Goal: Transaction & Acquisition: Purchase product/service

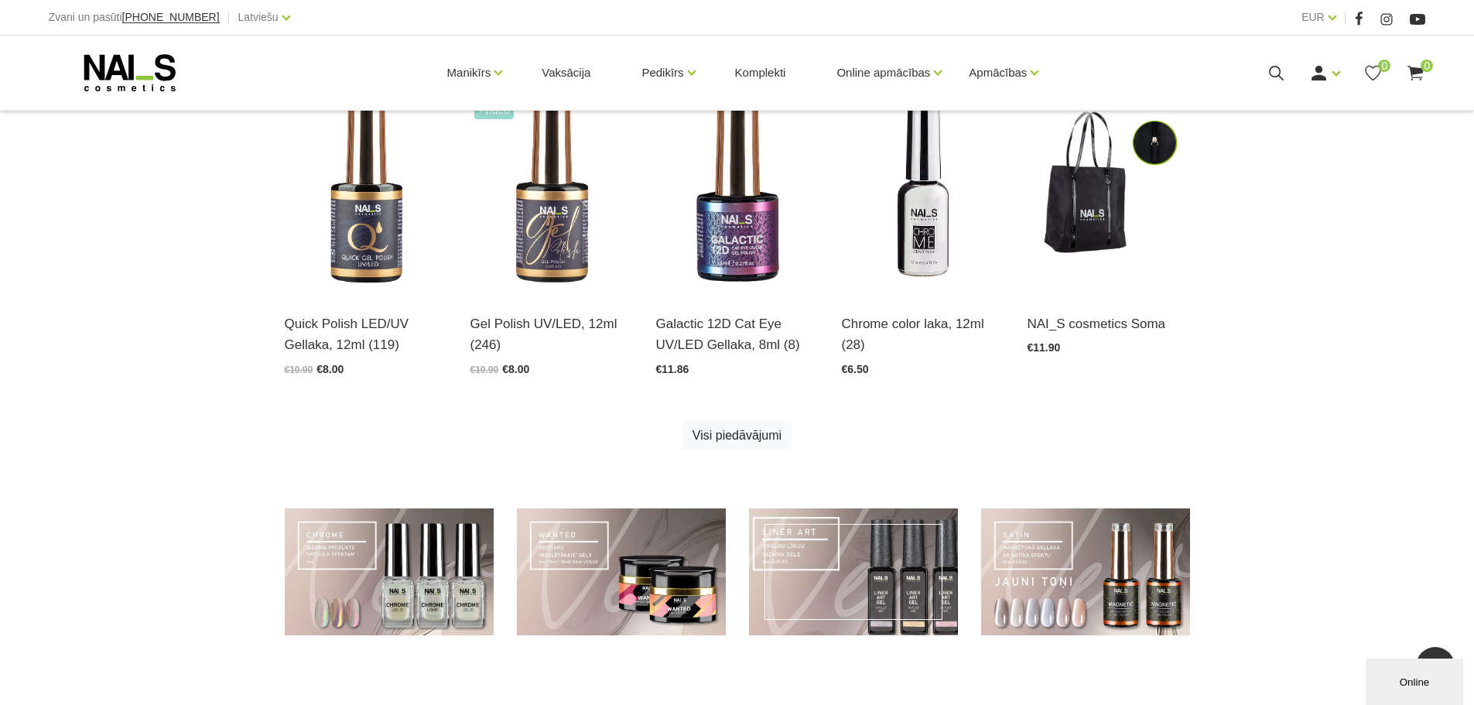
scroll to position [774, 0]
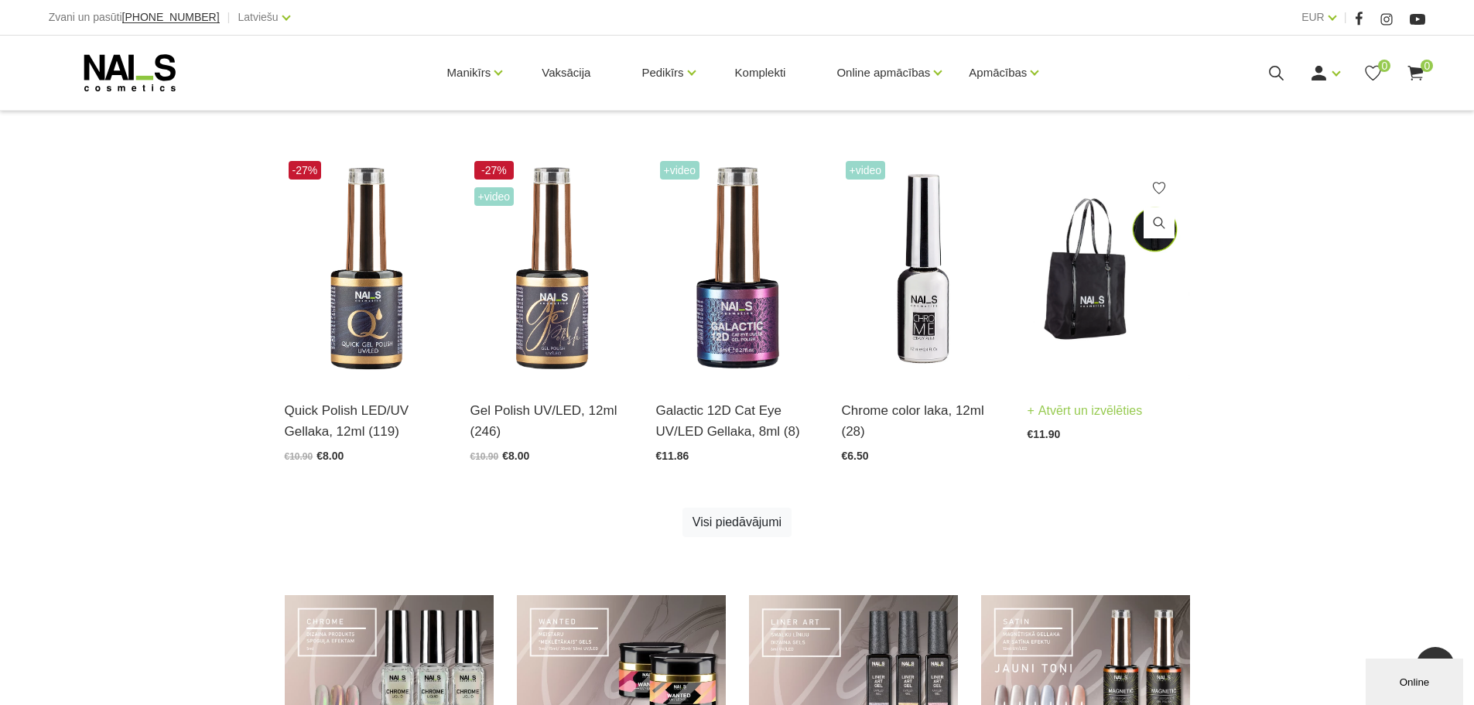
click at [1109, 361] on img at bounding box center [1108, 269] width 162 height 224
click at [1083, 308] on img at bounding box center [1108, 269] width 162 height 224
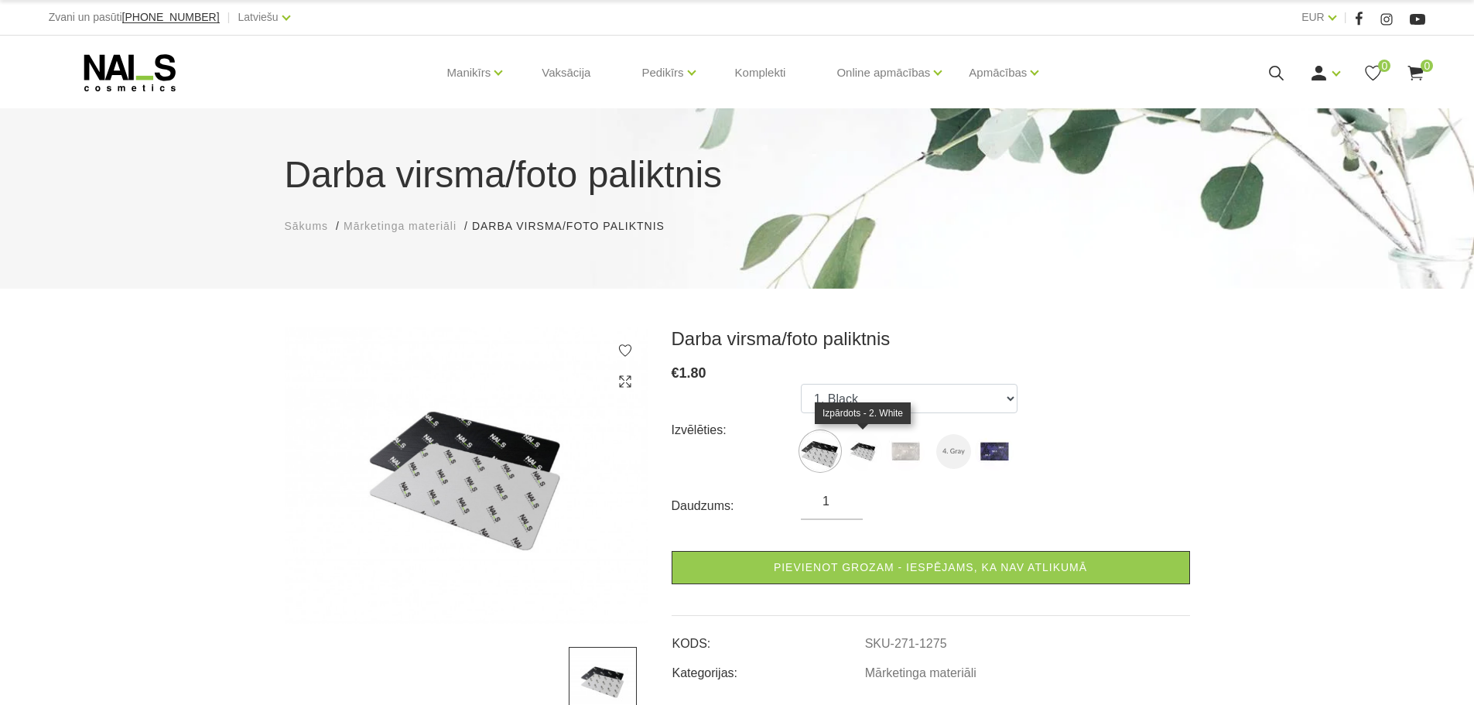
click at [870, 455] on img at bounding box center [862, 451] width 39 height 39
select select "1276"
click at [842, 447] on ul "1. Black 2. White 3. Gray 4. Gray 5. Navy" at bounding box center [909, 430] width 217 height 93
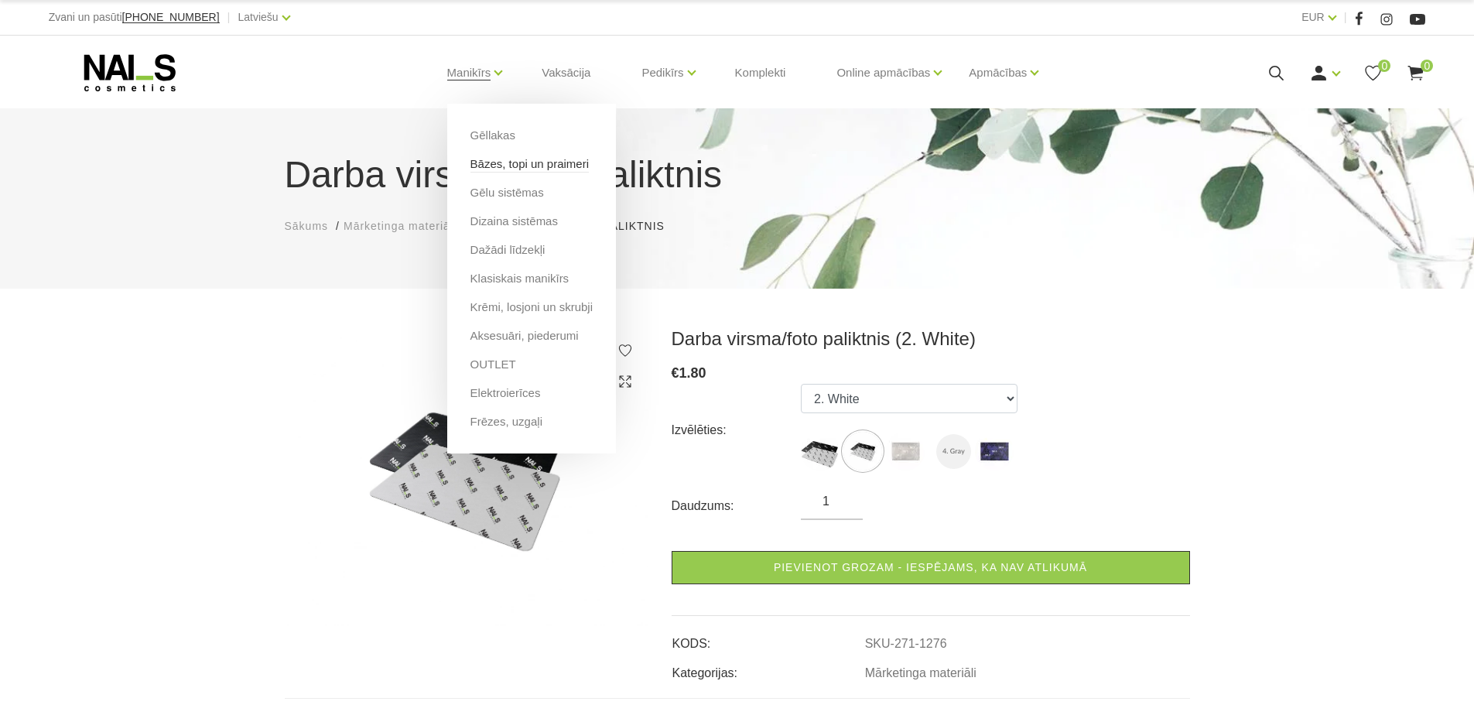
click at [498, 166] on link "Bāzes, topi un praimeri" at bounding box center [529, 164] width 118 height 17
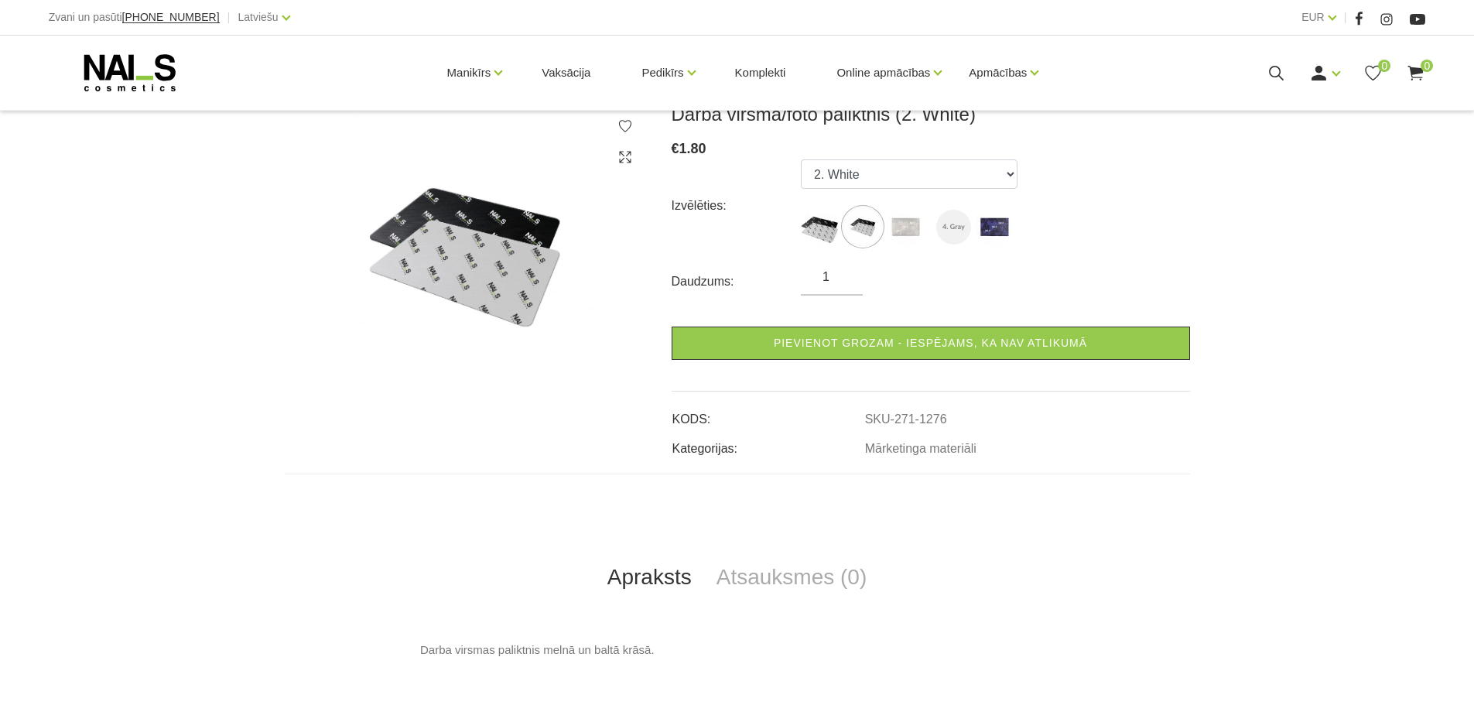
scroll to position [232, 0]
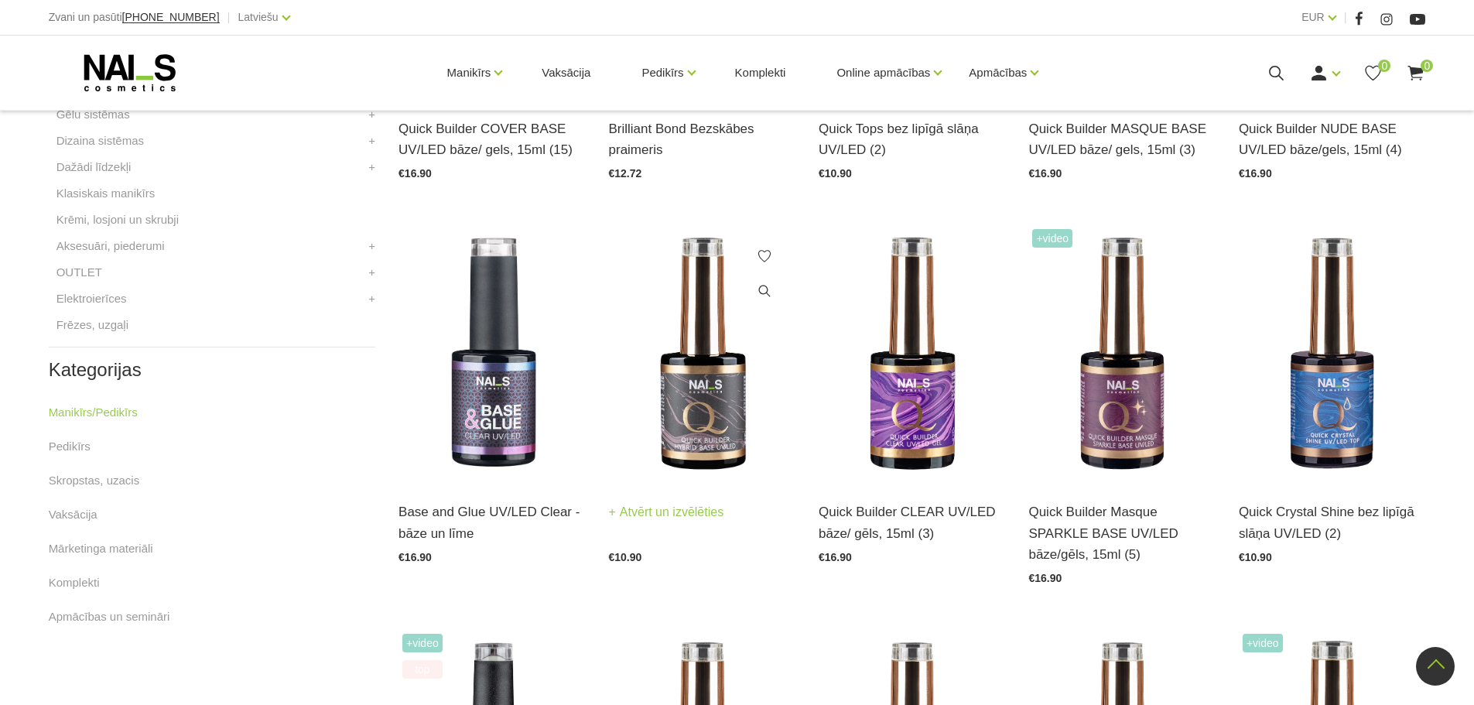
scroll to position [696, 0]
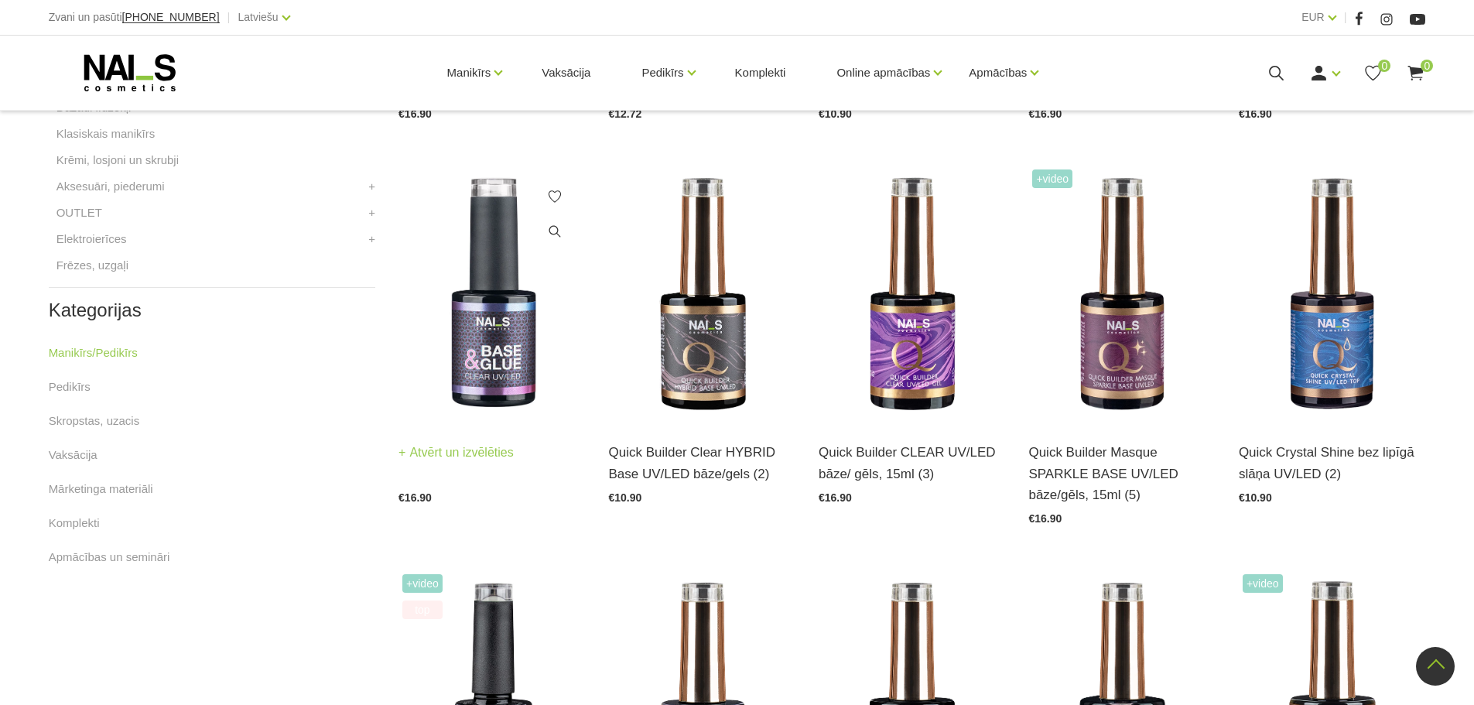
click at [475, 306] on img at bounding box center [491, 294] width 186 height 257
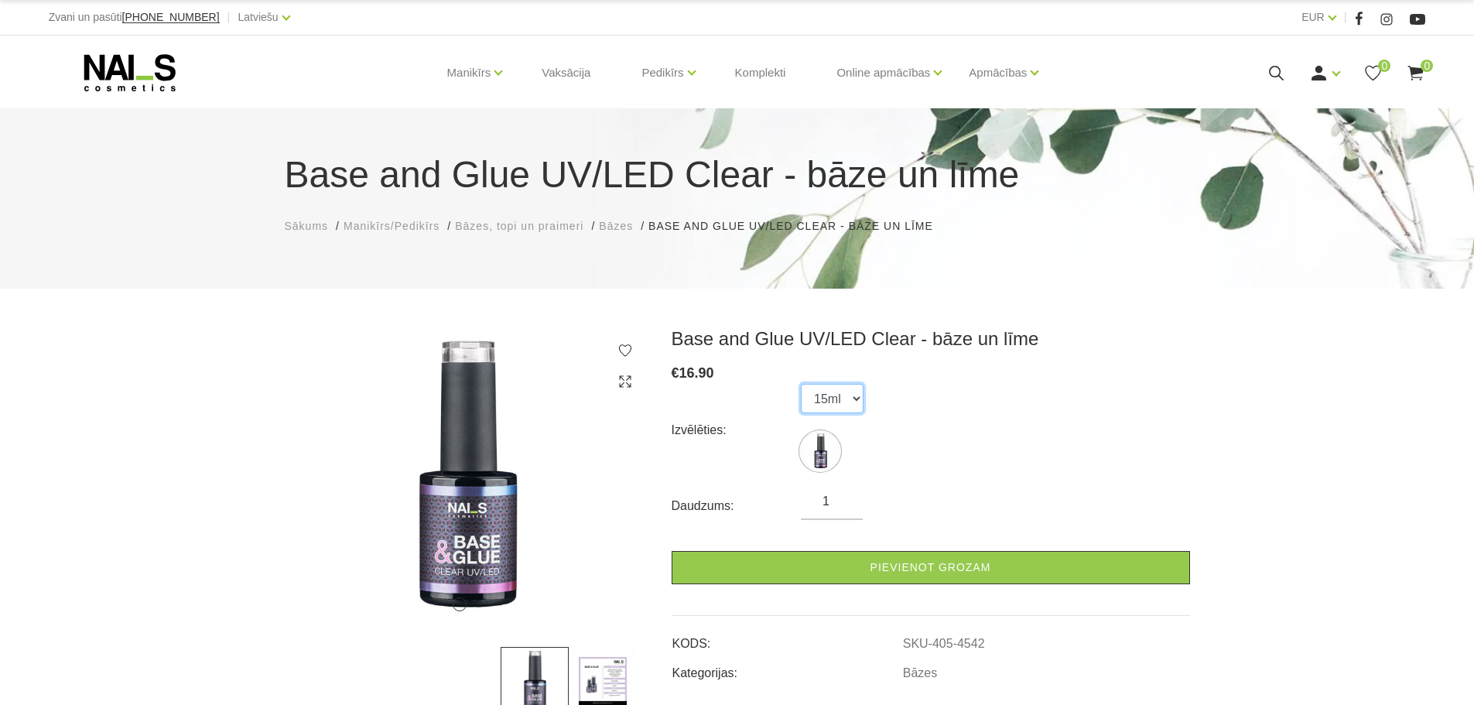
click at [827, 410] on select "15ml" at bounding box center [832, 398] width 63 height 29
click at [801, 384] on select "15ml" at bounding box center [832, 398] width 63 height 29
click at [482, 524] on img at bounding box center [467, 475] width 364 height 296
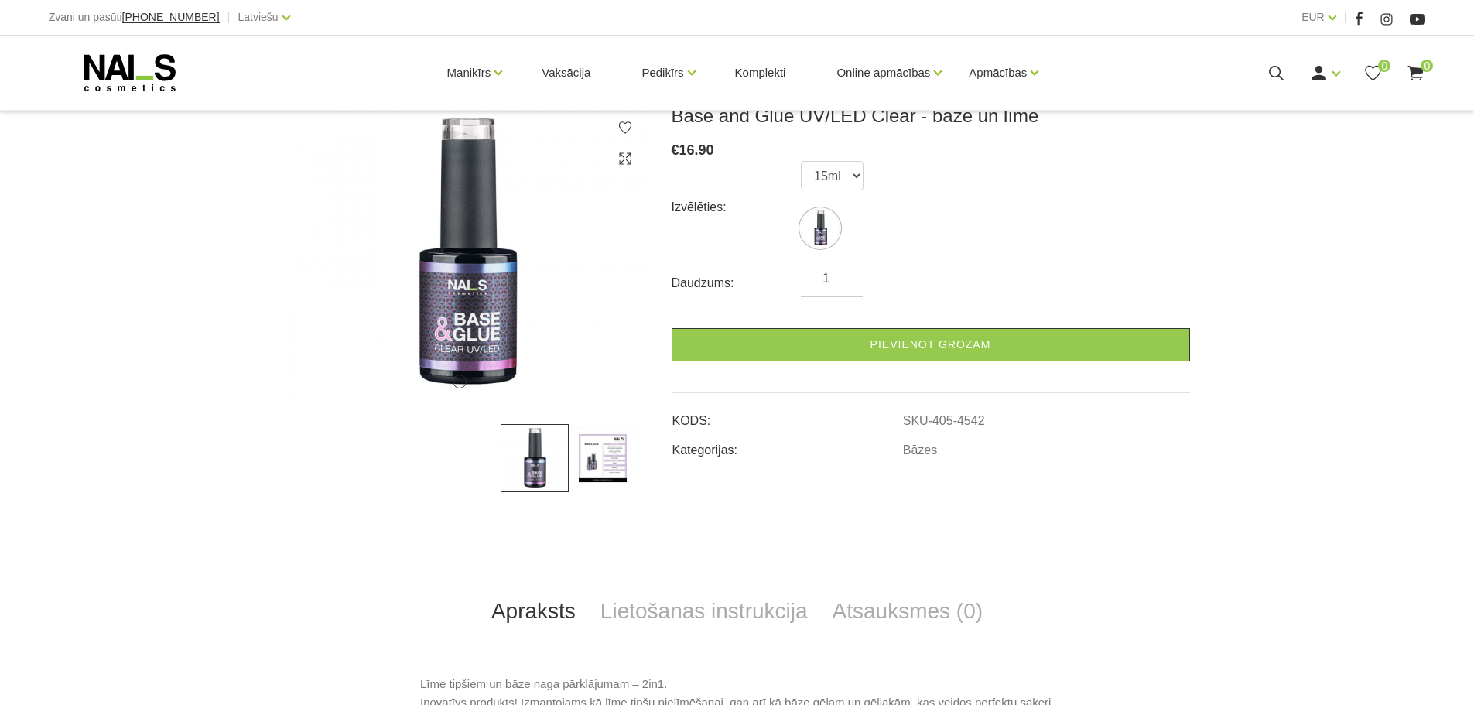
scroll to position [232, 0]
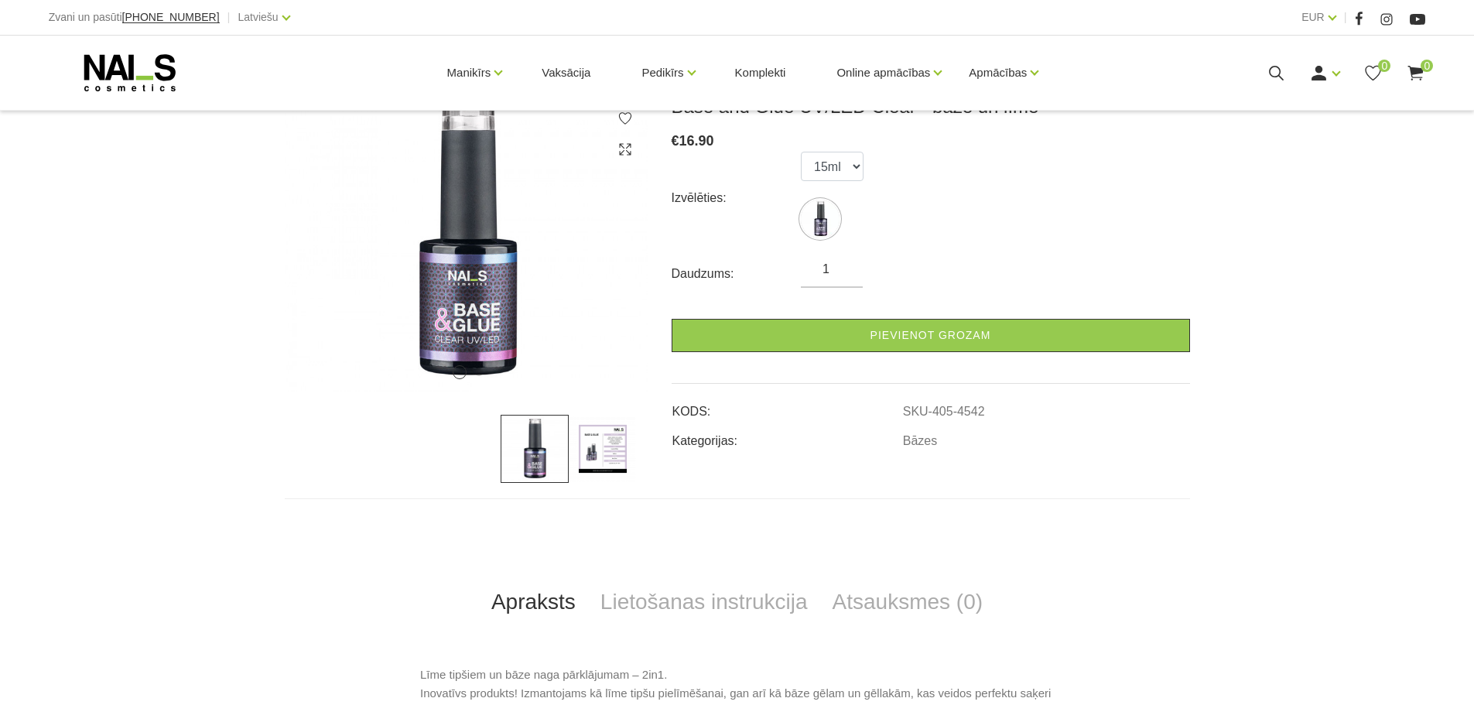
click at [548, 451] on img at bounding box center [535, 449] width 68 height 68
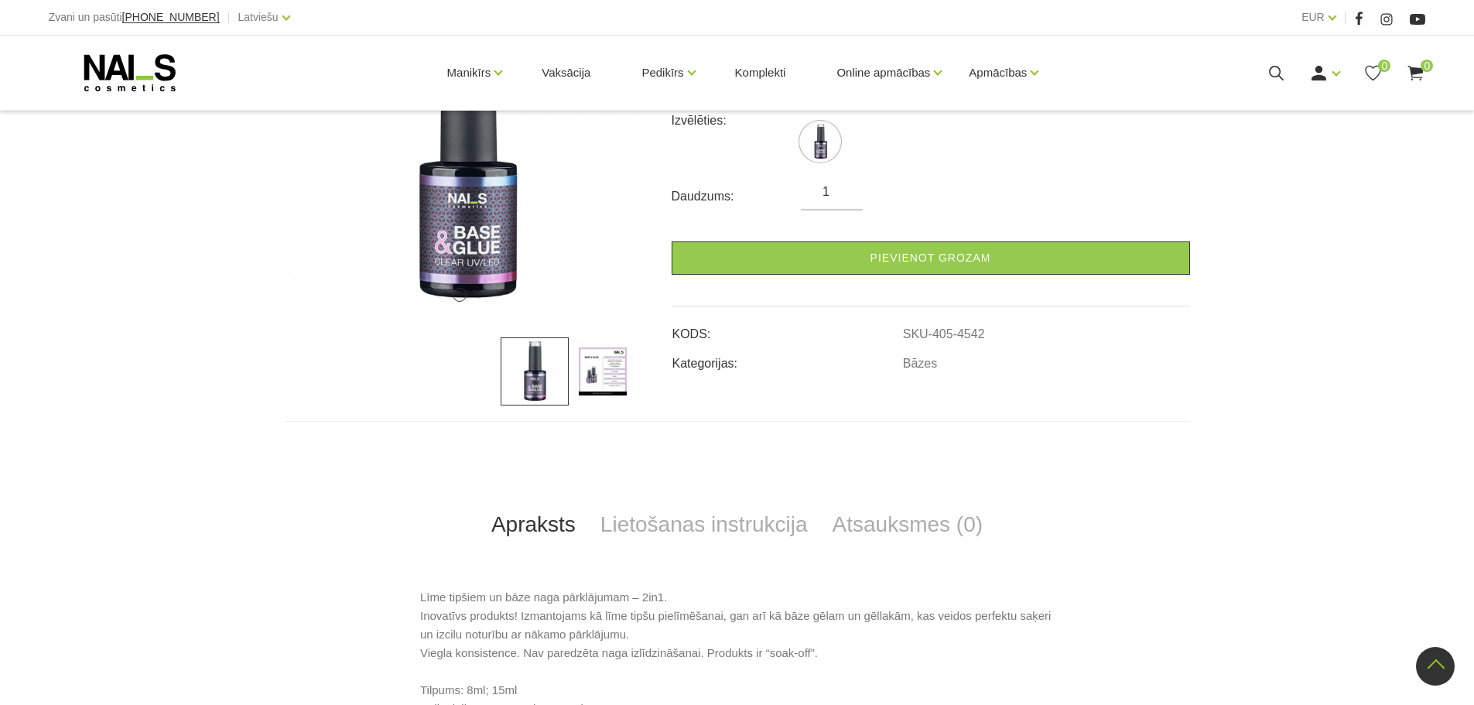
click at [596, 368] on img at bounding box center [603, 371] width 68 height 68
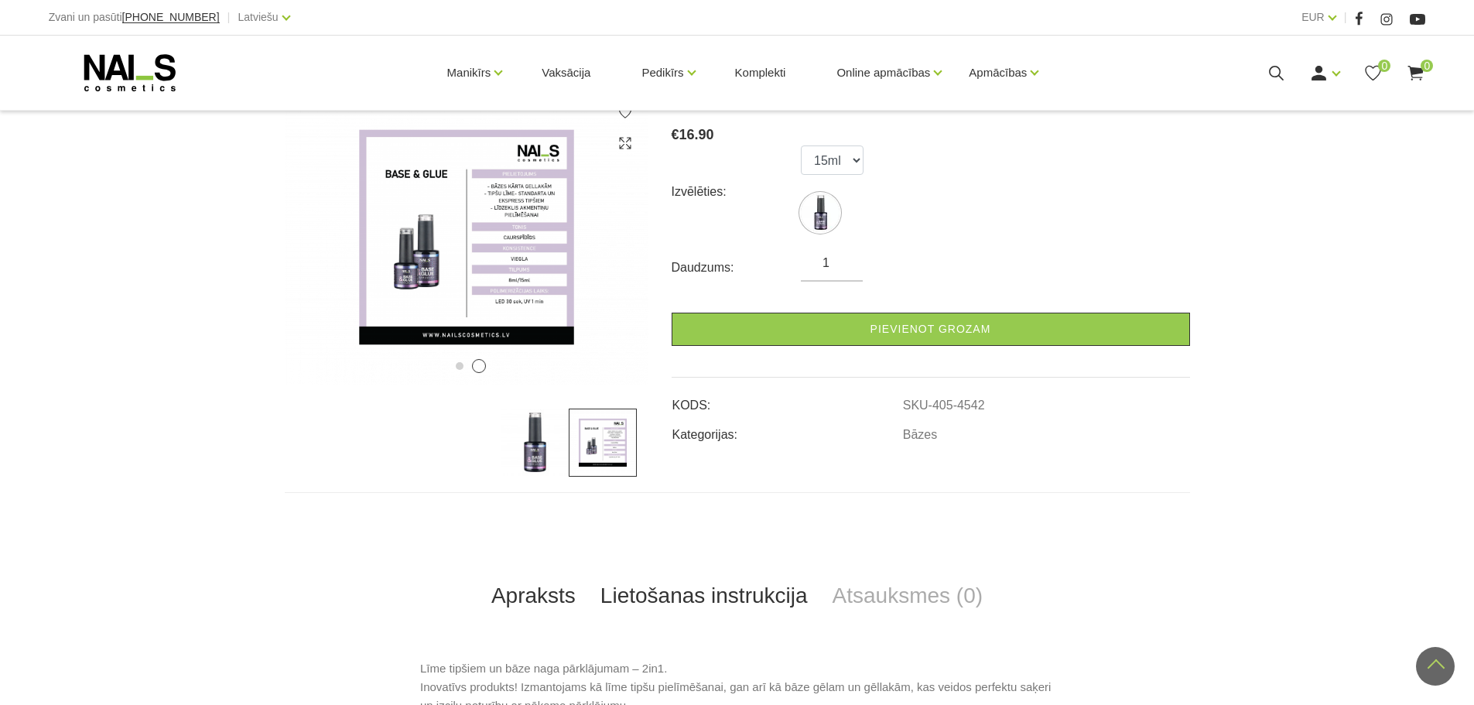
scroll to position [77, 0]
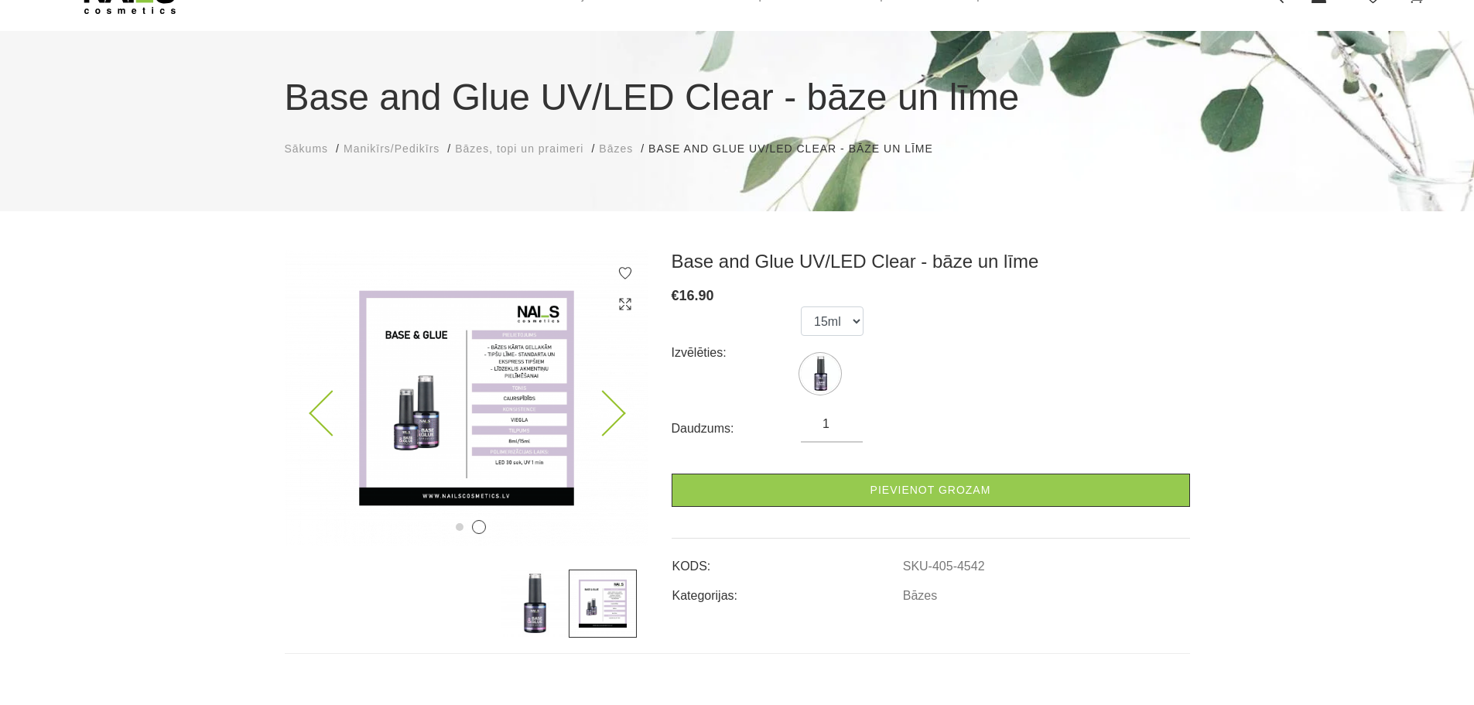
click at [436, 370] on img at bounding box center [467, 398] width 364 height 296
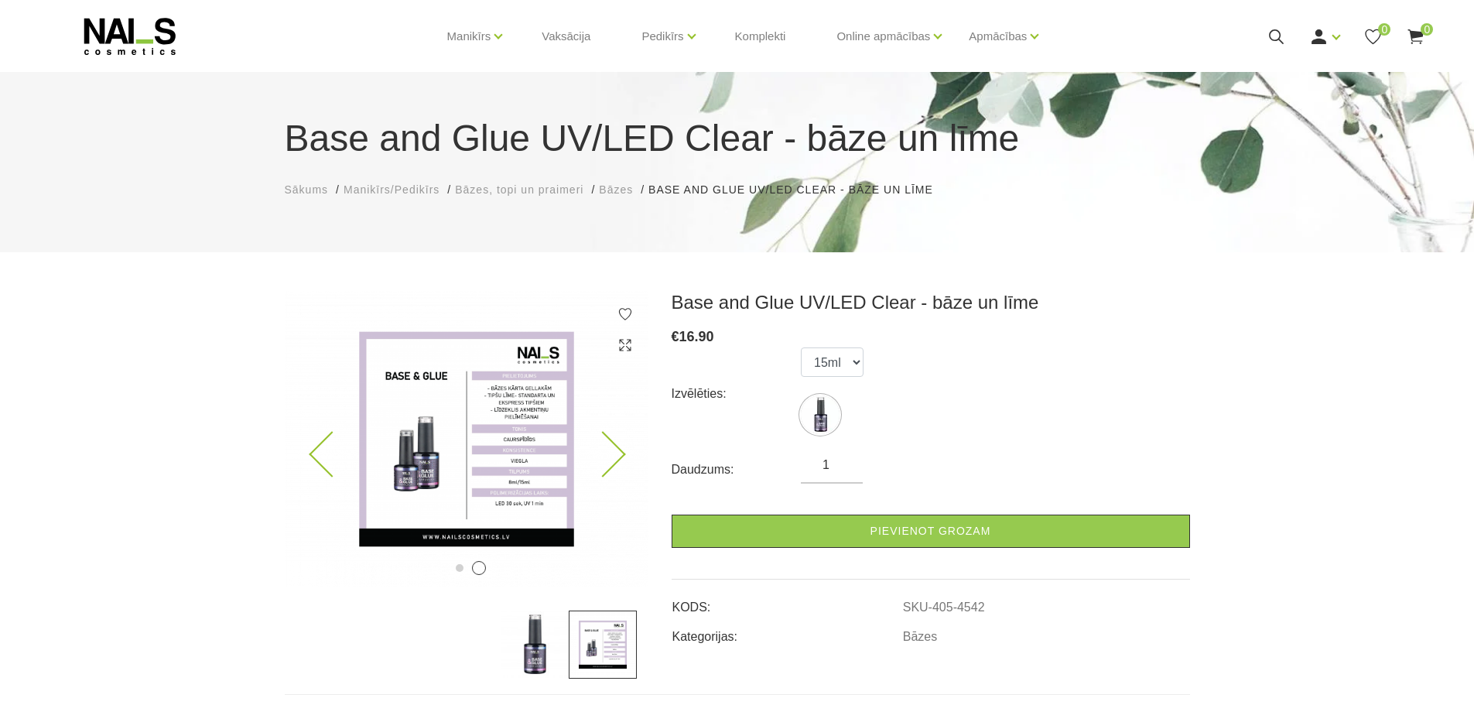
scroll to position [0, 0]
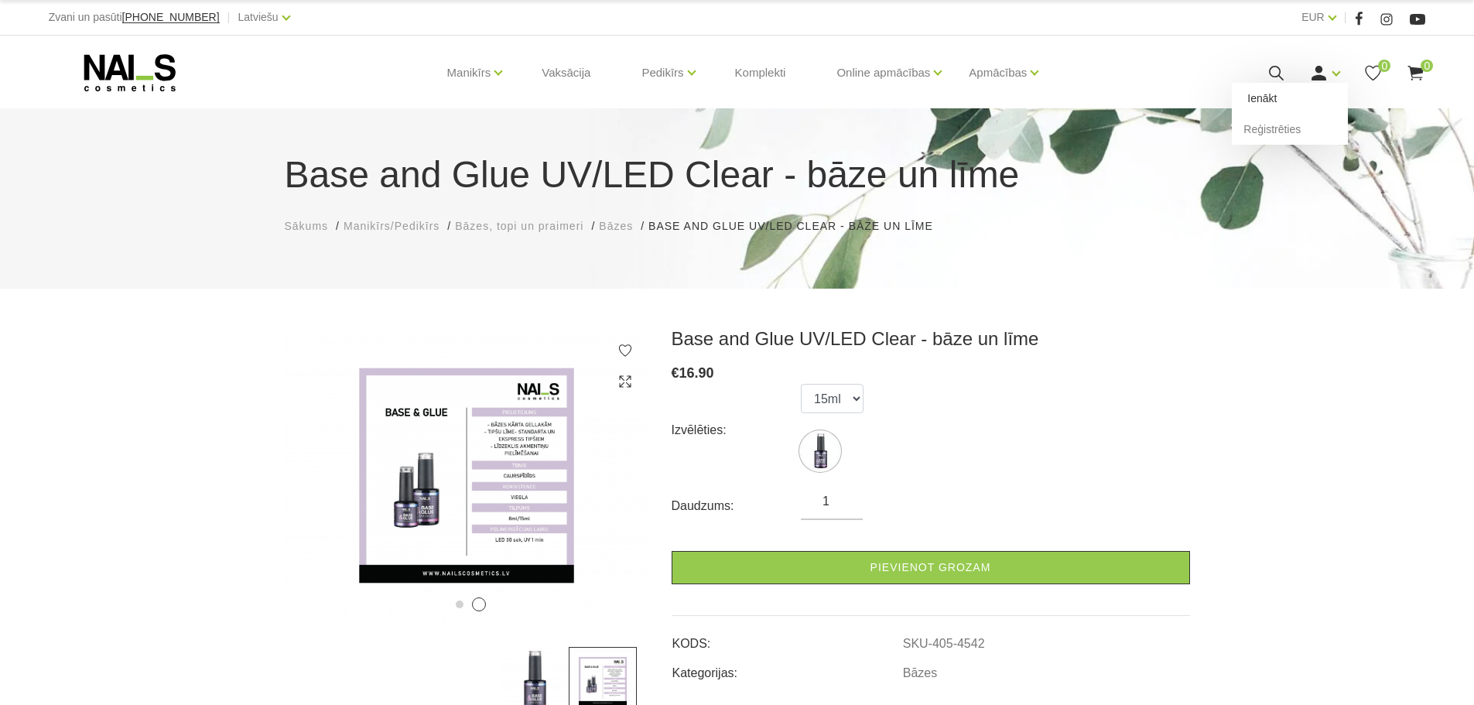
click at [1294, 94] on link "Ienākt" at bounding box center [1290, 98] width 116 height 31
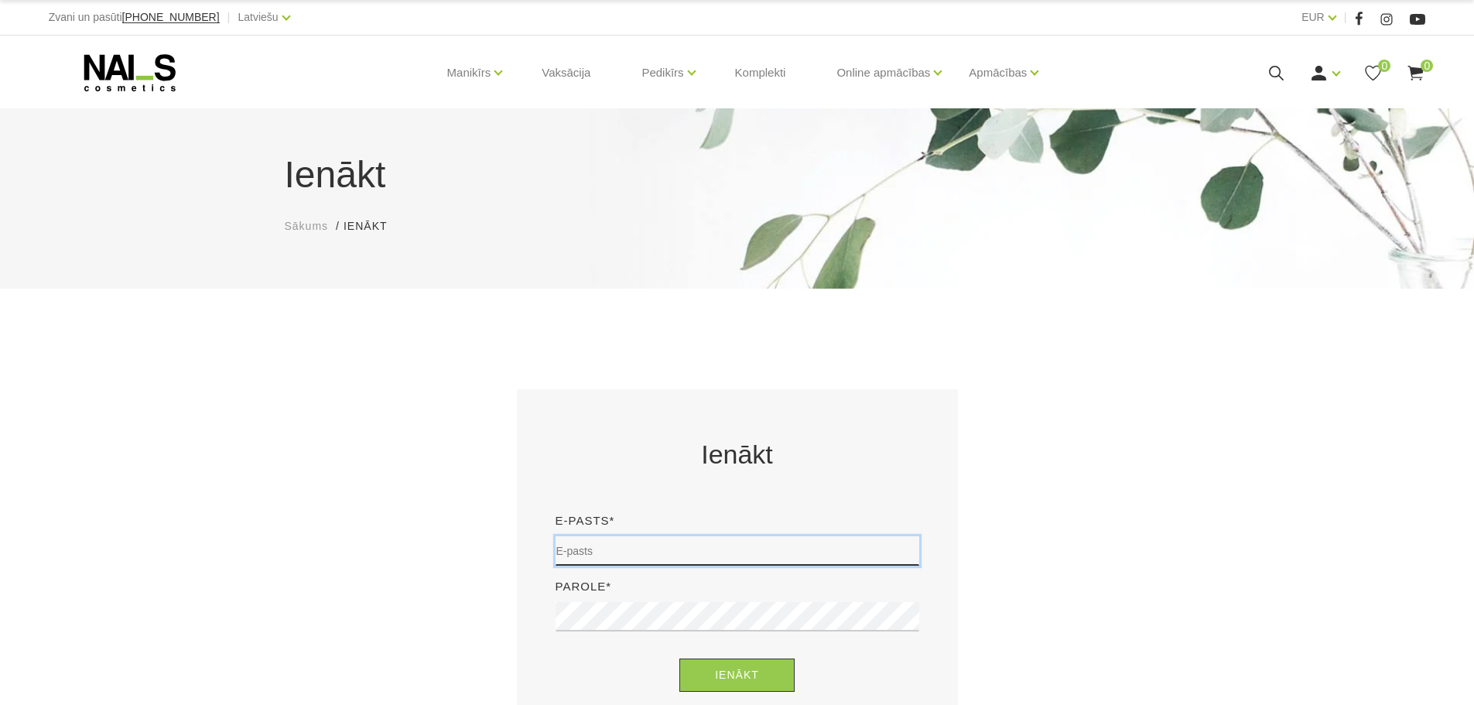
click at [622, 551] on input "email" at bounding box center [738, 550] width 364 height 29
type input "[PERSON_NAME][EMAIL_ADDRESS][DOMAIN_NAME]"
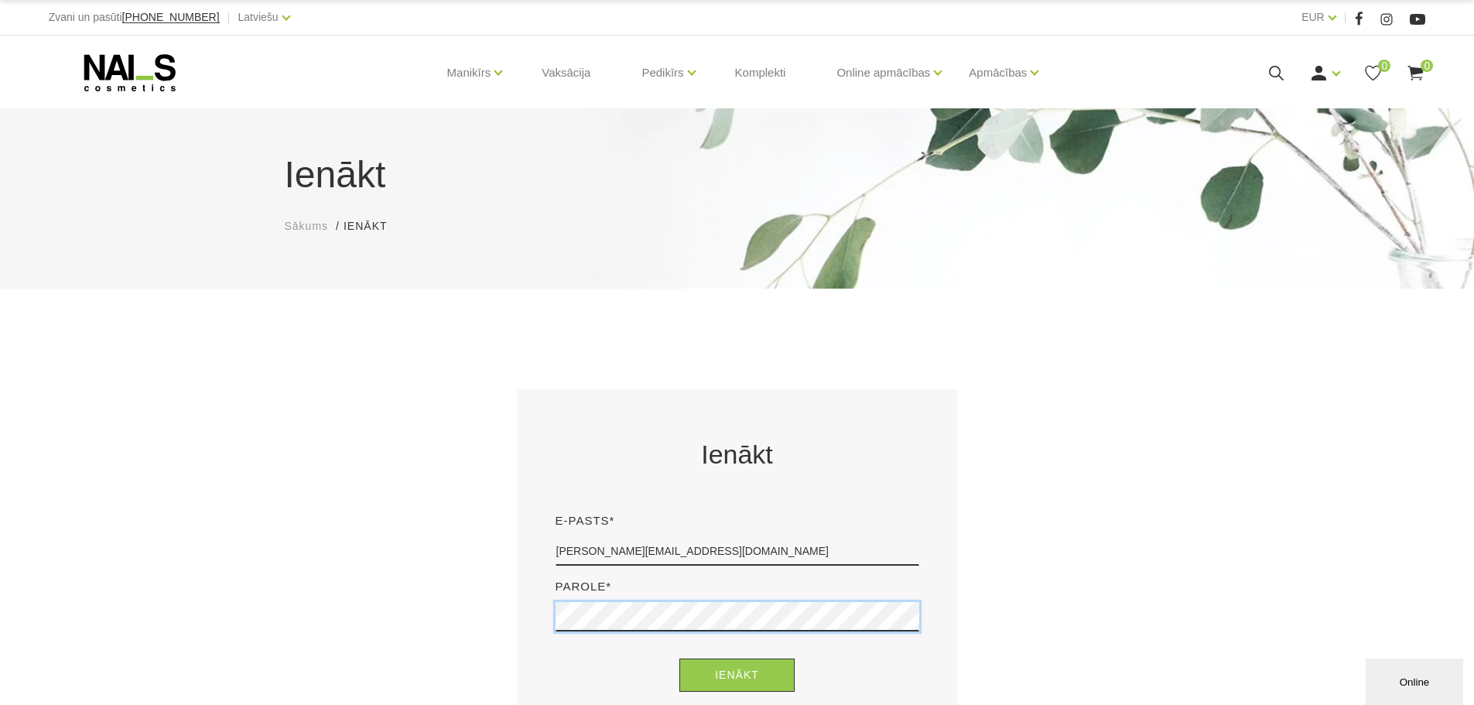
click at [679, 658] on button "Ienākt" at bounding box center [736, 674] width 115 height 33
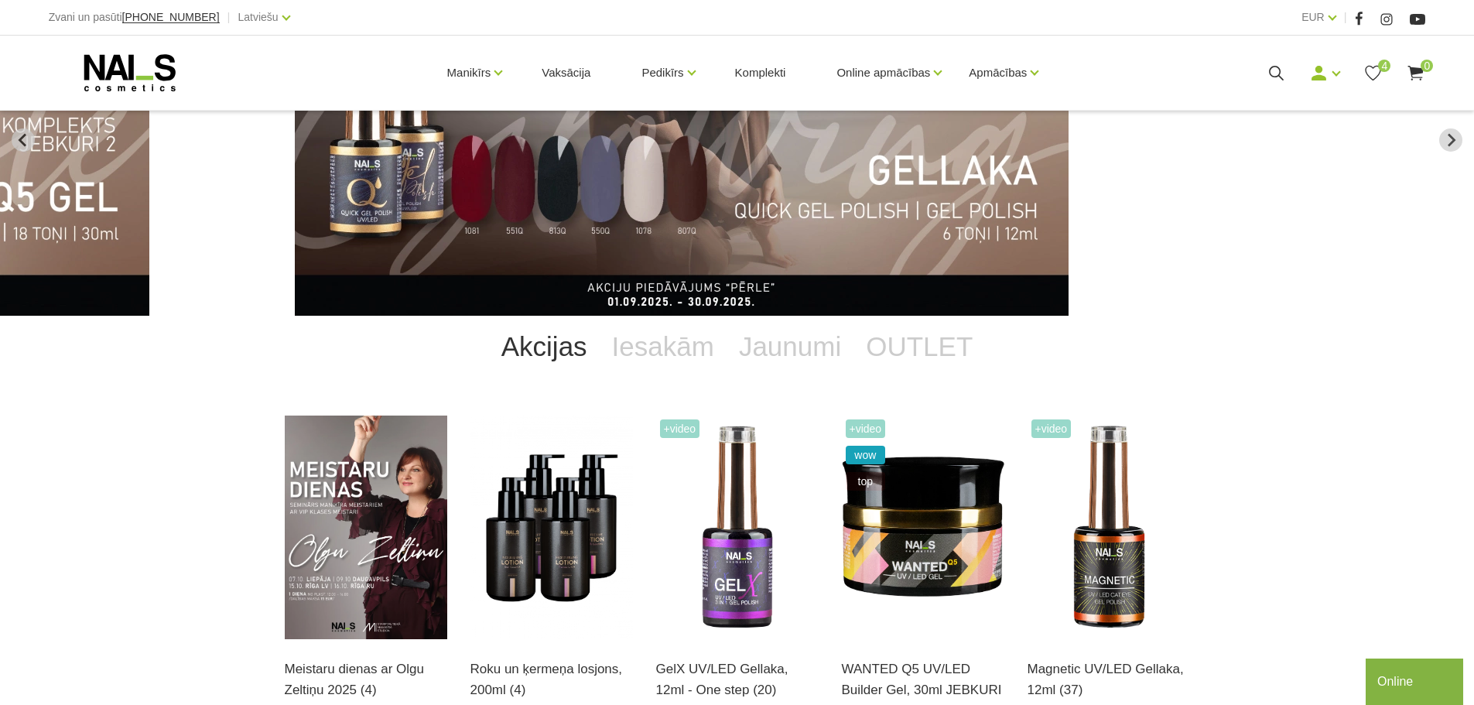
scroll to position [309, 0]
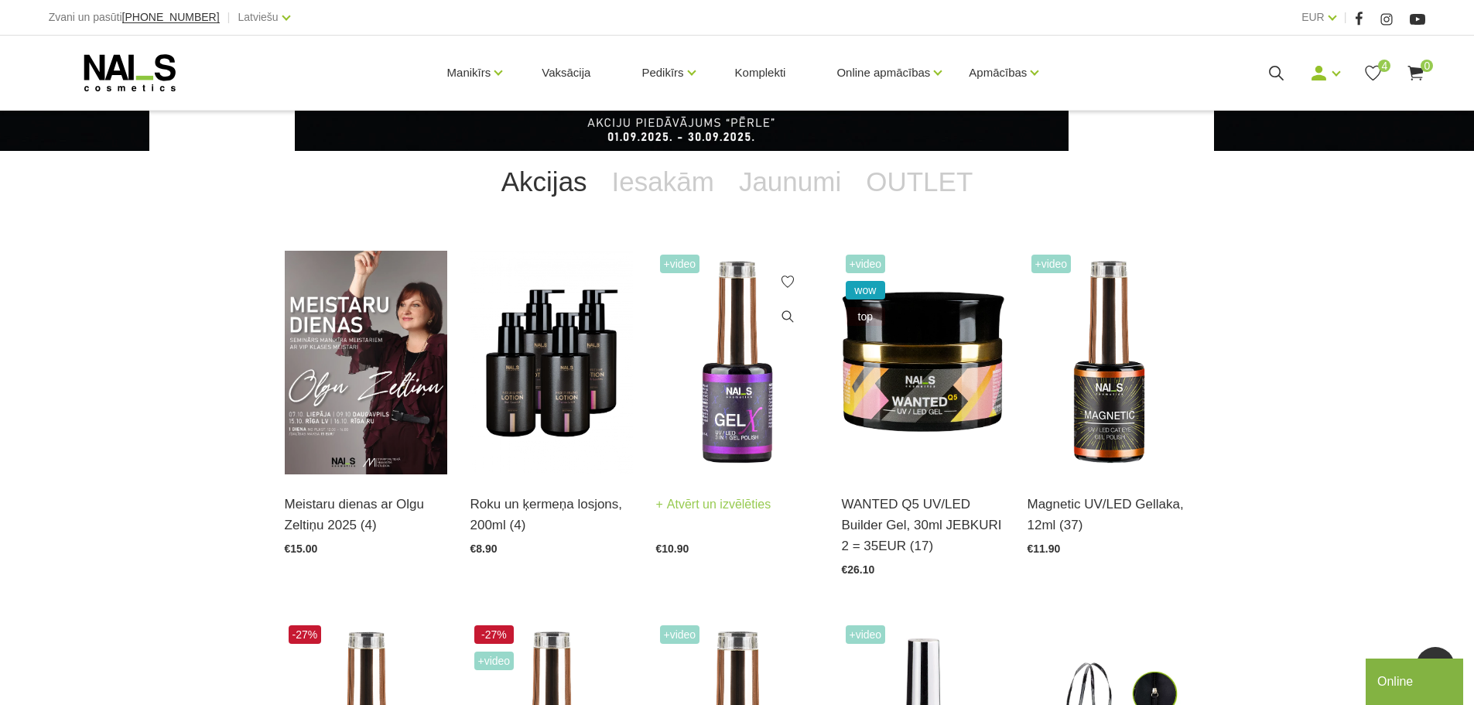
click at [727, 378] on img at bounding box center [737, 363] width 162 height 224
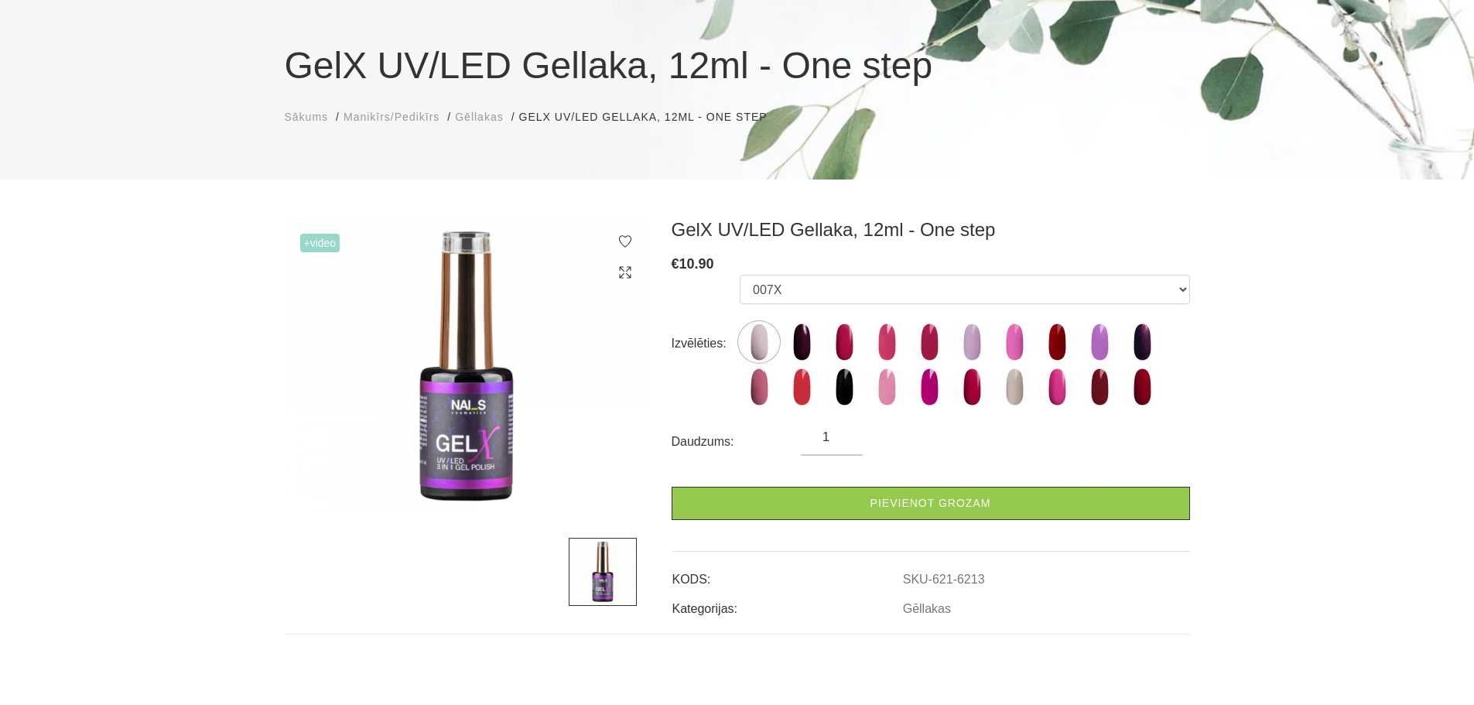
scroll to position [77, 0]
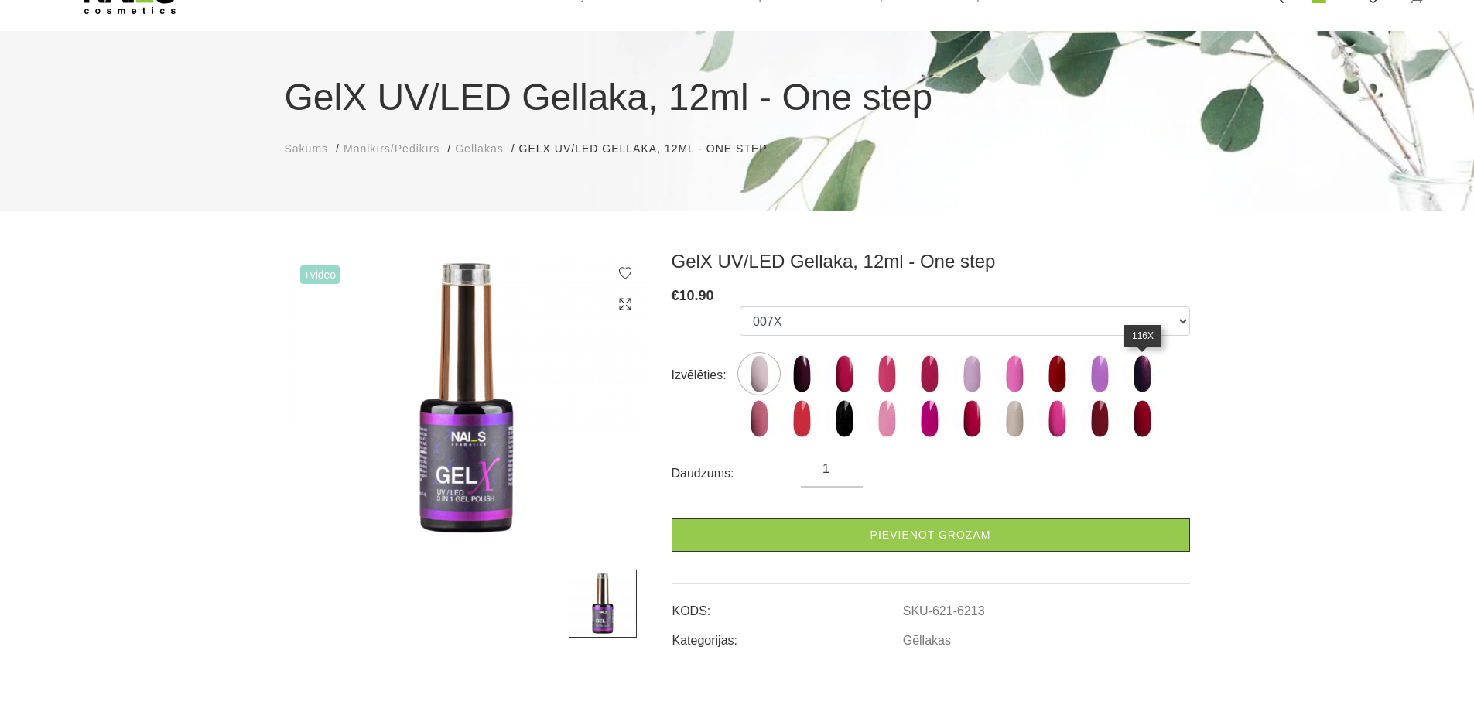
click at [1150, 383] on img at bounding box center [1142, 373] width 39 height 39
select select "6216"
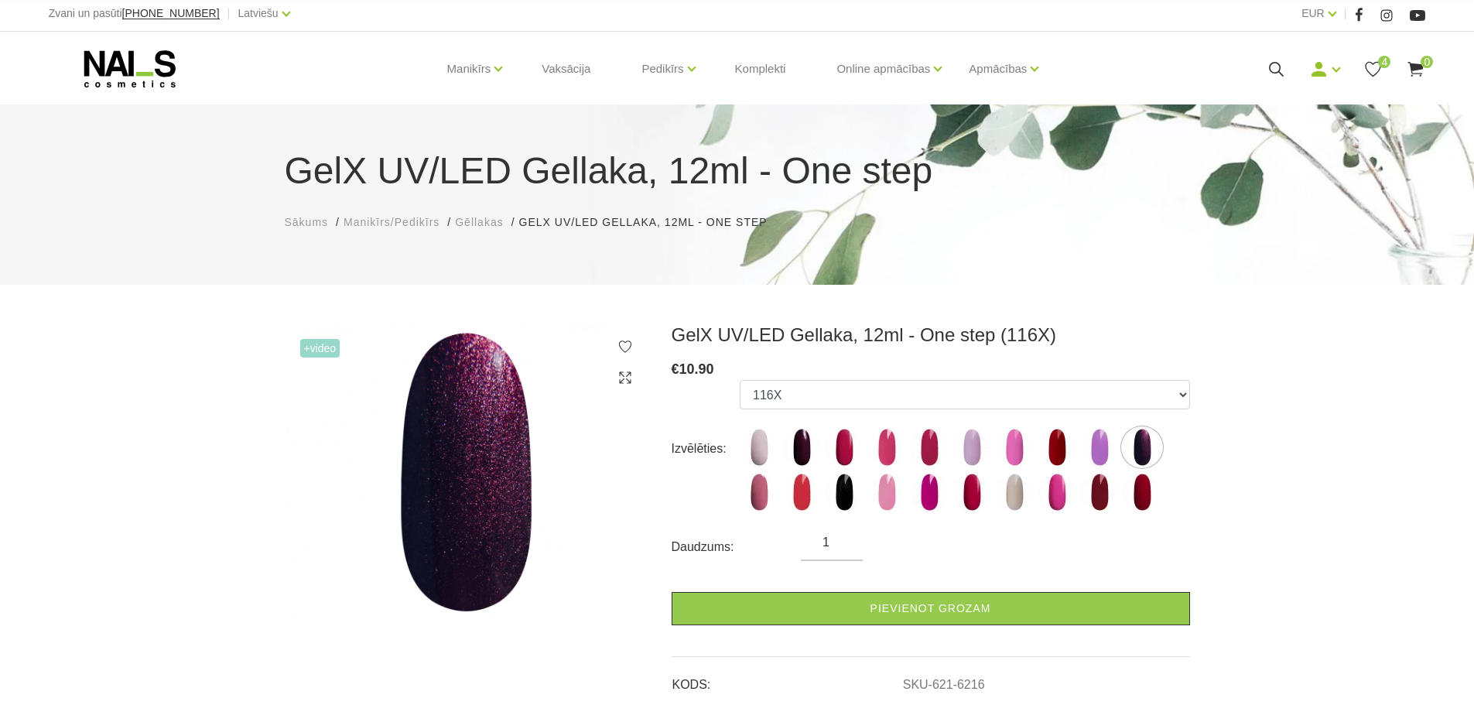
scroll to position [0, 0]
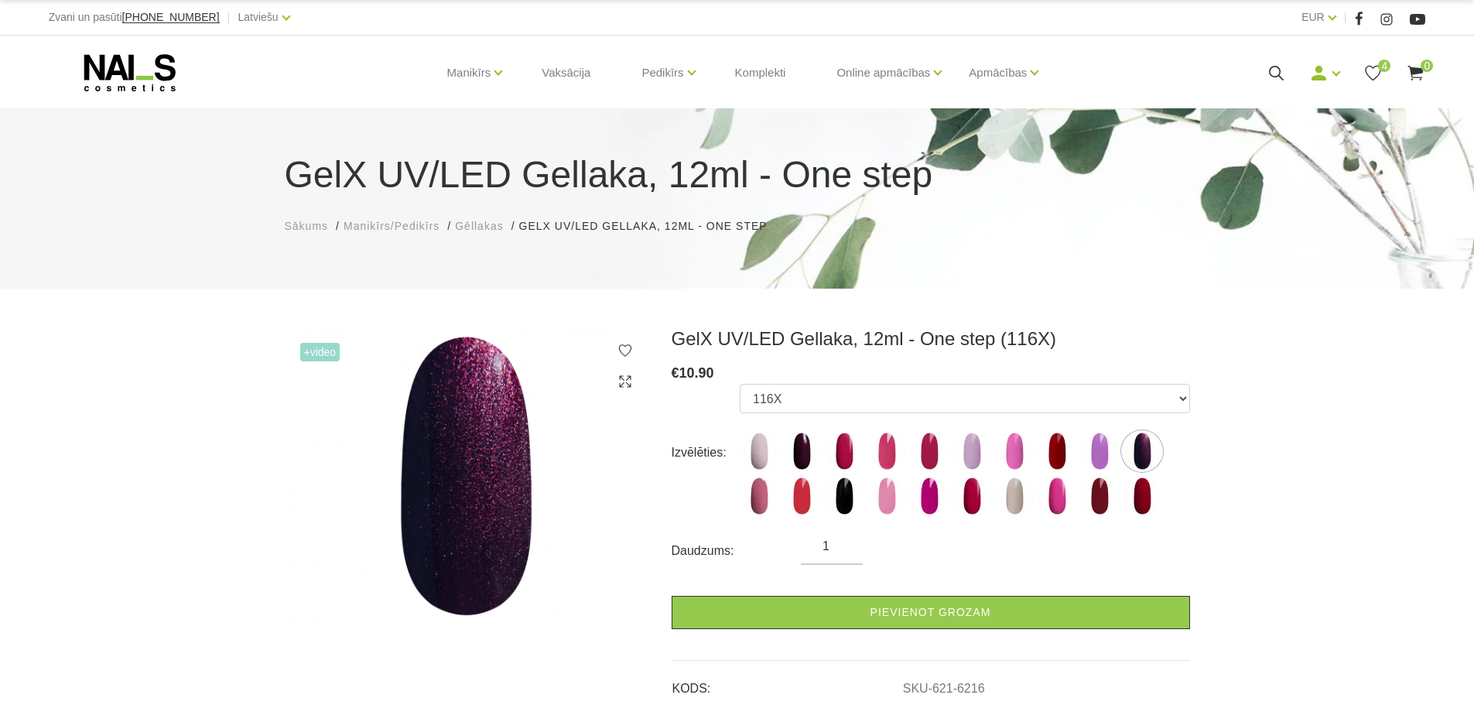
click at [421, 224] on span "Manikīrs/Pedikīrs" at bounding box center [392, 226] width 96 height 12
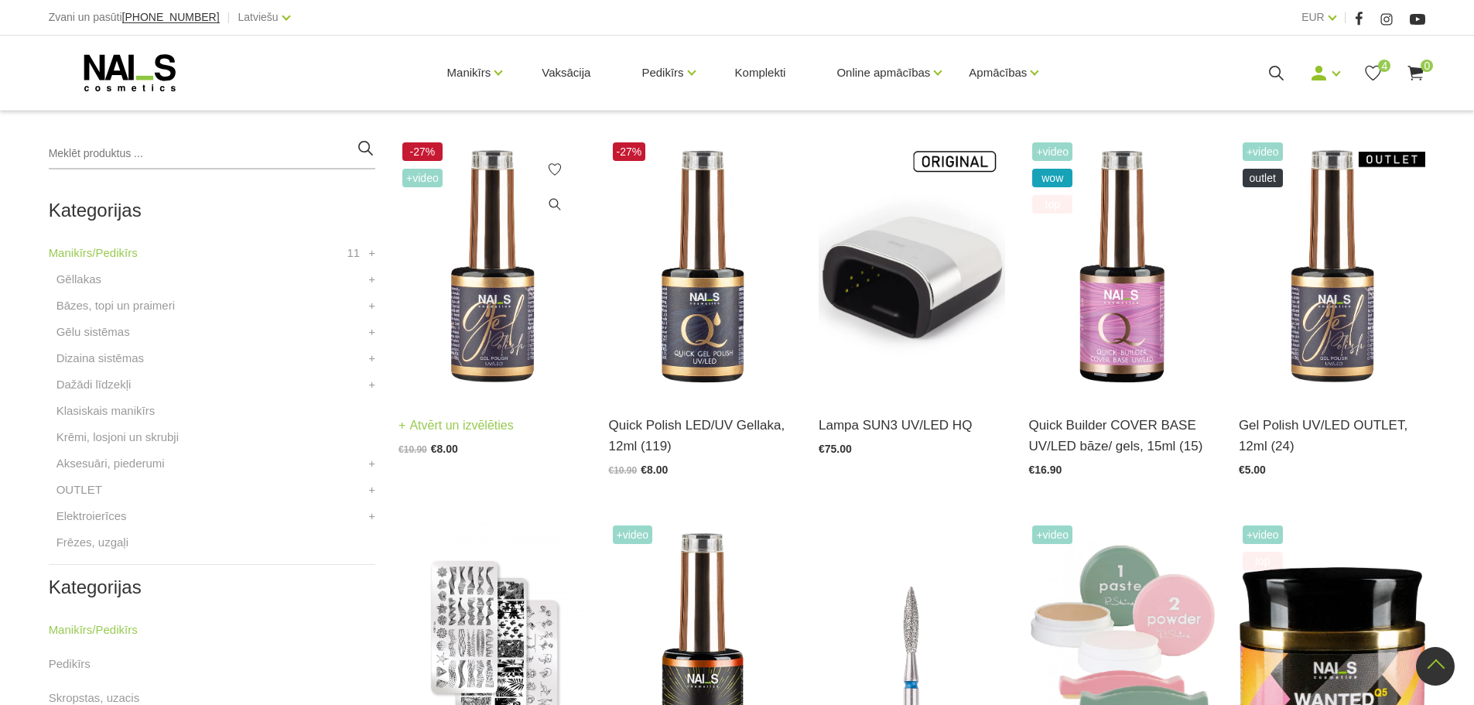
scroll to position [291, 0]
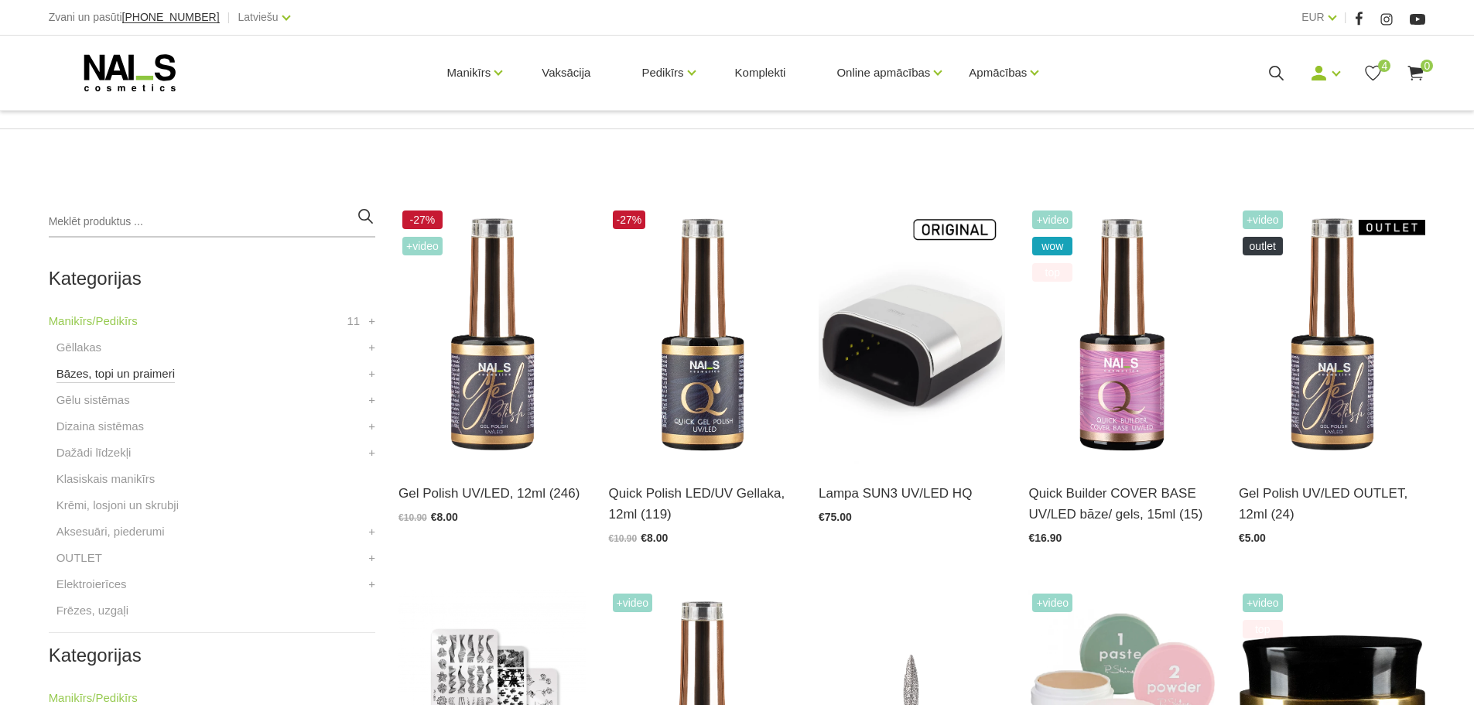
click at [153, 365] on link "Bāzes, topi un praimeri" at bounding box center [115, 373] width 118 height 19
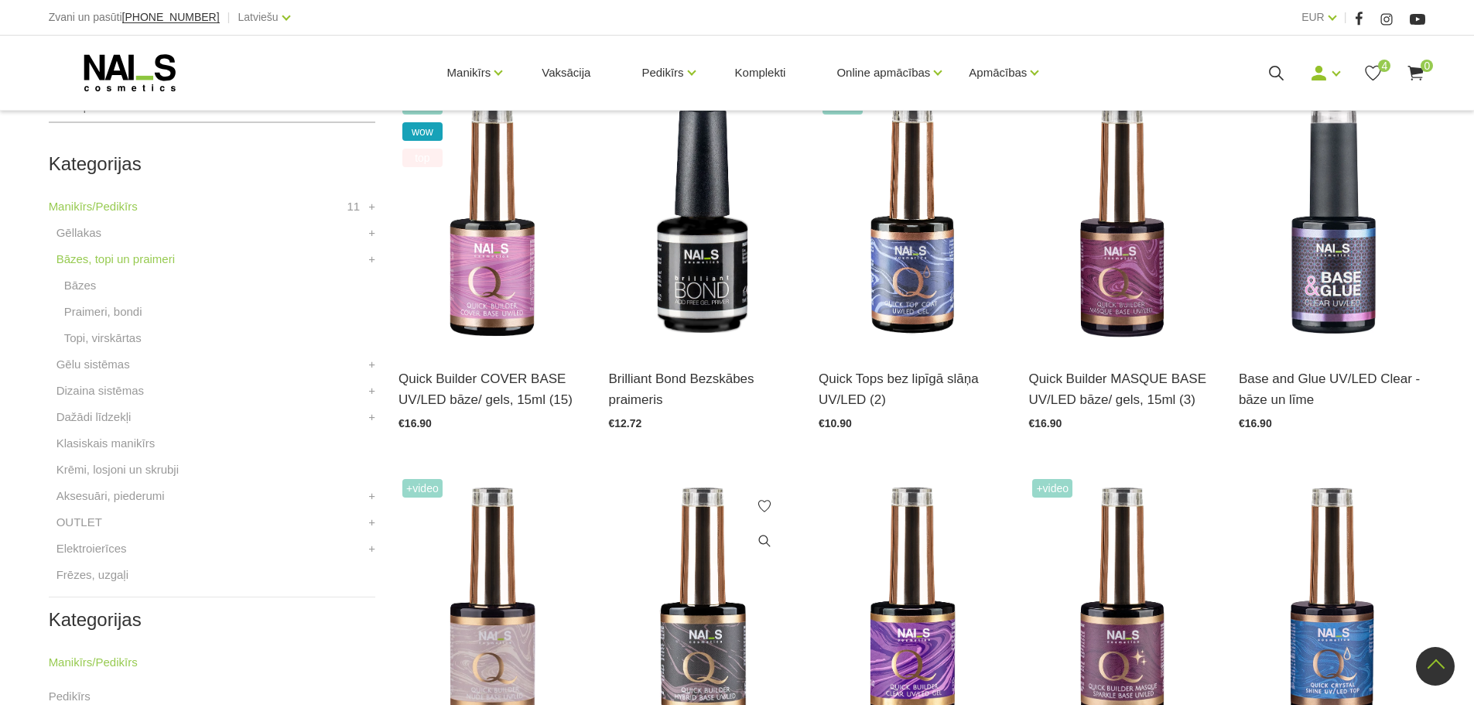
scroll to position [309, 0]
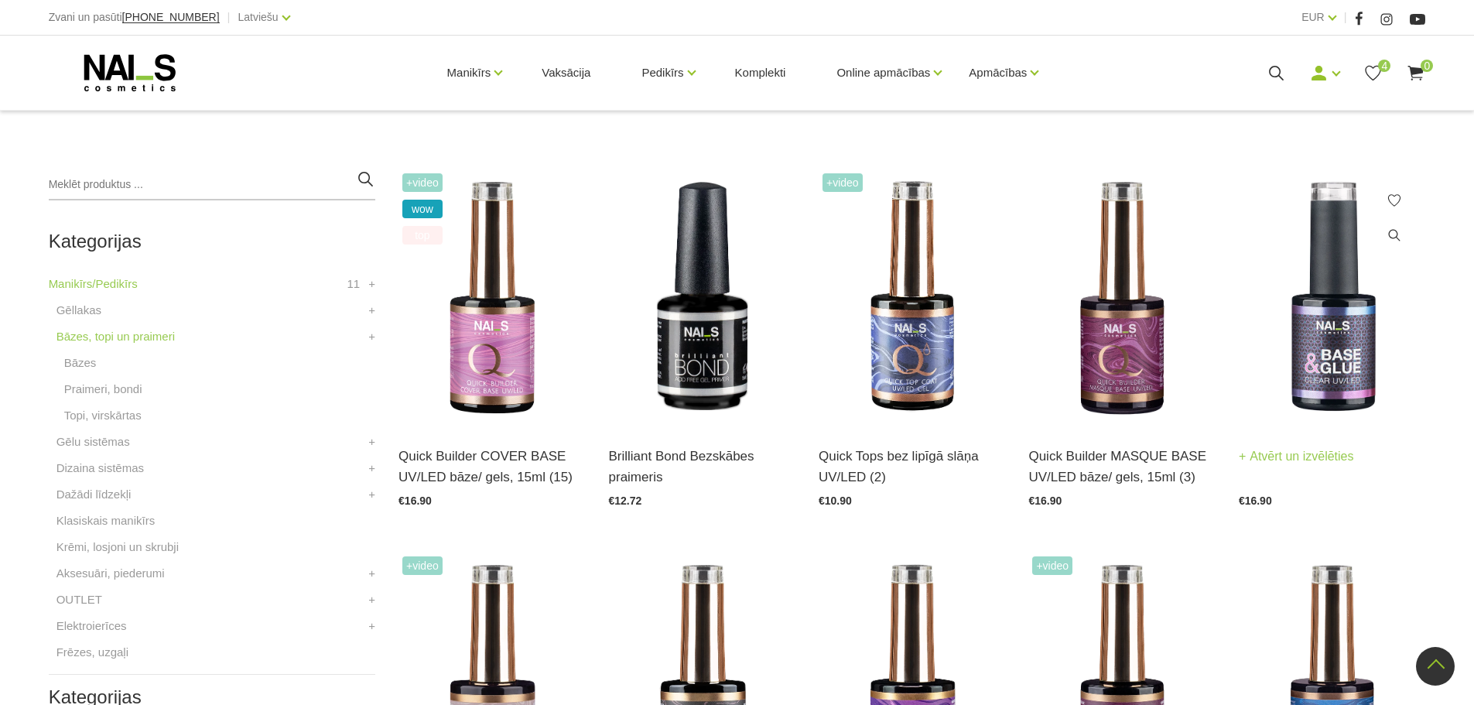
click at [1312, 373] on img at bounding box center [1332, 297] width 186 height 257
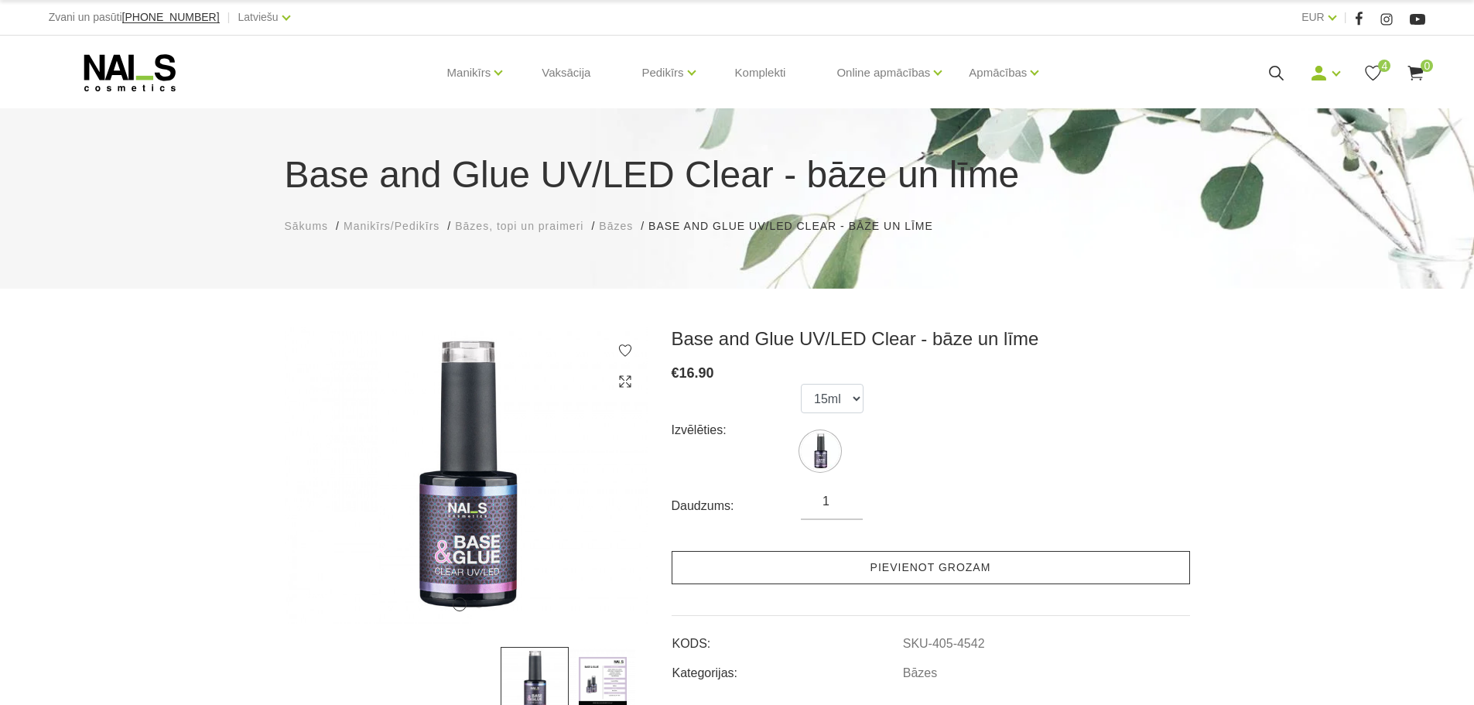
click at [884, 562] on link "Pievienot grozam" at bounding box center [931, 567] width 518 height 33
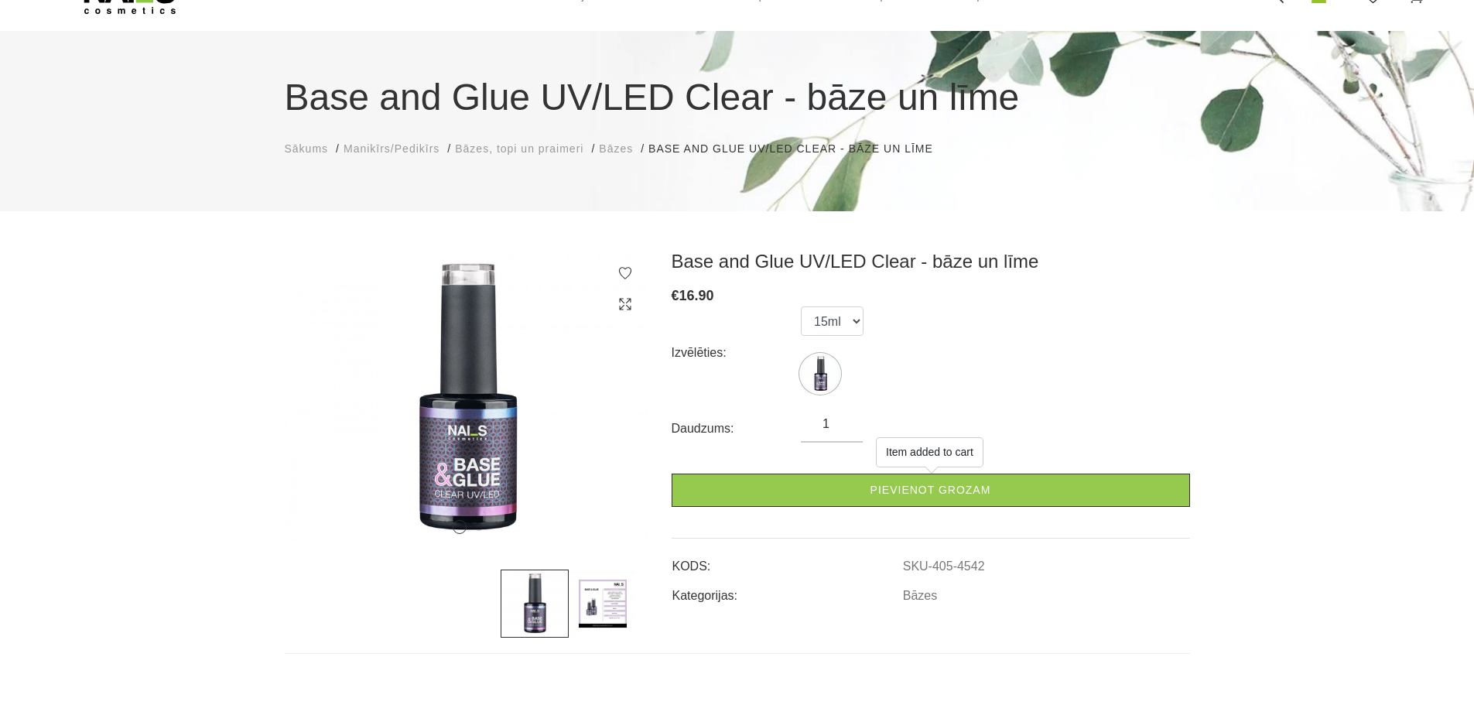
scroll to position [619, 0]
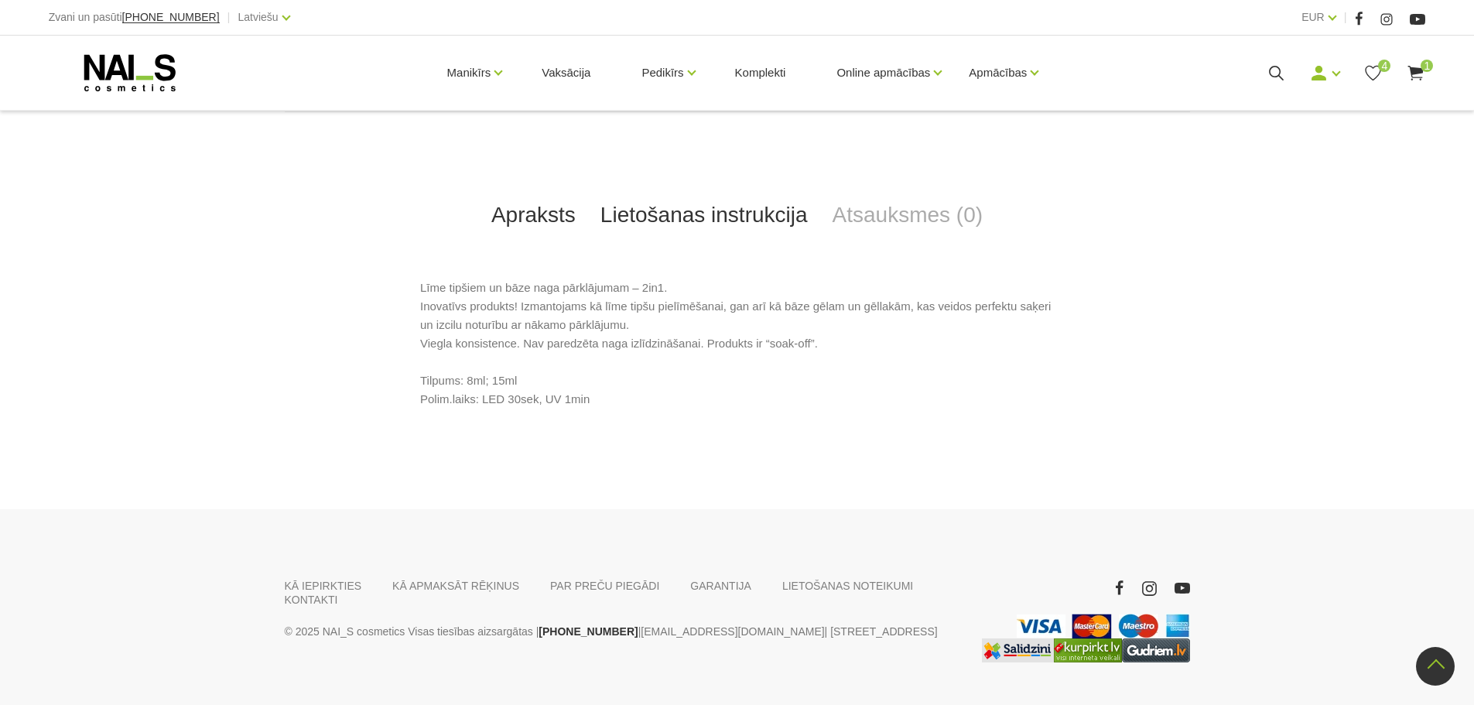
click at [785, 220] on link "Lietošanas instrukcija" at bounding box center [704, 215] width 232 height 51
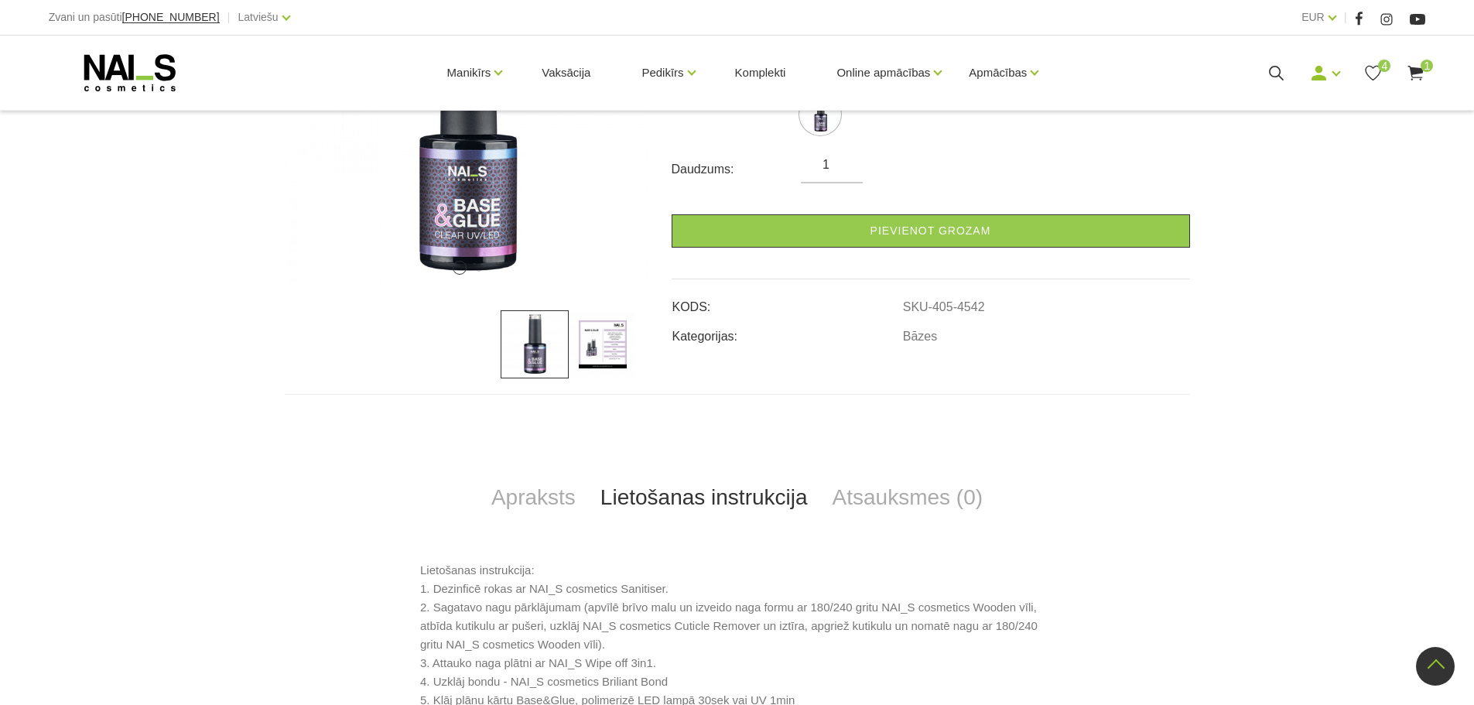
scroll to position [309, 0]
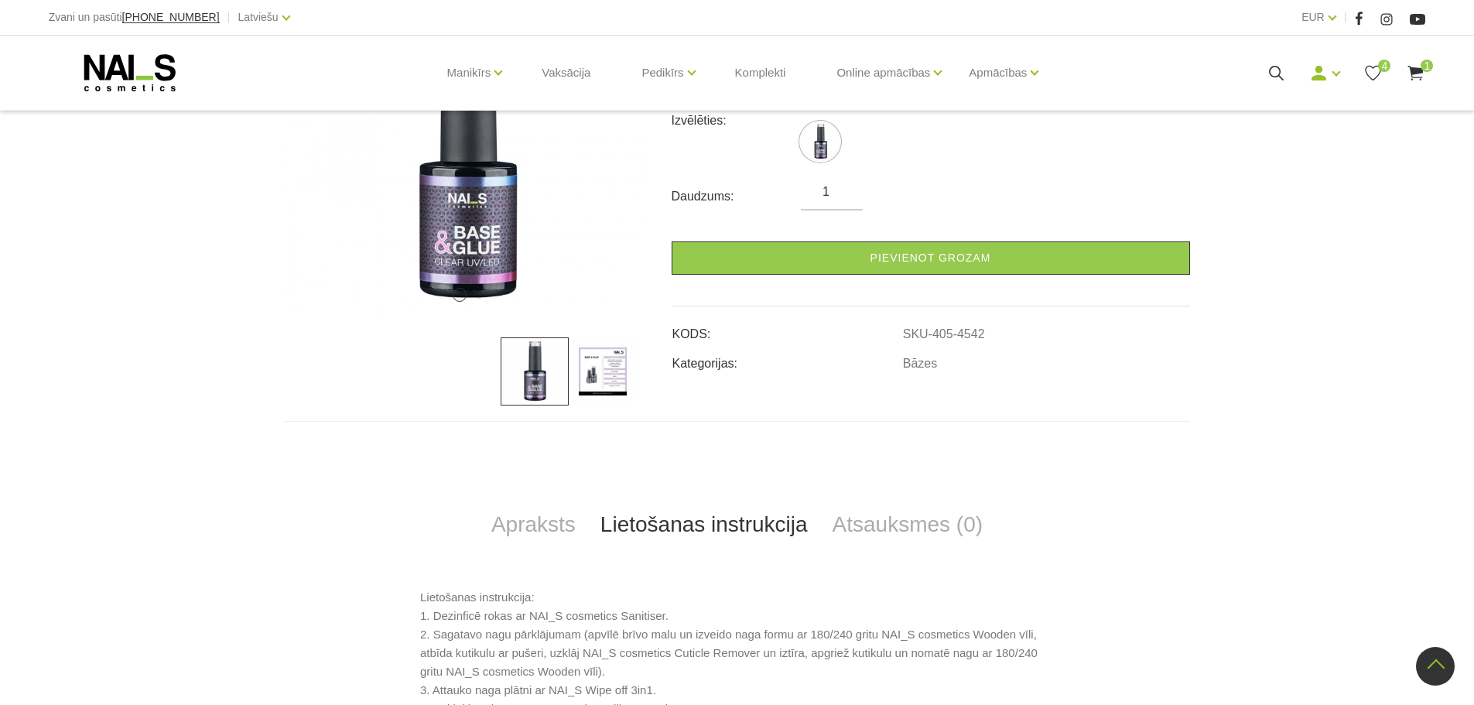
click at [1370, 76] on icon at bounding box center [1372, 72] width 19 height 19
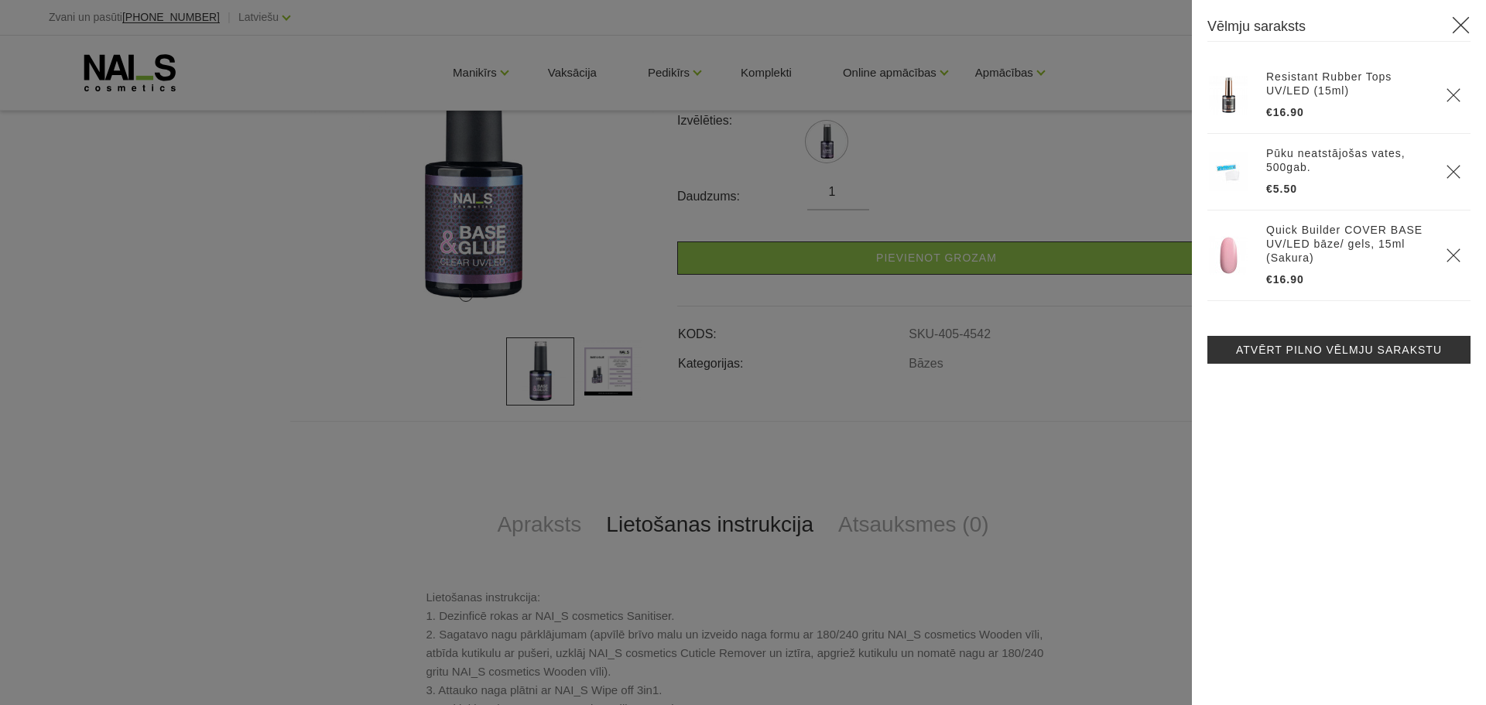
click at [462, 441] on div at bounding box center [743, 352] width 1486 height 705
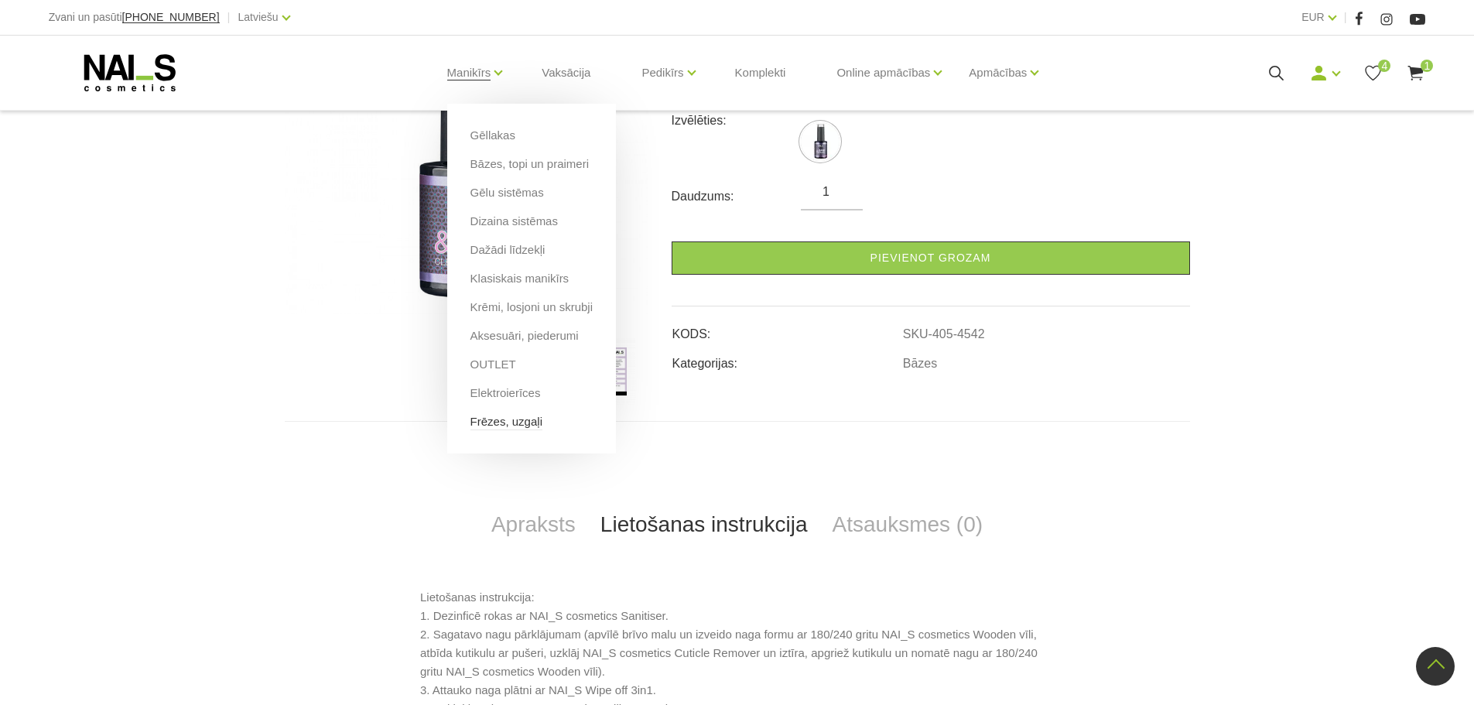
click at [516, 428] on link "Frēzes, uzgaļi" at bounding box center [506, 421] width 72 height 17
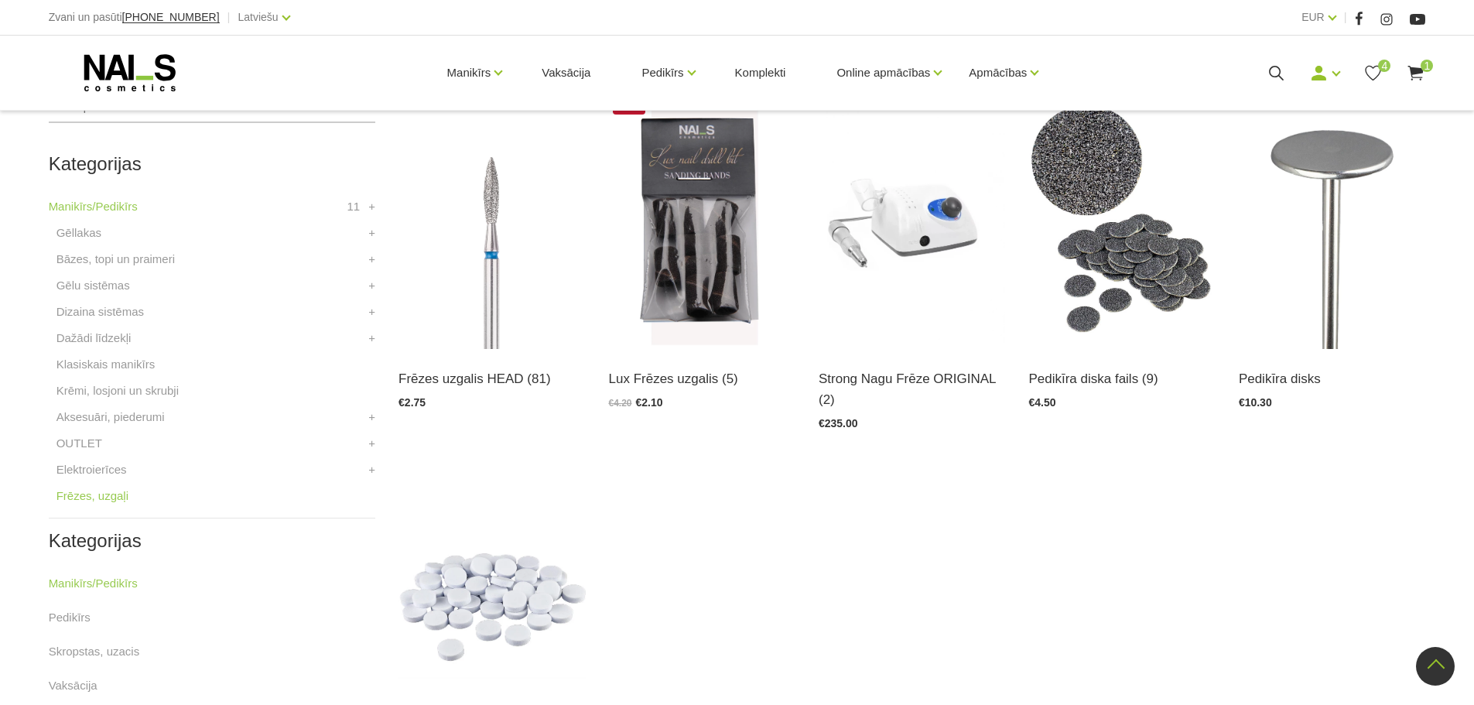
scroll to position [309, 0]
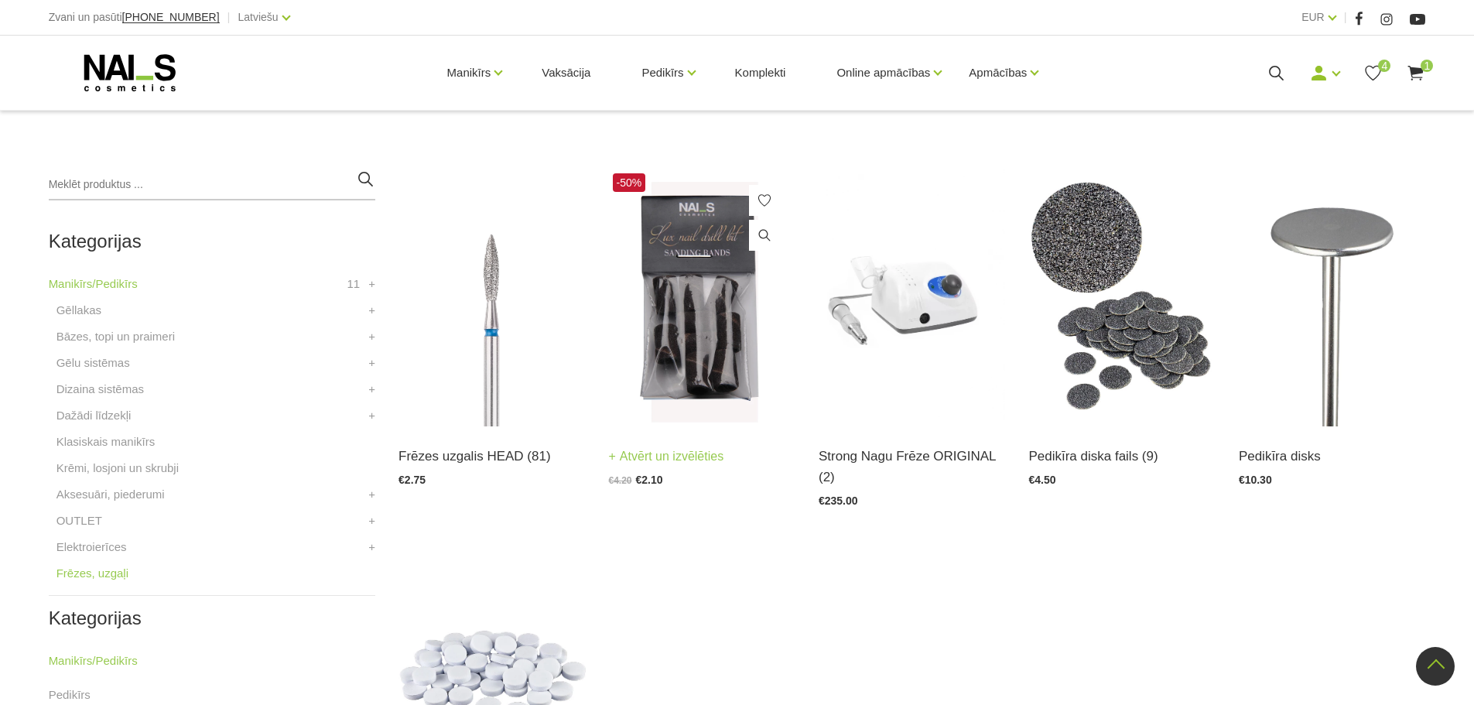
click at [713, 338] on img at bounding box center [702, 297] width 186 height 257
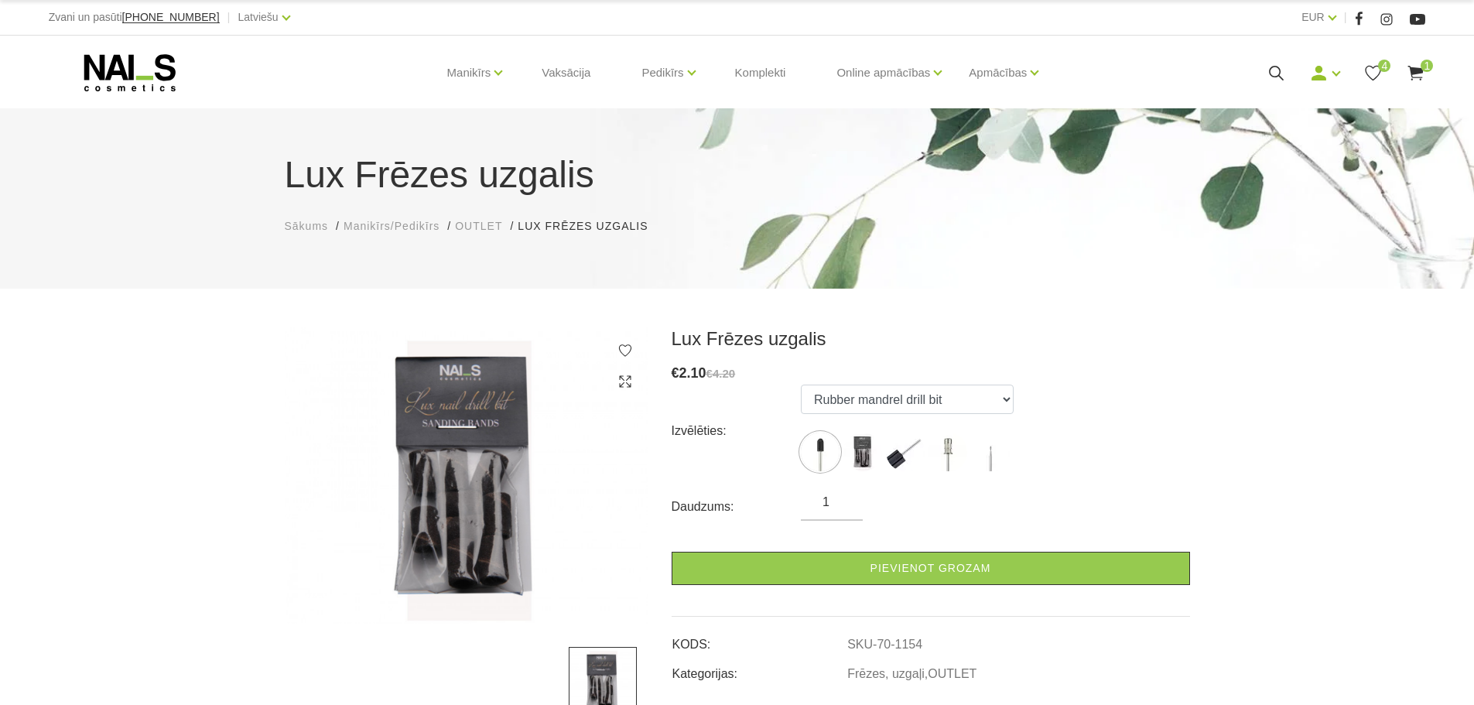
click at [504, 504] on img at bounding box center [467, 475] width 364 height 296
click at [874, 449] on img at bounding box center [862, 452] width 39 height 39
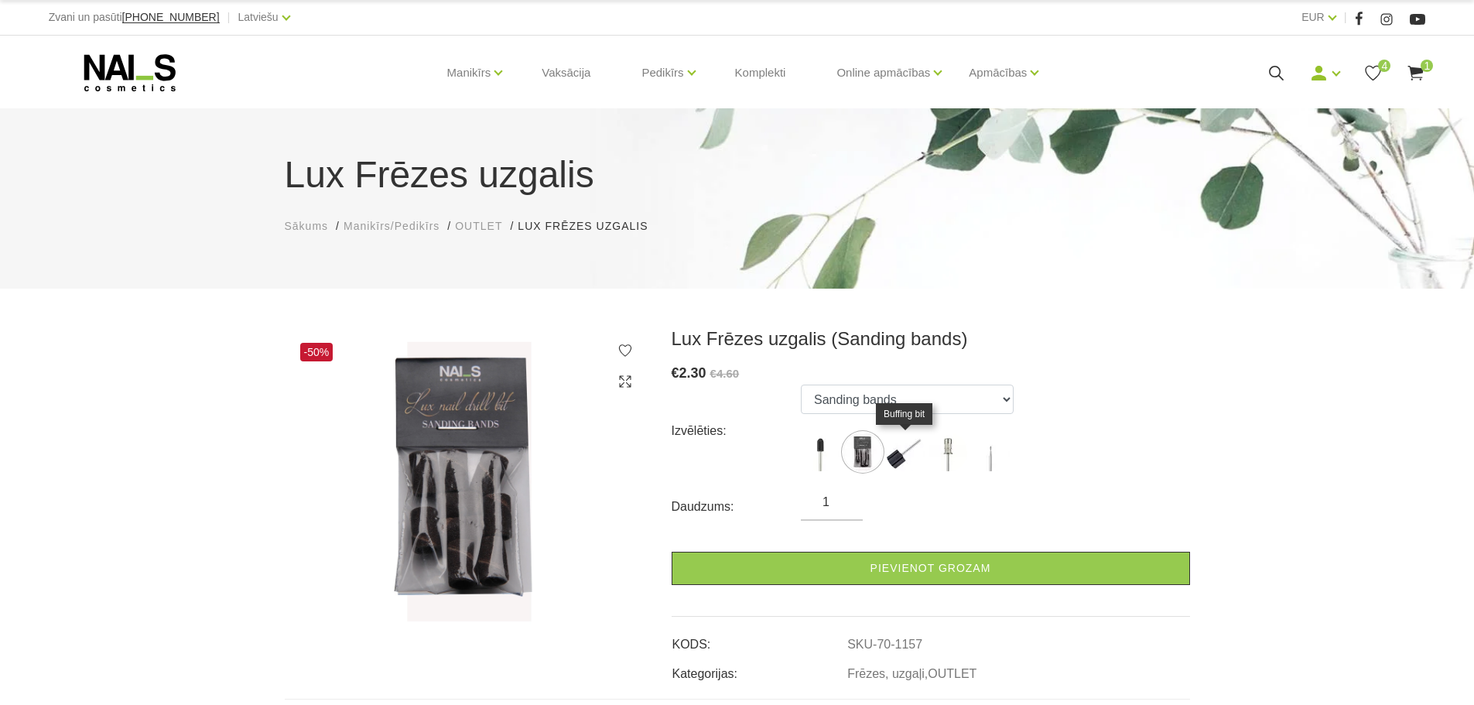
click at [901, 450] on img at bounding box center [905, 452] width 39 height 39
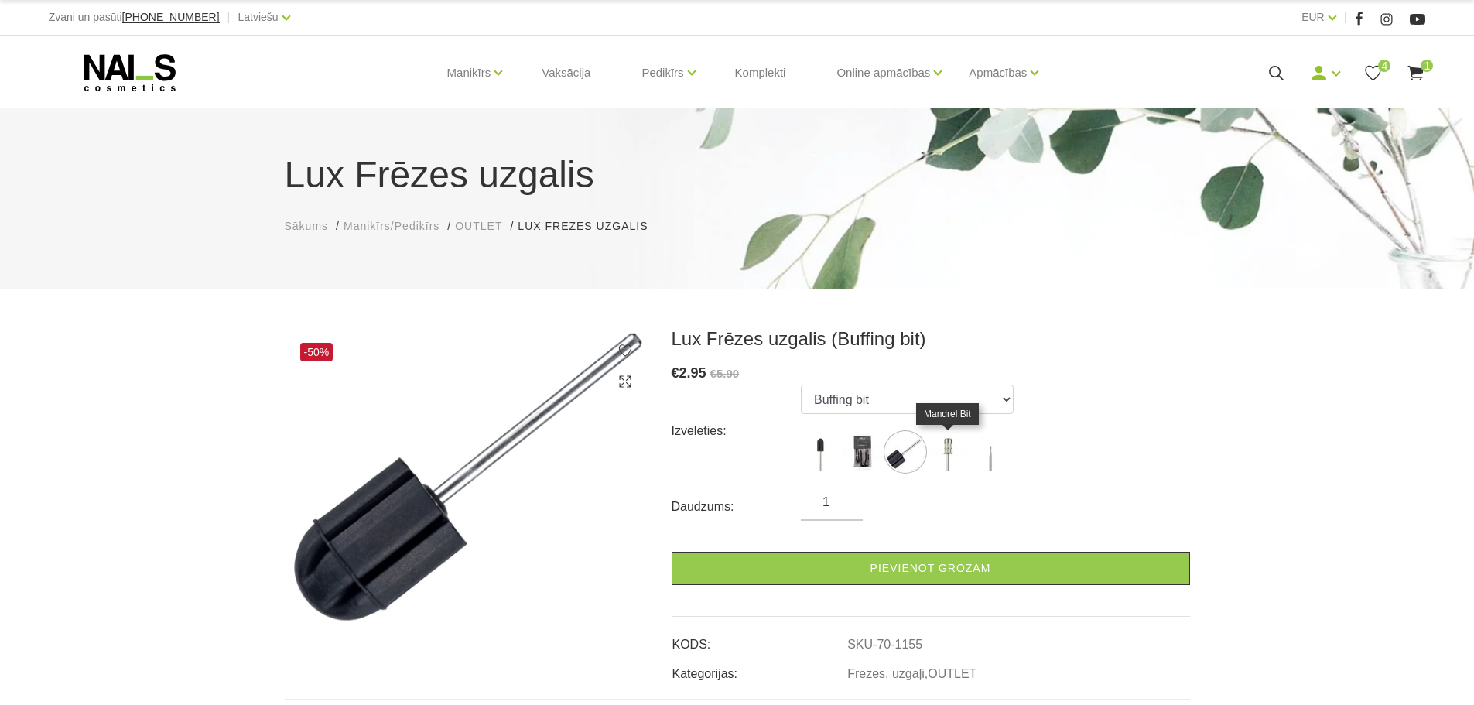
click at [952, 449] on img at bounding box center [947, 452] width 39 height 39
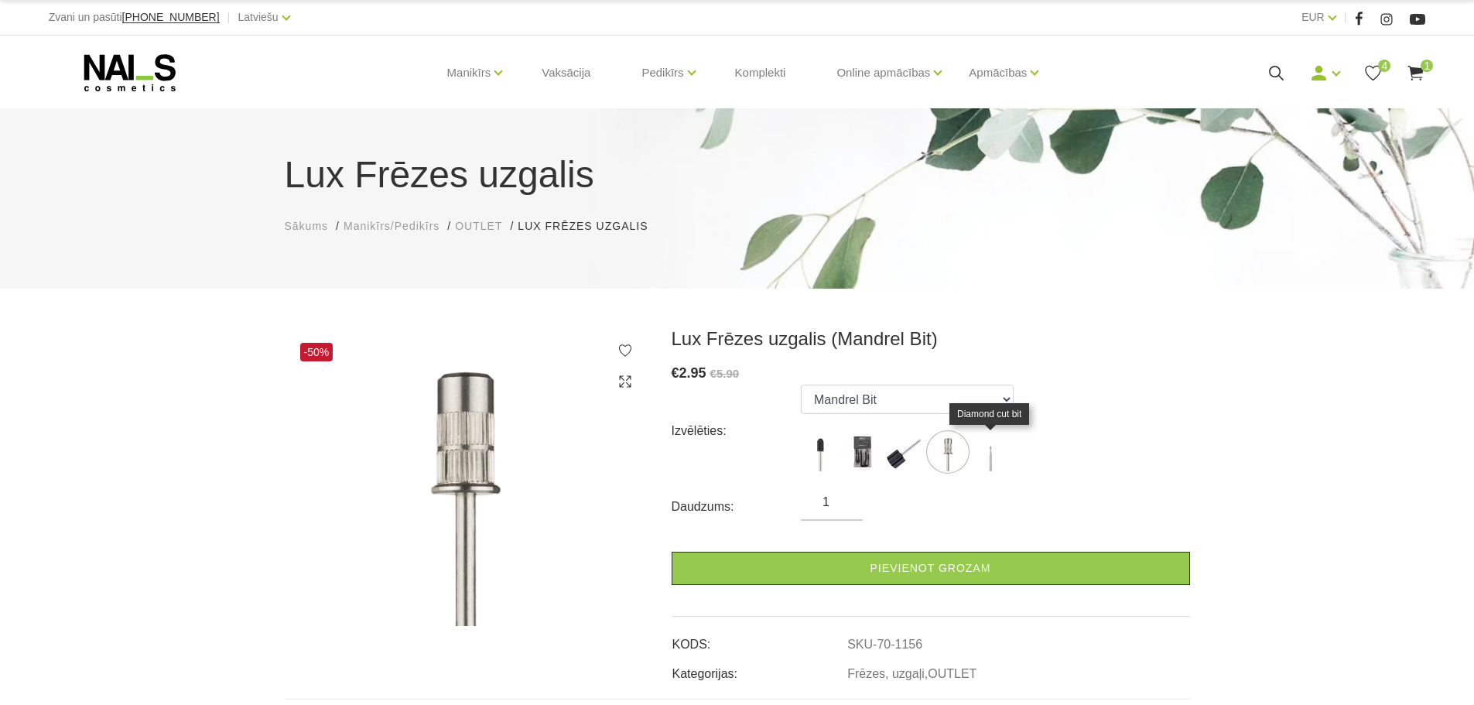
click at [988, 449] on img at bounding box center [990, 452] width 39 height 39
select select "1153"
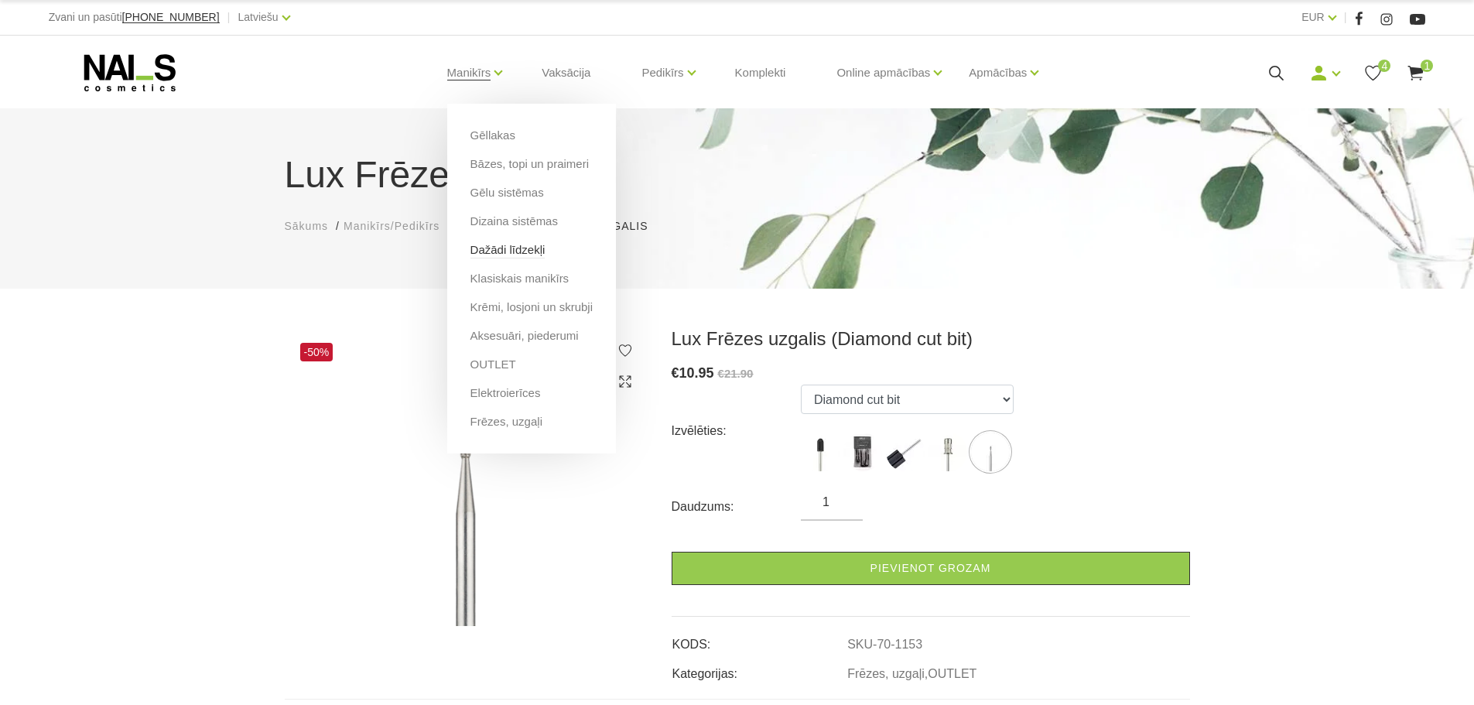
click at [510, 247] on link "Dažādi līdzekļi" at bounding box center [507, 249] width 75 height 17
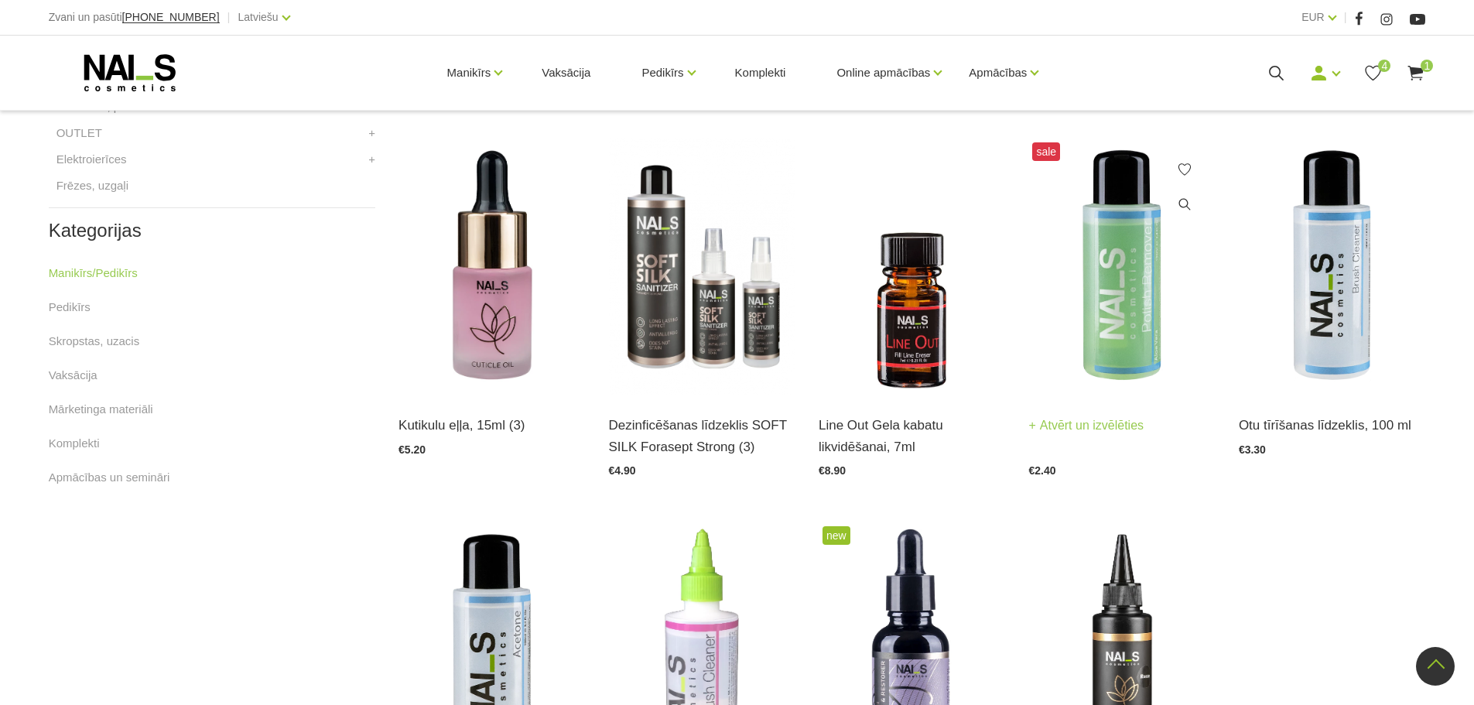
scroll to position [696, 0]
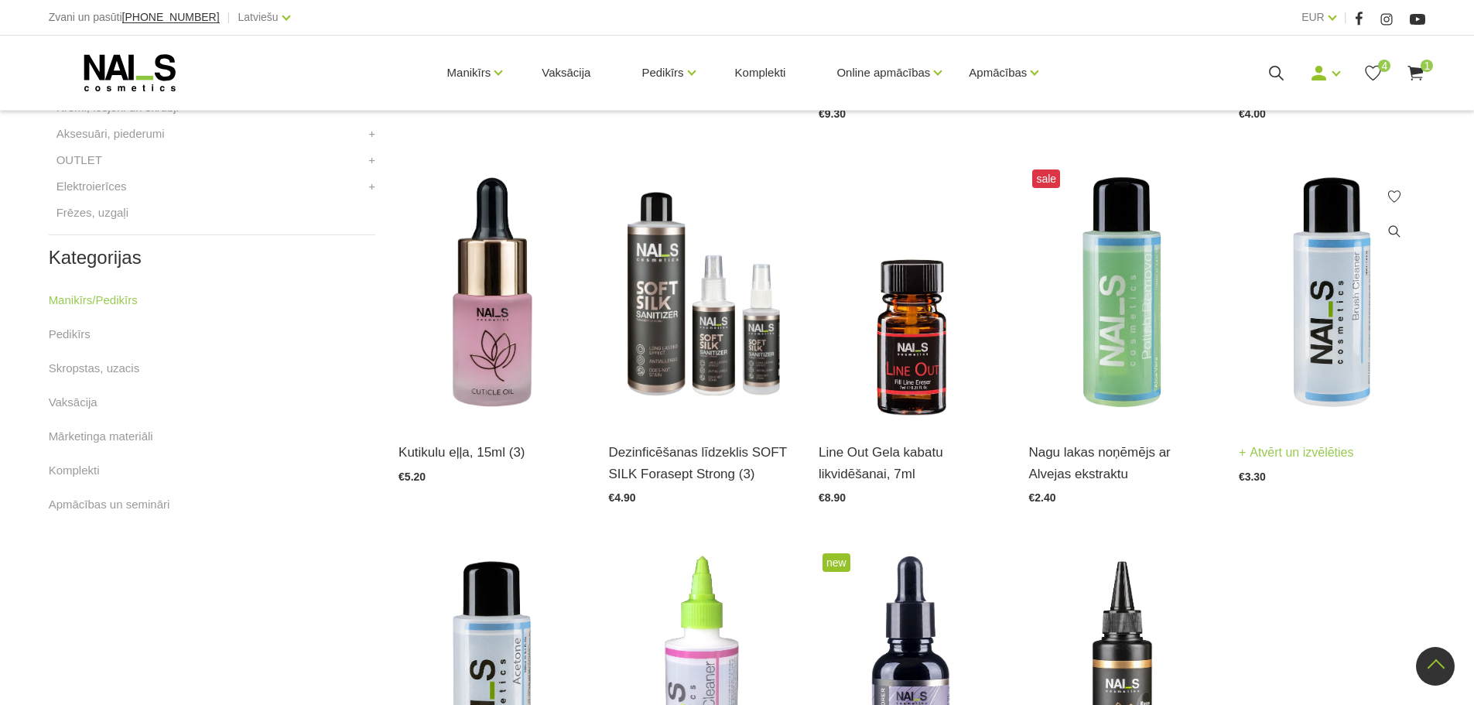
click at [1337, 367] on img at bounding box center [1332, 294] width 186 height 257
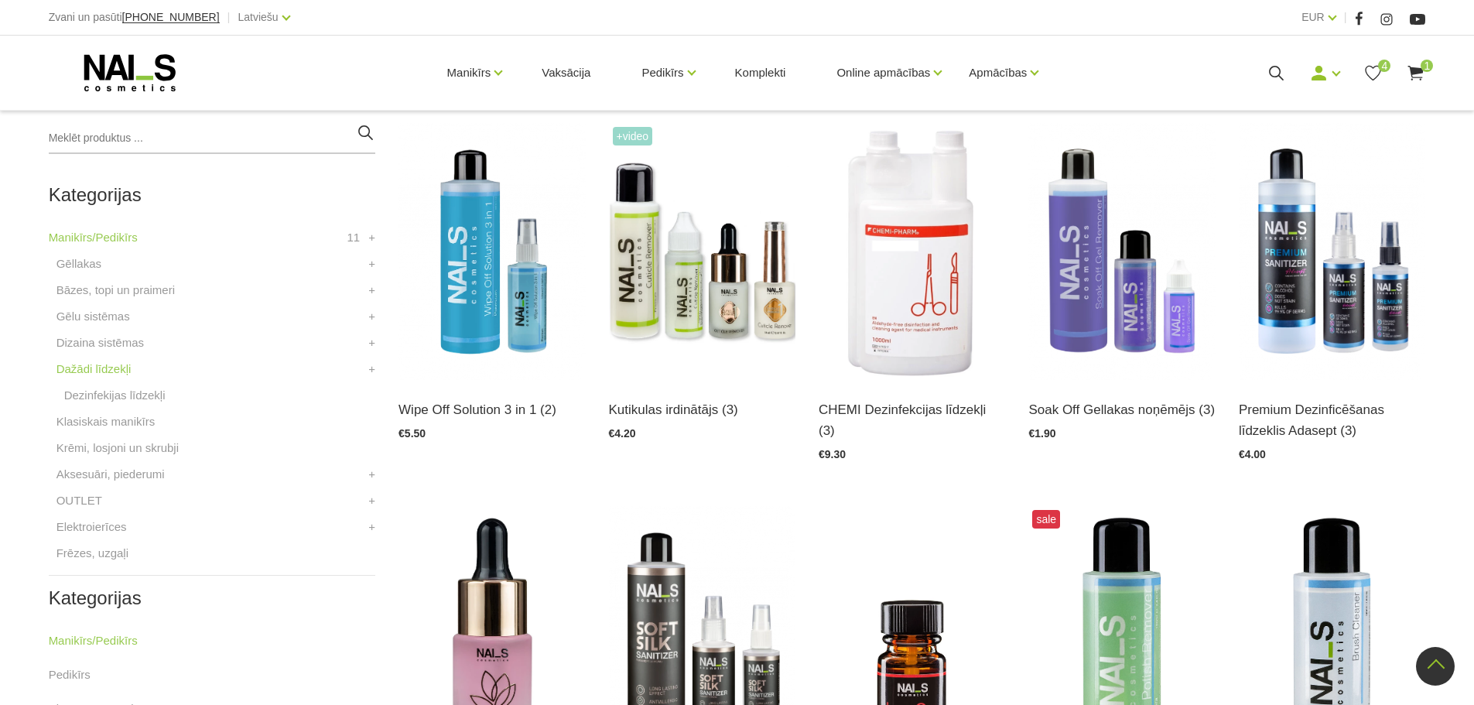
scroll to position [309, 0]
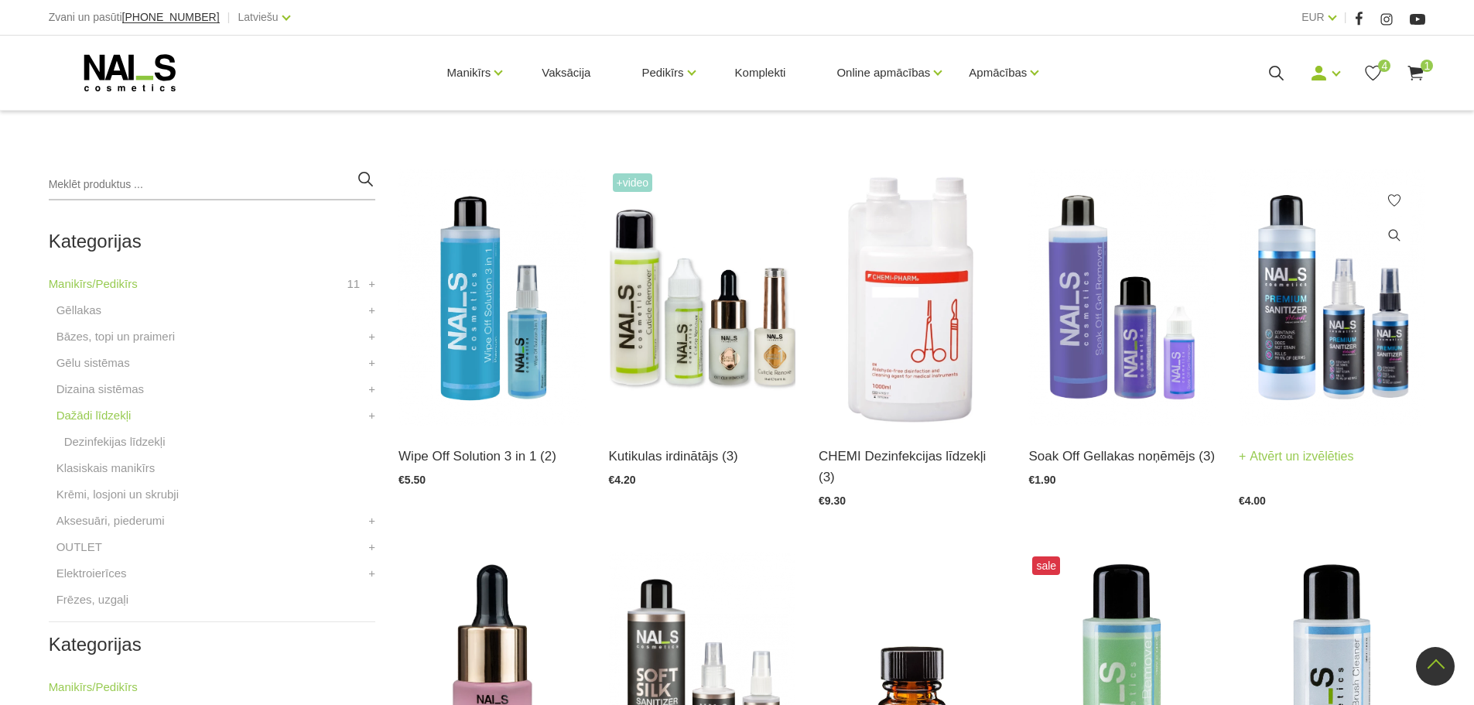
click at [1342, 351] on img at bounding box center [1332, 297] width 186 height 257
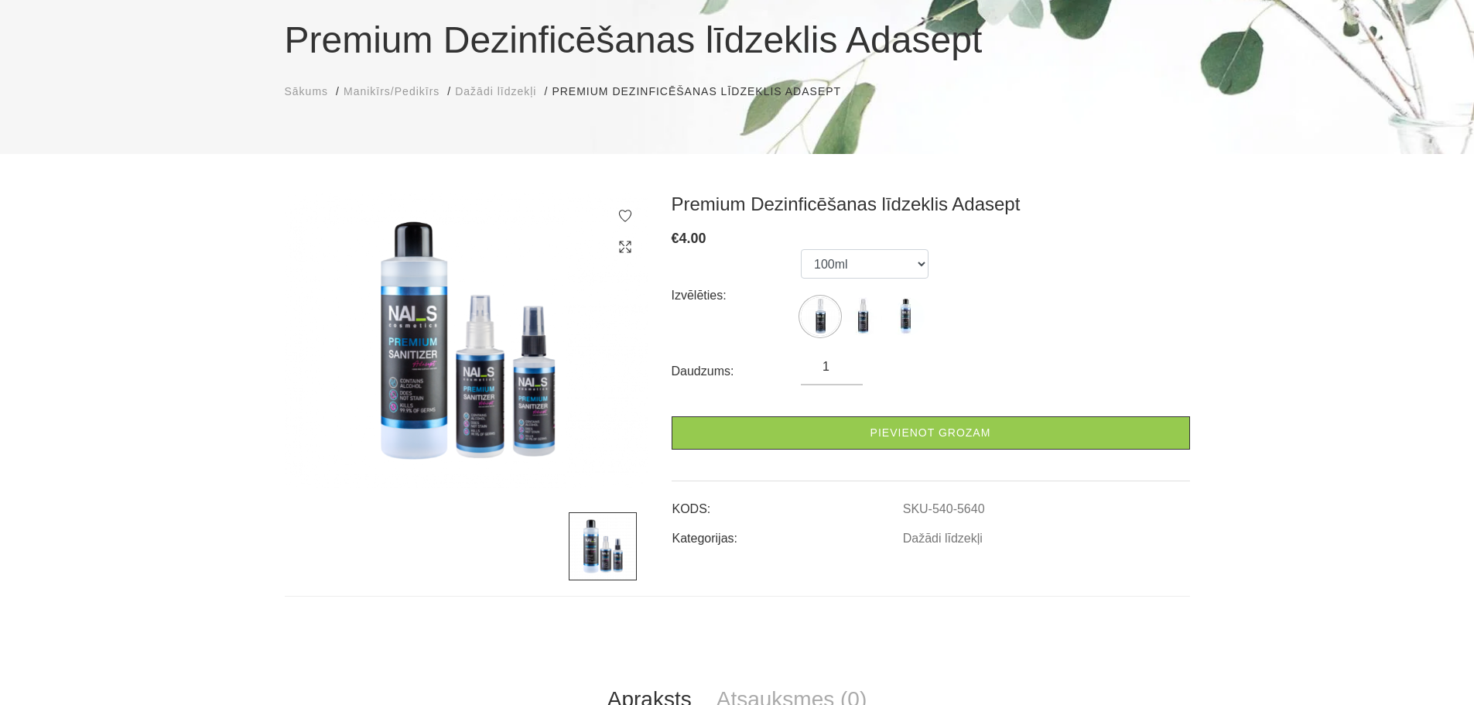
scroll to position [155, 0]
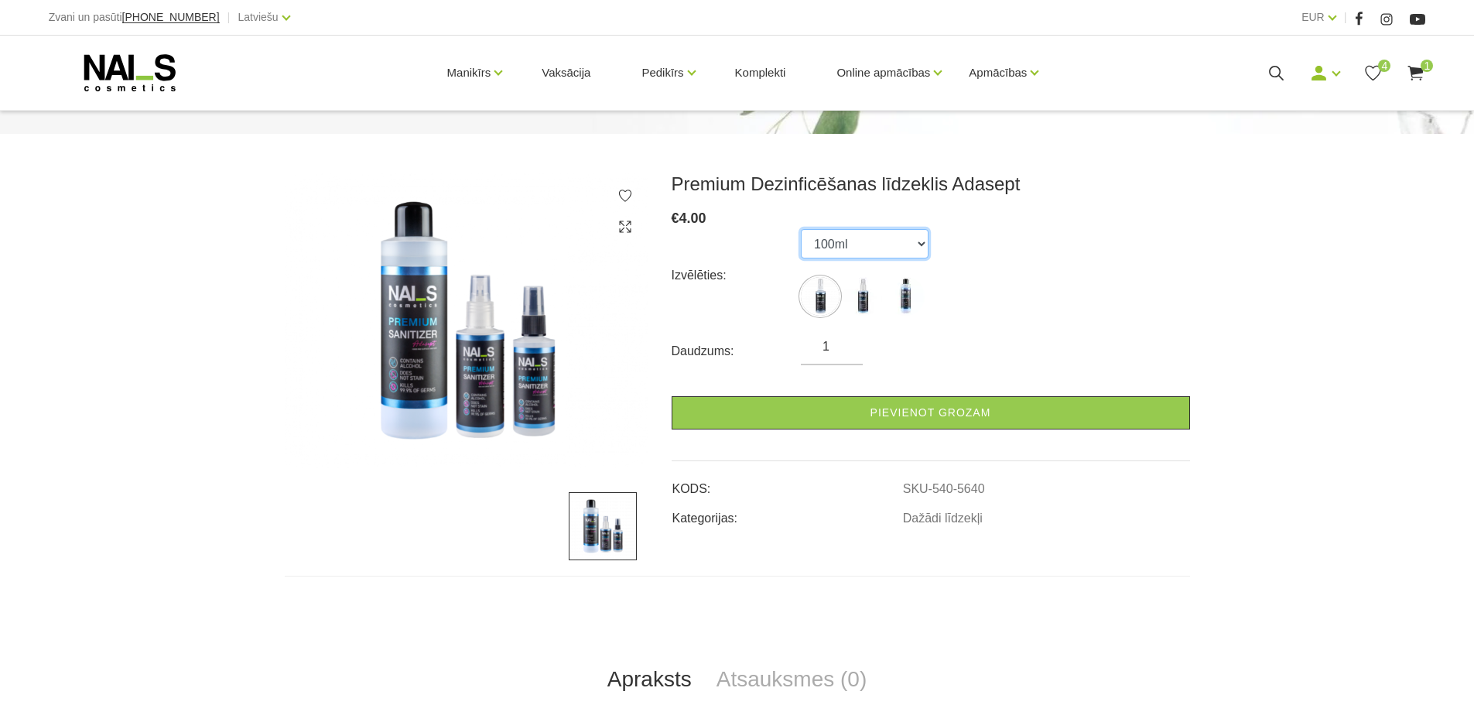
click at [860, 254] on select "100ml 150ml 500ml" at bounding box center [865, 243] width 128 height 29
drag, startPoint x: 990, startPoint y: 279, endPoint x: 971, endPoint y: 279, distance: 18.6
click at [984, 279] on div "Izvēlēties: 100ml 150ml 500ml" at bounding box center [931, 275] width 518 height 93
click at [880, 299] on img at bounding box center [862, 296] width 39 height 39
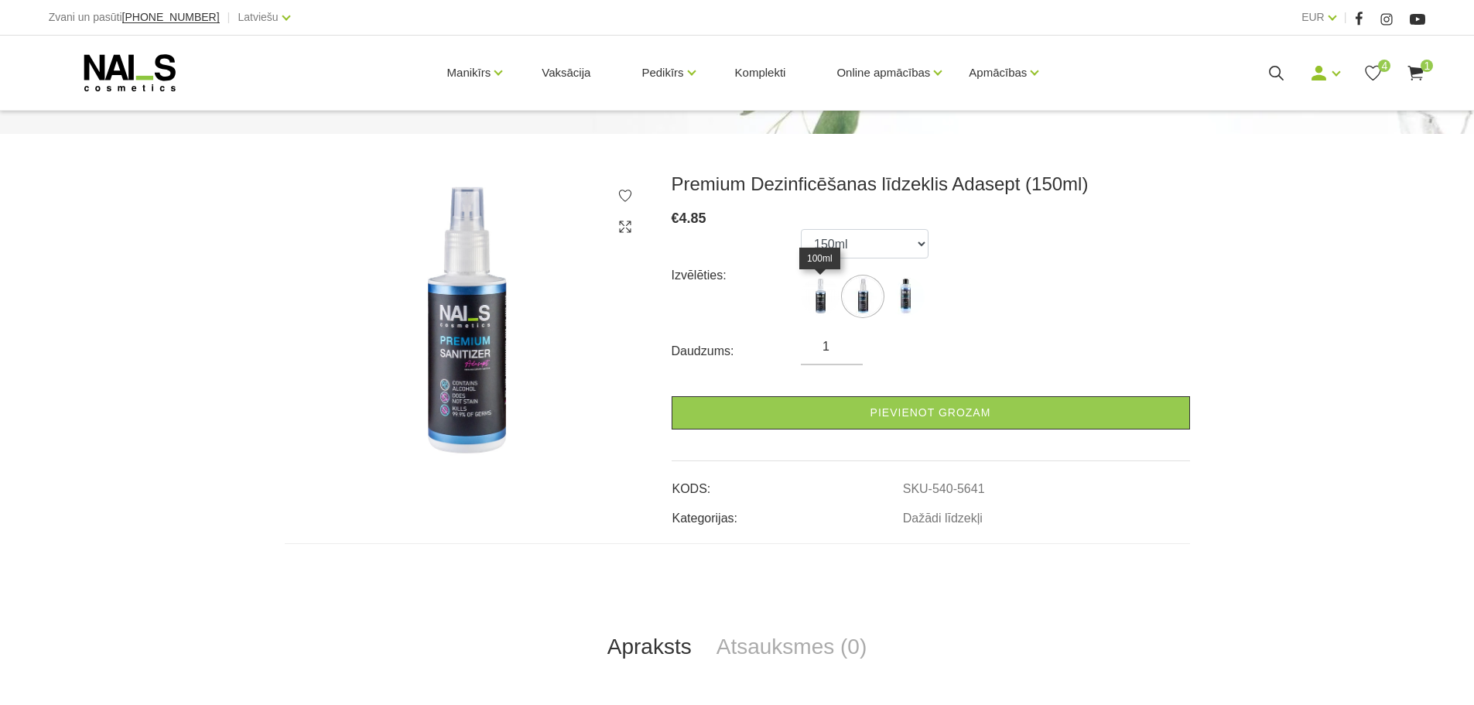
click at [829, 295] on img at bounding box center [820, 296] width 39 height 39
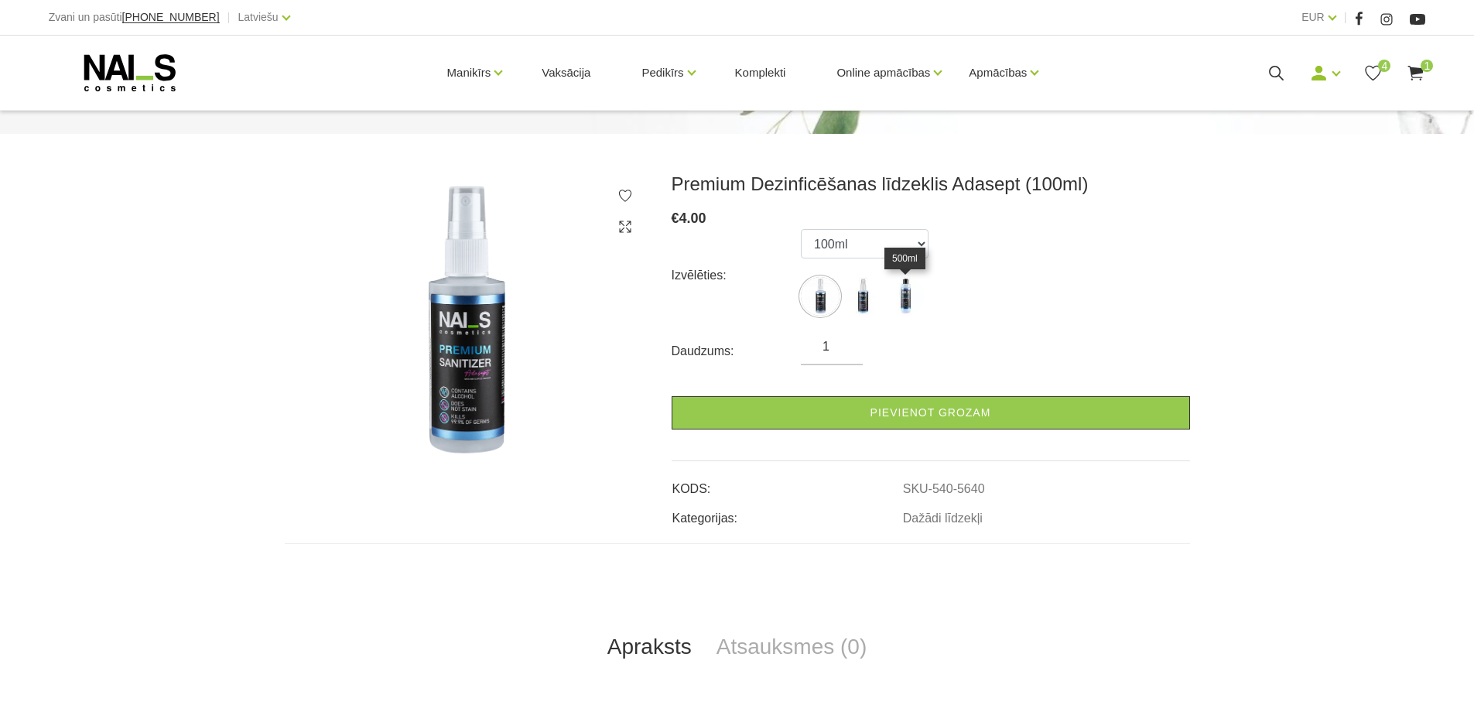
click at [922, 295] on img at bounding box center [905, 296] width 39 height 39
select select "5583"
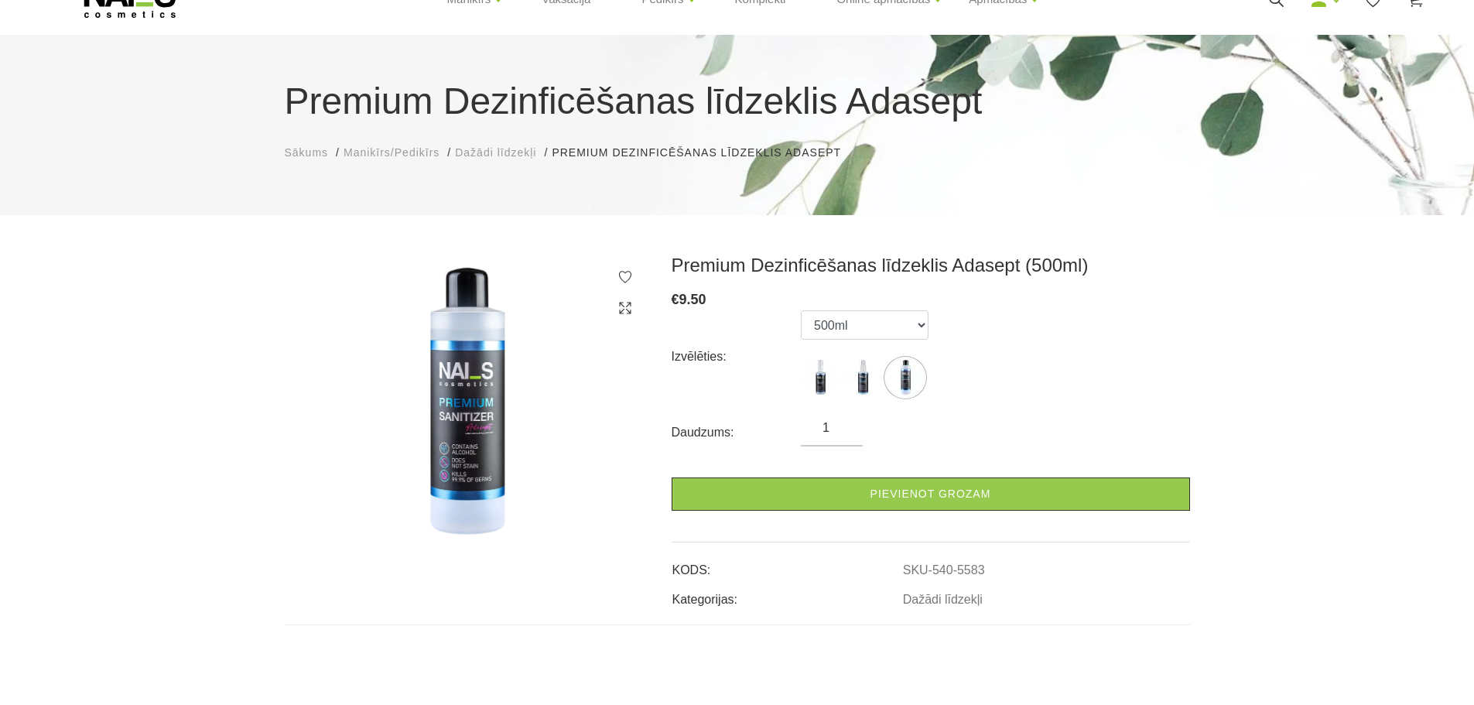
scroll to position [0, 0]
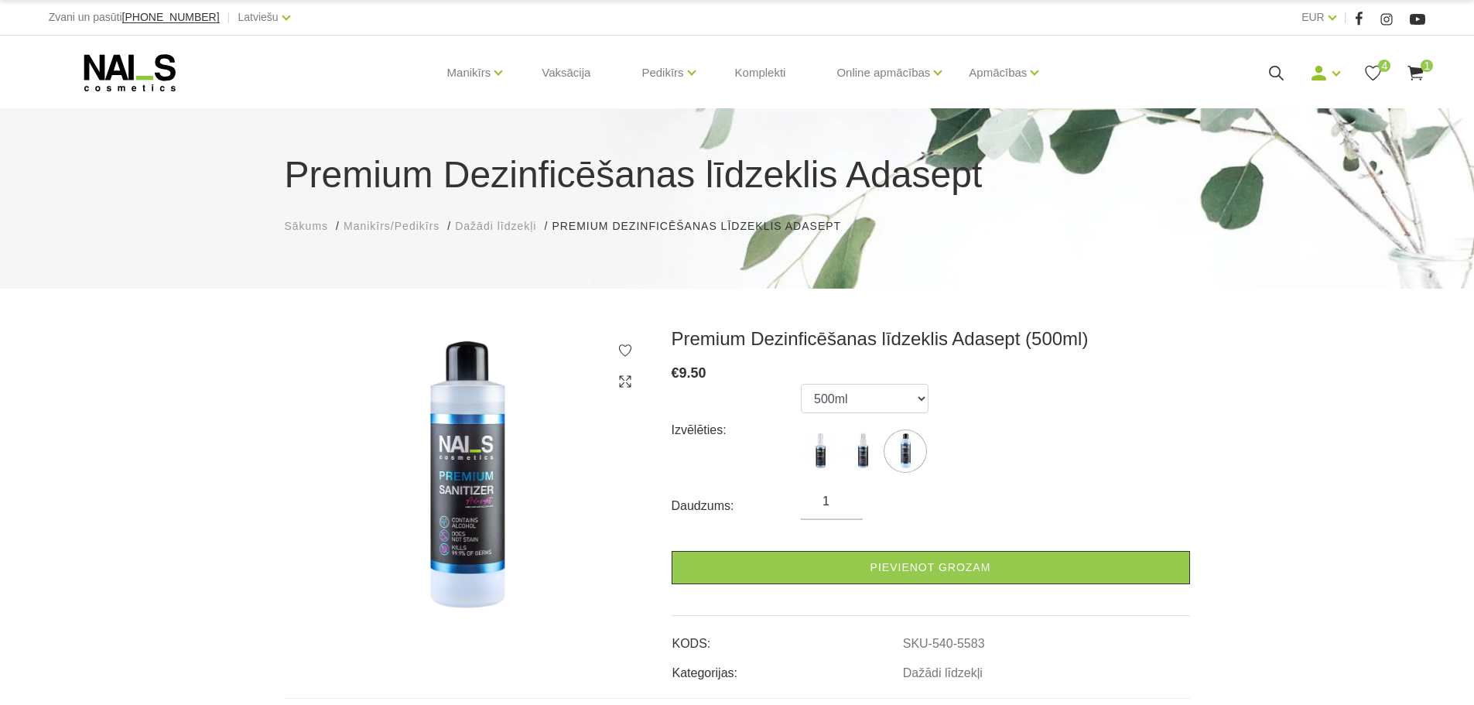
click at [508, 227] on span "Dažādi līdzekļi" at bounding box center [495, 226] width 81 height 12
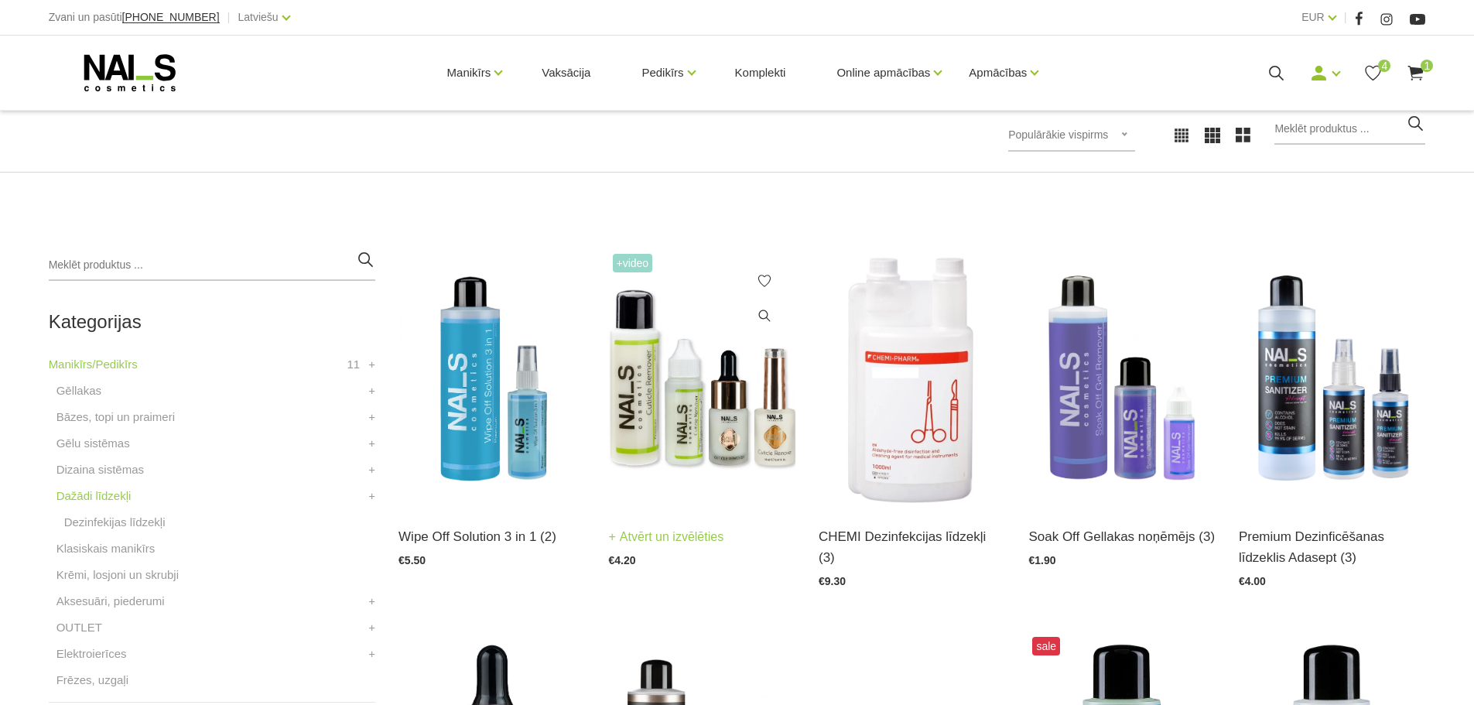
scroll to position [232, 0]
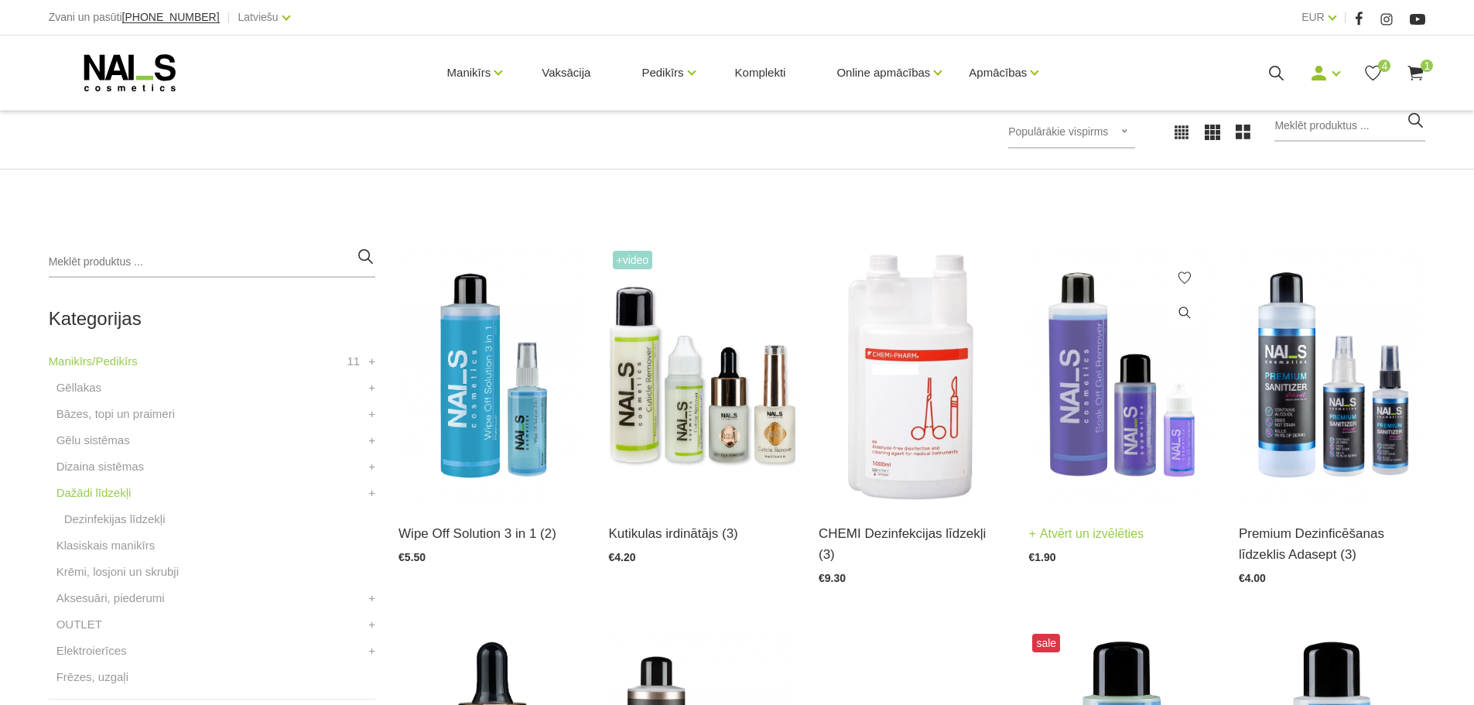
click at [1118, 430] on img at bounding box center [1121, 375] width 186 height 257
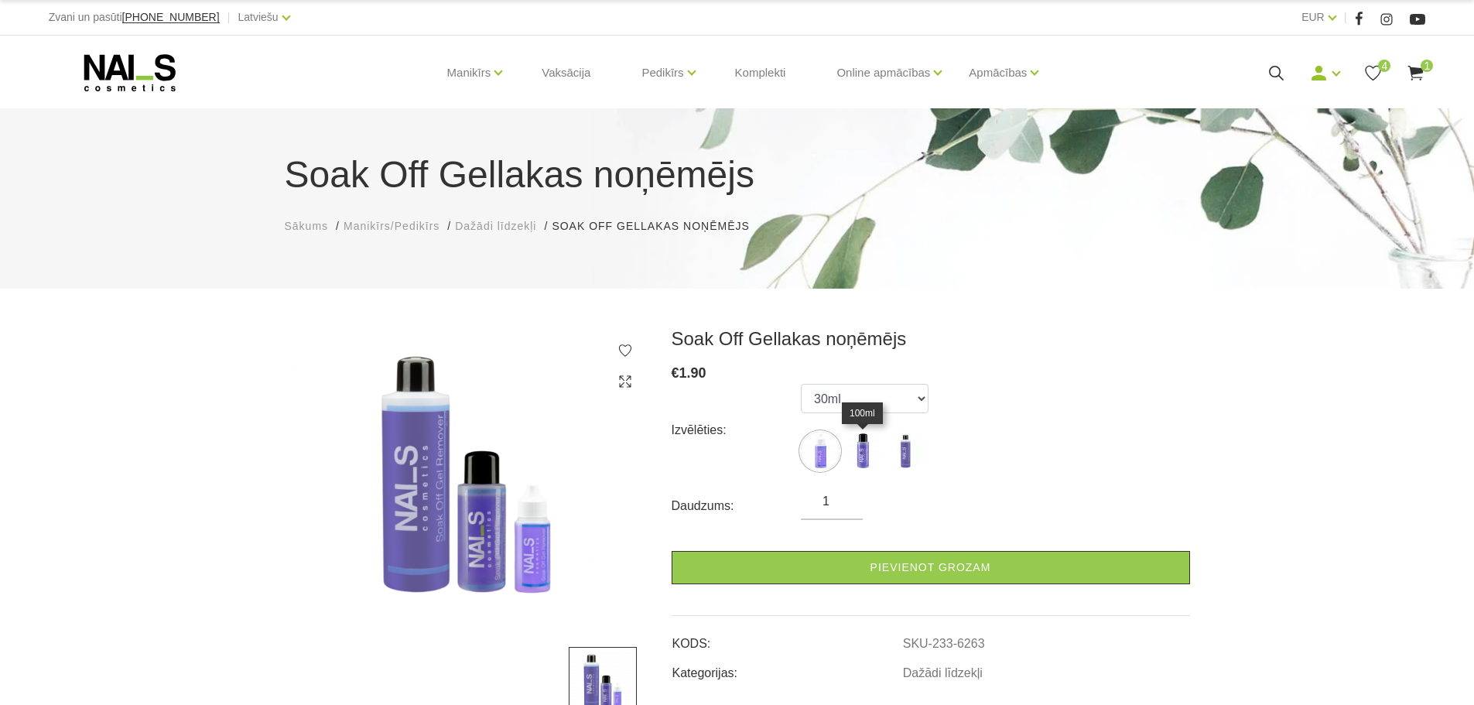
click at [874, 448] on img at bounding box center [862, 451] width 39 height 39
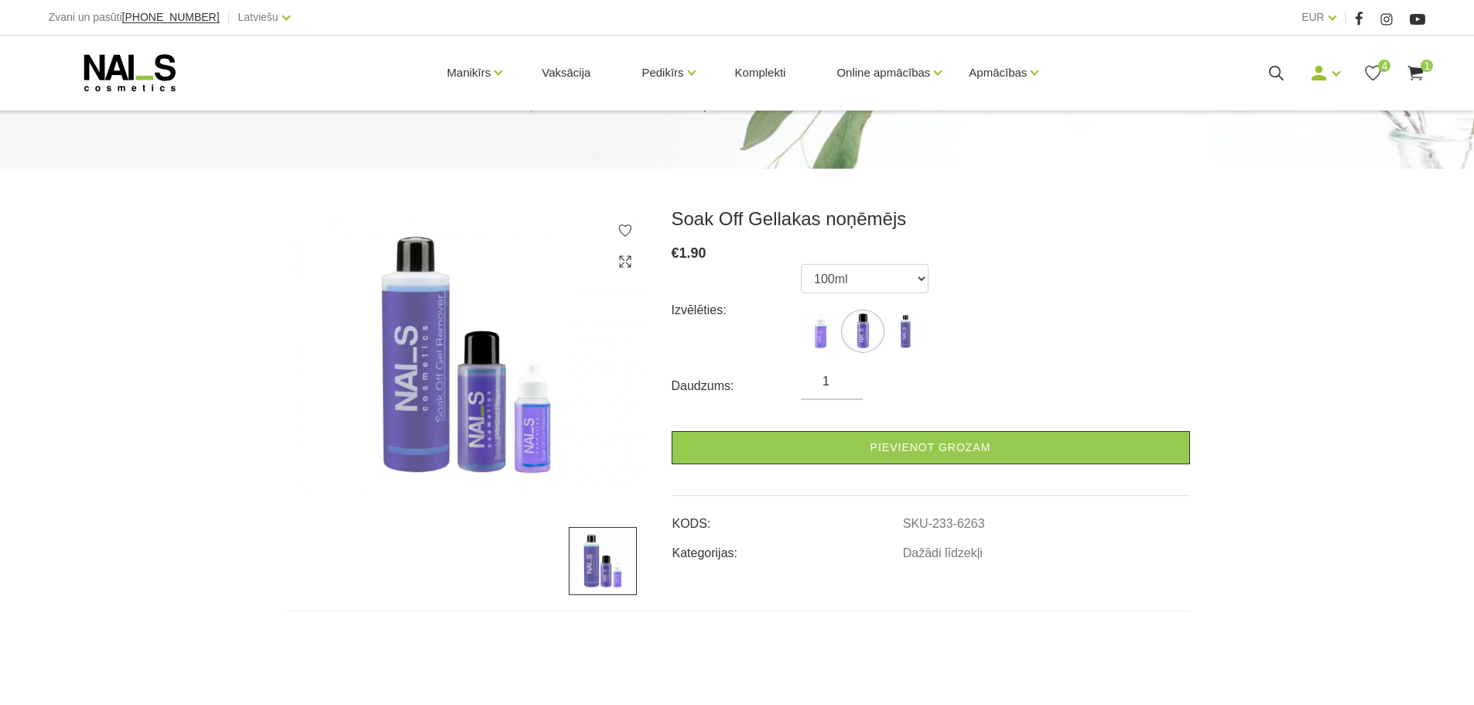
scroll to position [309, 0]
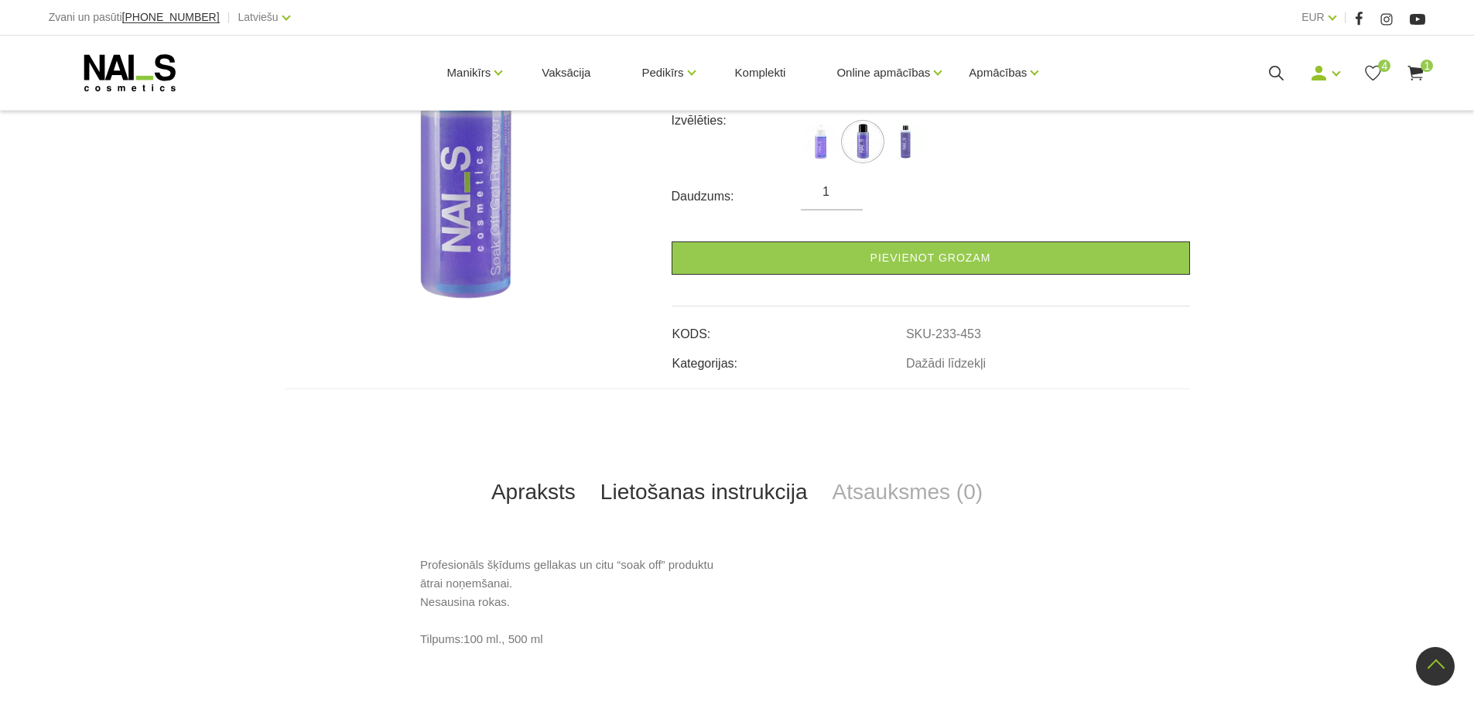
click at [692, 491] on link "Lietošanas instrukcija" at bounding box center [704, 492] width 232 height 51
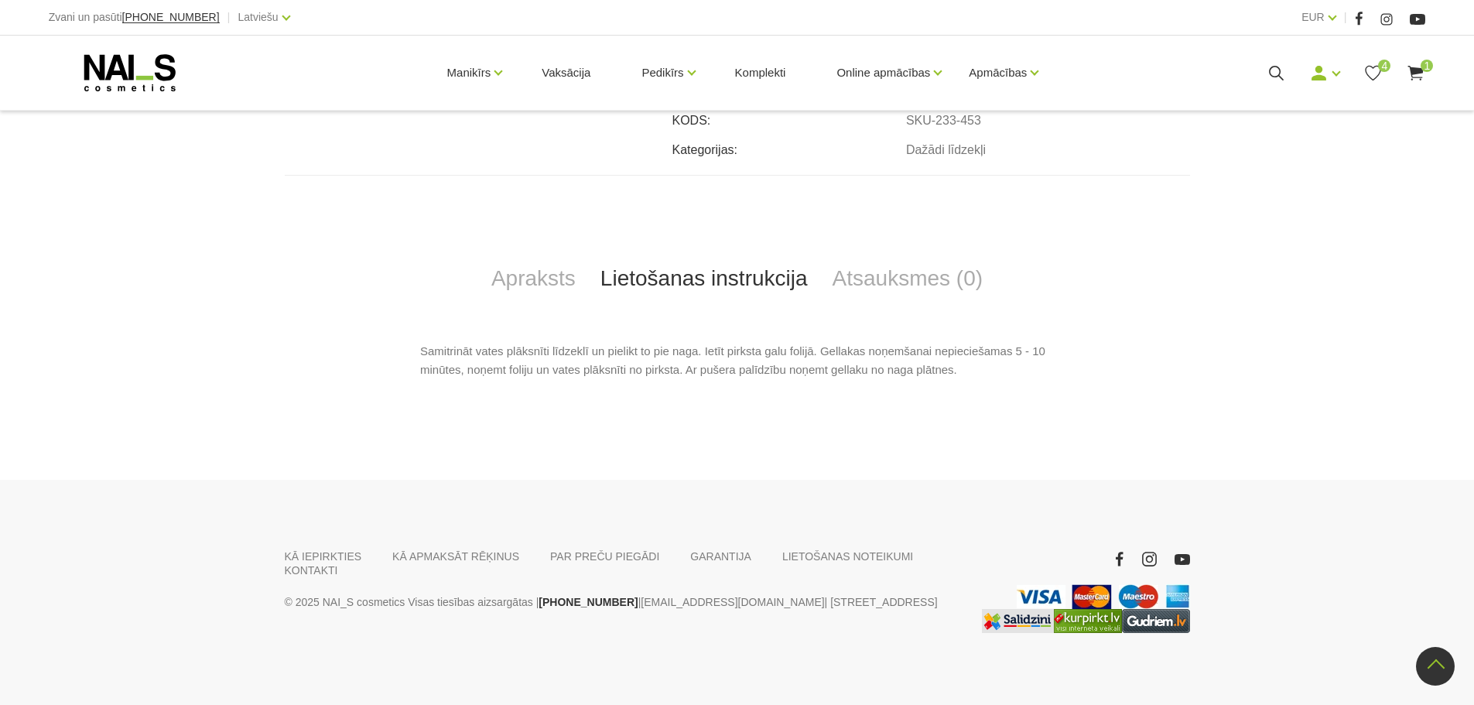
scroll to position [528, 0]
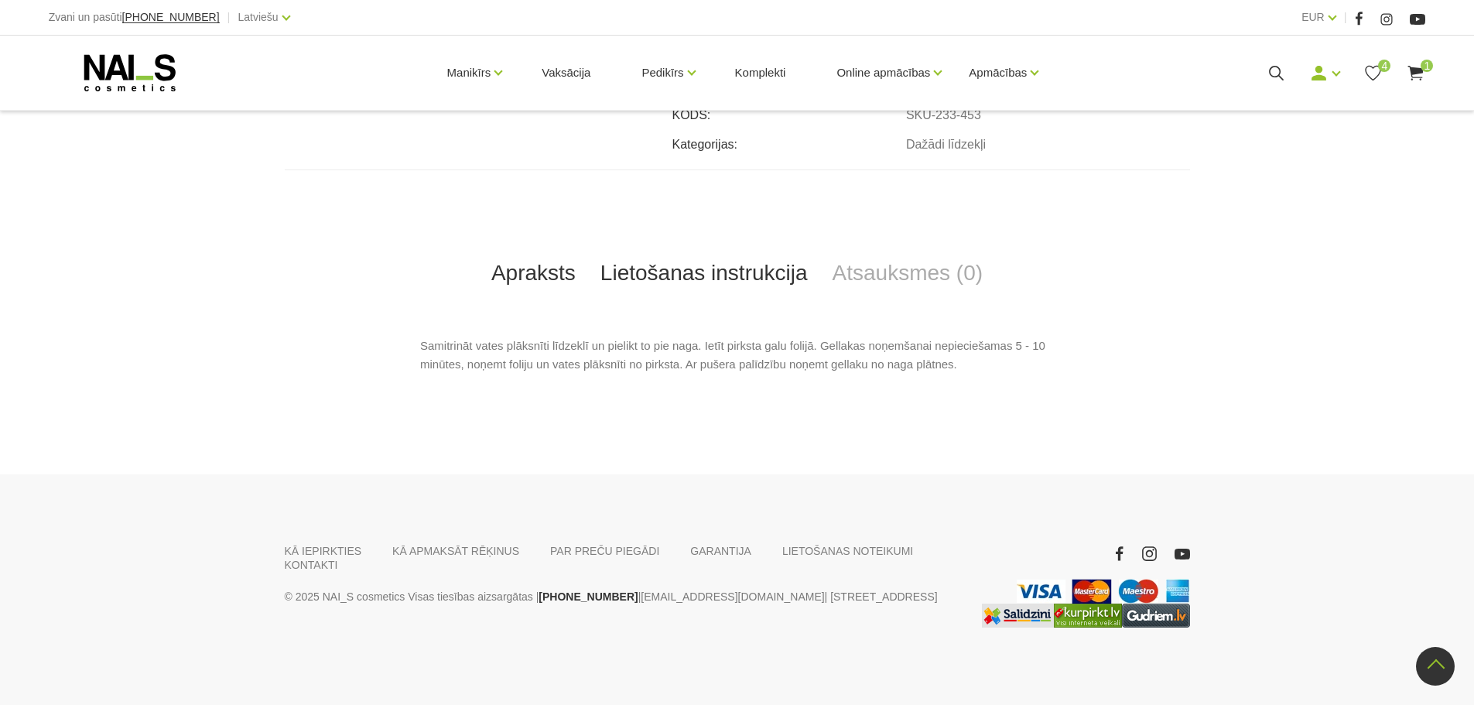
click at [569, 264] on link "Apraksts" at bounding box center [533, 273] width 109 height 51
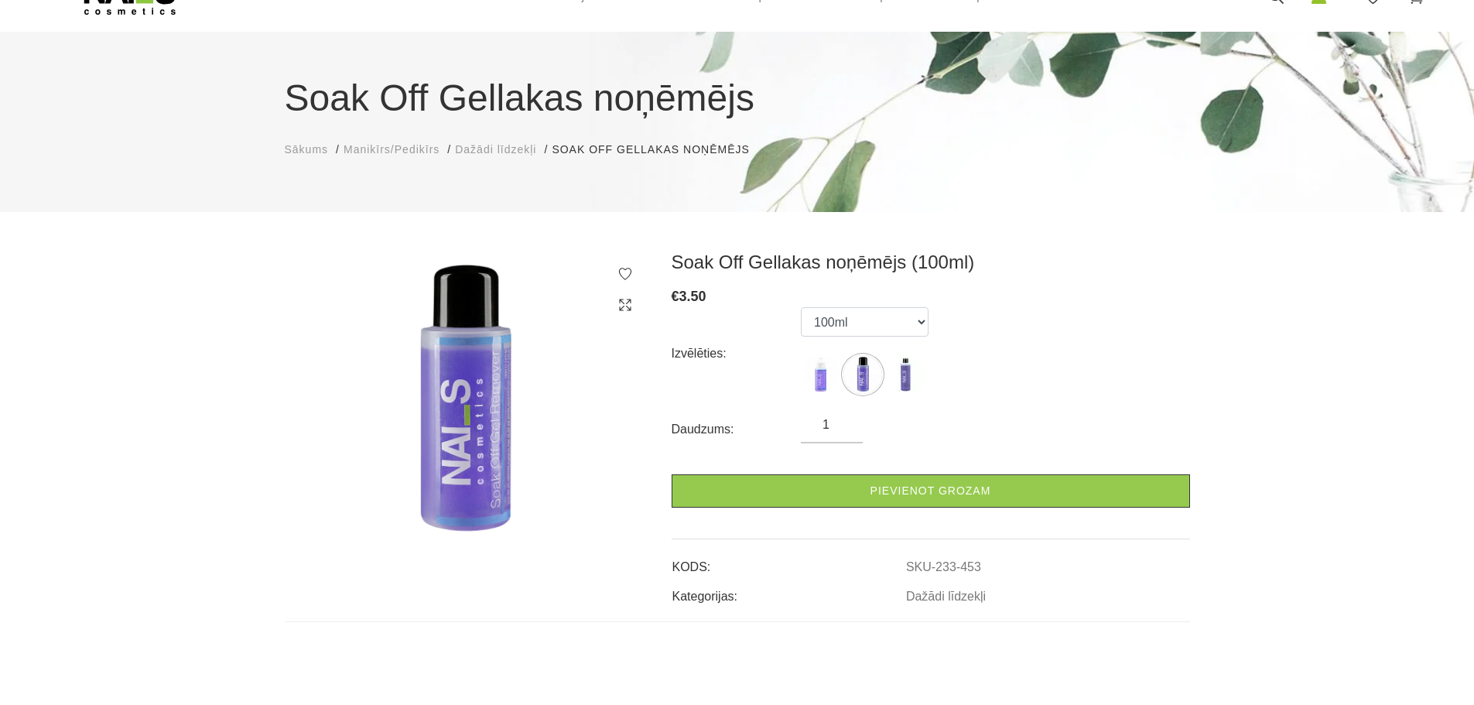
scroll to position [0, 0]
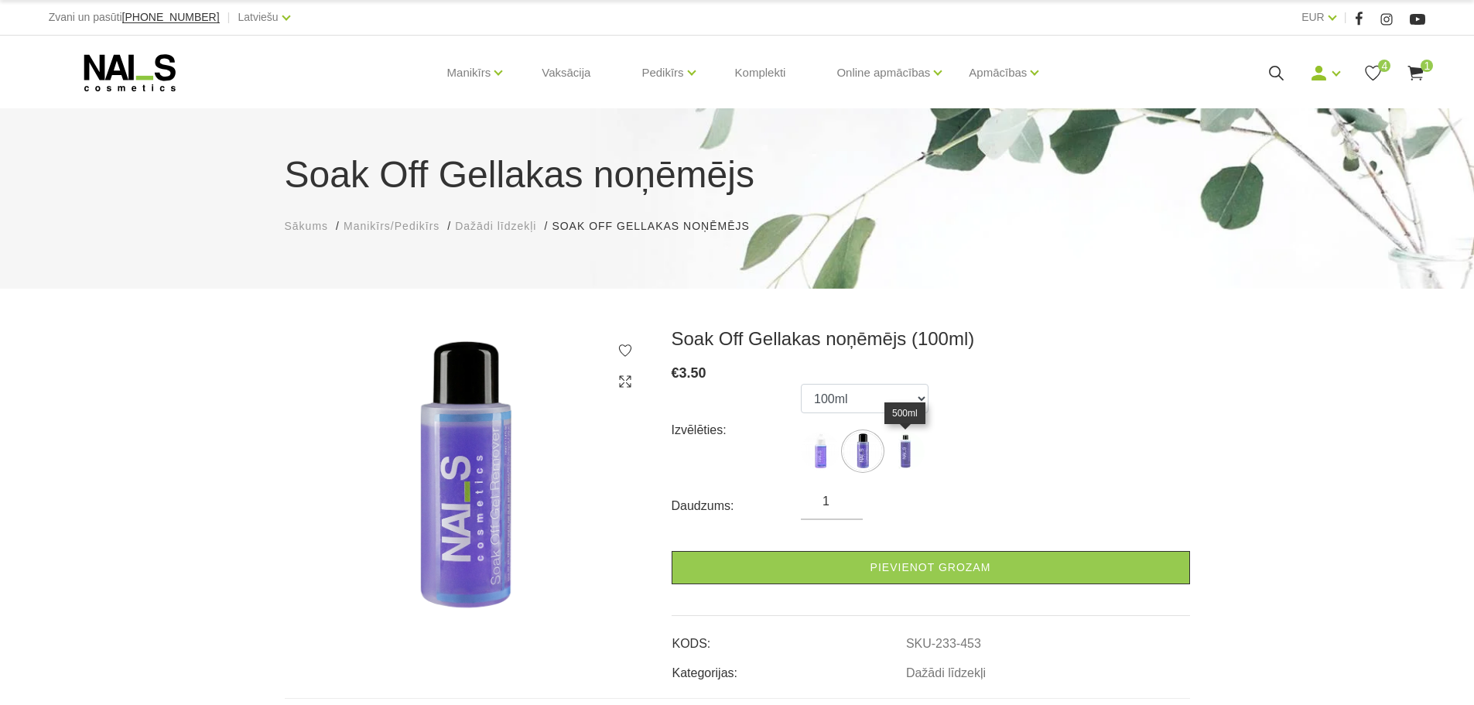
click at [908, 450] on img at bounding box center [905, 451] width 39 height 39
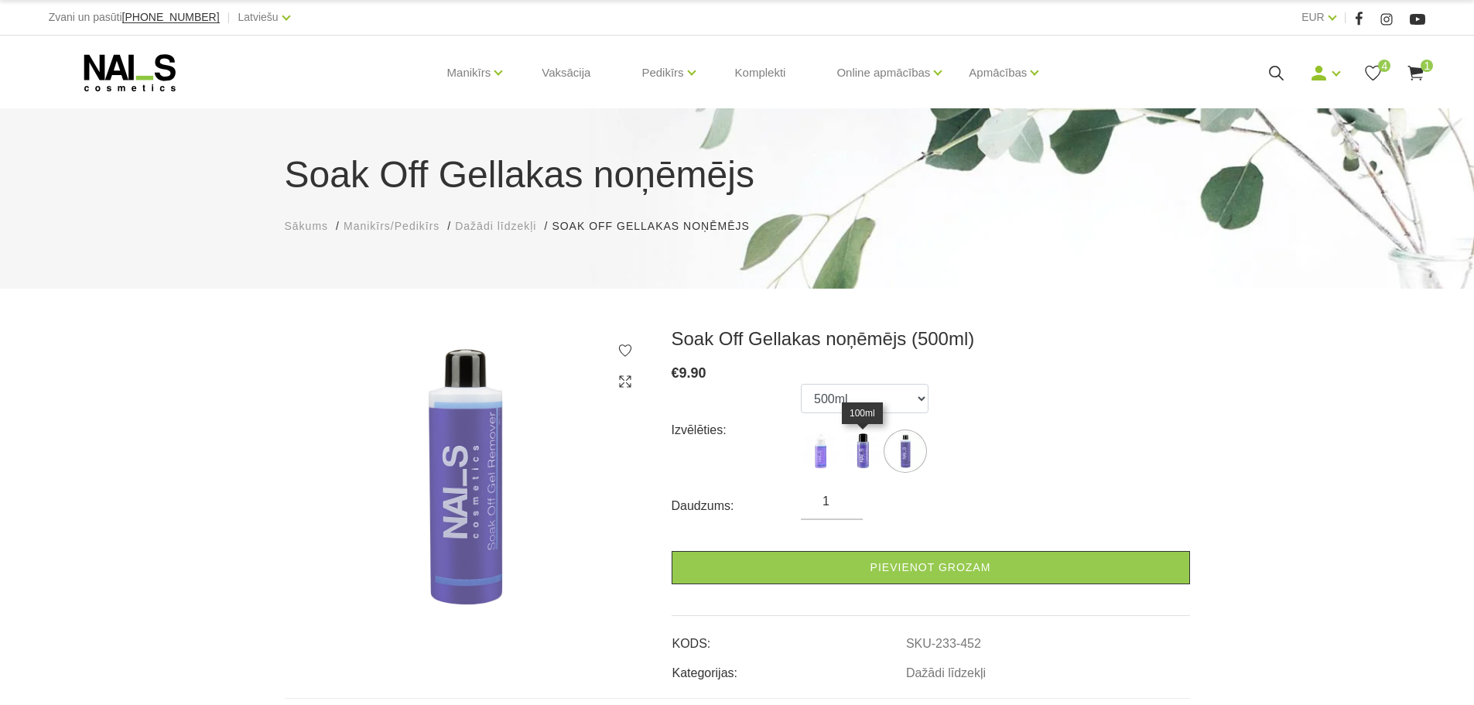
click at [847, 441] on img at bounding box center [862, 451] width 39 height 39
select select "453"
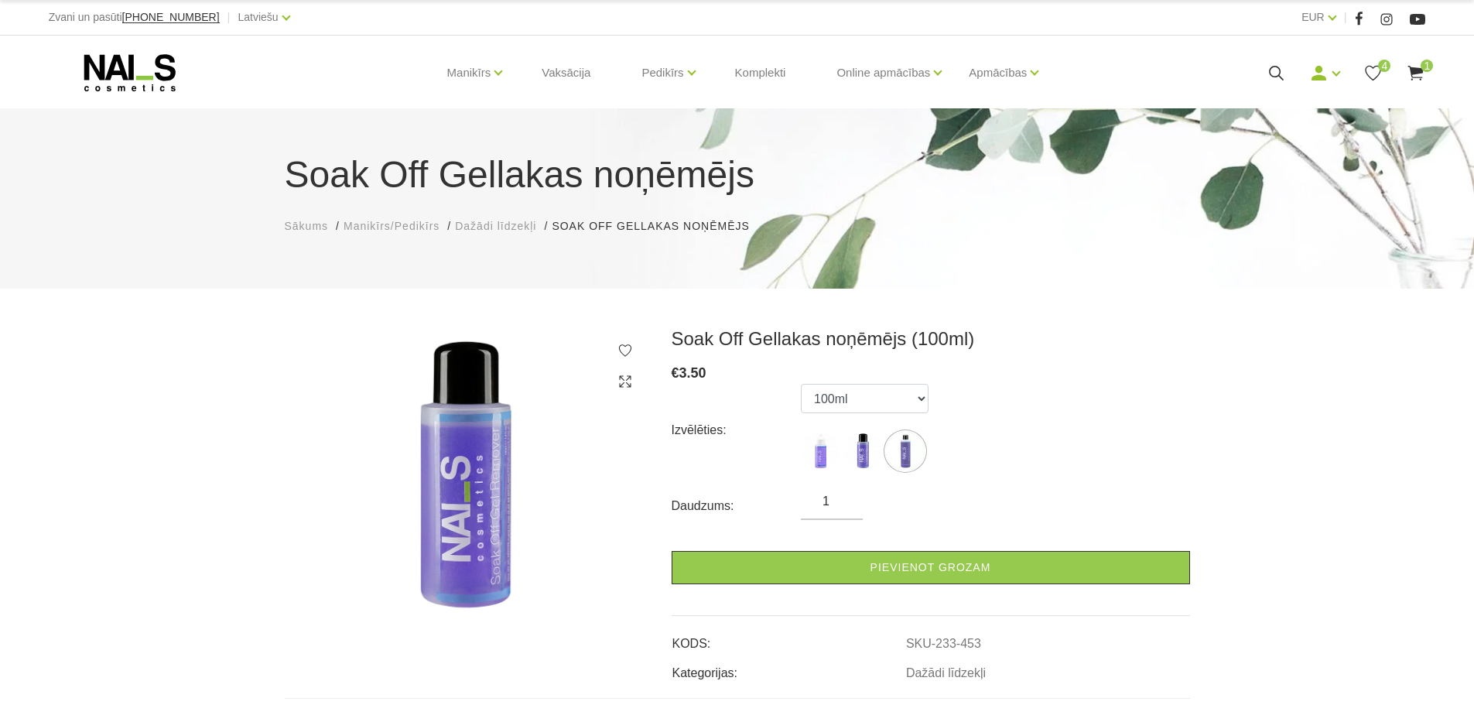
click at [914, 587] on div "Soak Off Gellakas noņēmējs (100ml) € 3.50 Izvēlēties: 30ml 100ml 500ml Daudzums…" at bounding box center [931, 504] width 518 height 355
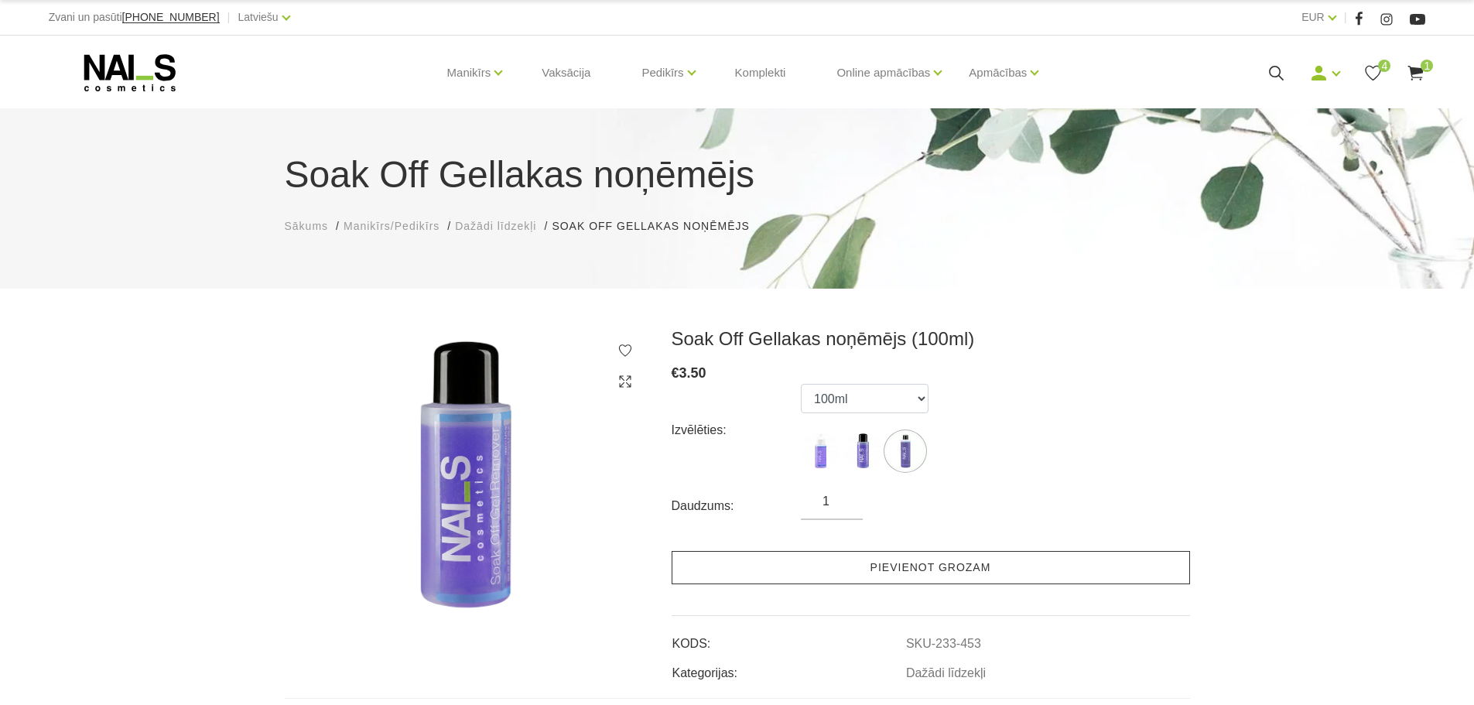
click at [910, 565] on link "Pievienot grozam" at bounding box center [931, 567] width 518 height 33
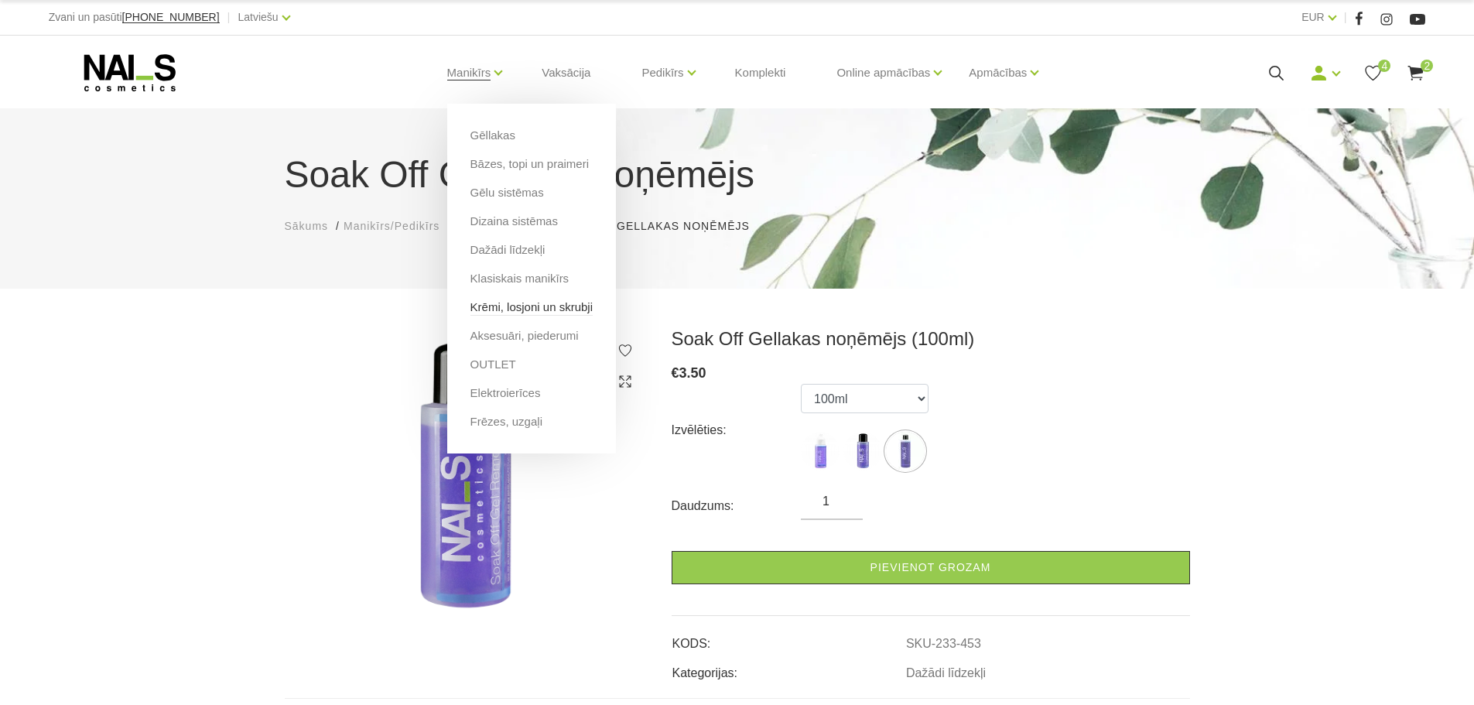
click at [533, 312] on link "Krēmi, losjoni un skrubji" at bounding box center [531, 307] width 122 height 17
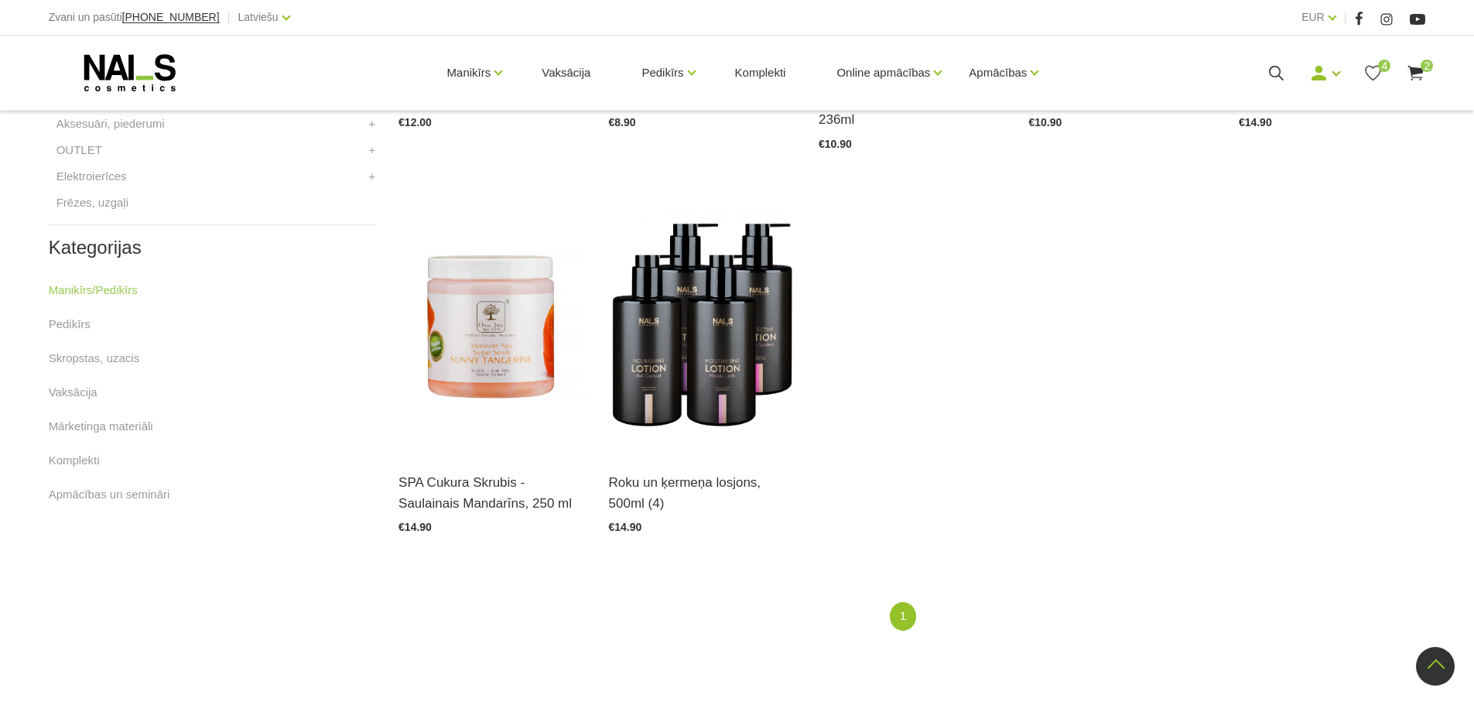
scroll to position [696, 0]
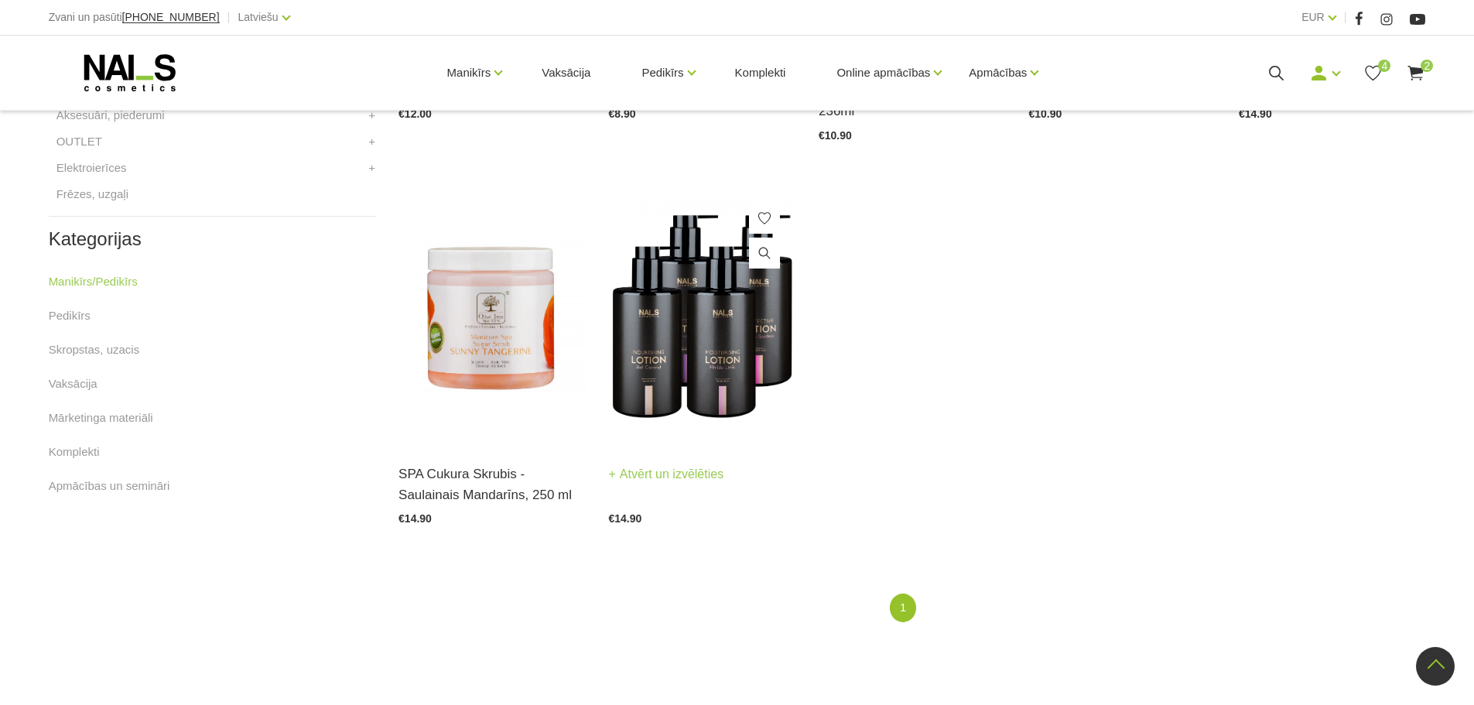
click at [695, 362] on img at bounding box center [702, 315] width 186 height 257
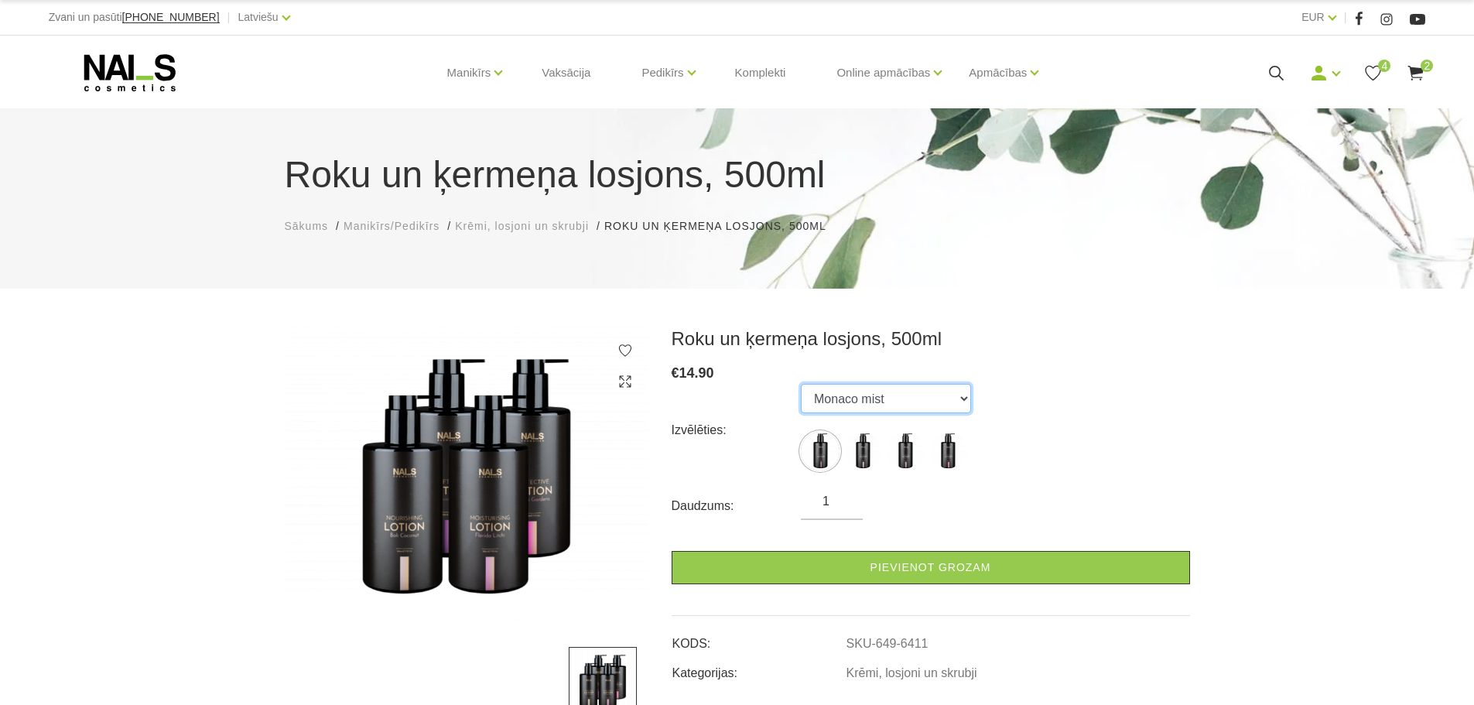
click at [852, 412] on select "Monaco mist Bali coconut [US_STATE] litchi Amalfi gardens" at bounding box center [886, 398] width 170 height 29
click at [1107, 422] on div "Izvēlēties: Monaco mist [GEOGRAPHIC_DATA] coconut [US_STATE] litchi Amalfi gard…" at bounding box center [931, 430] width 518 height 93
click at [493, 224] on span "Krēmi, losjoni un skrubji" at bounding box center [522, 226] width 134 height 12
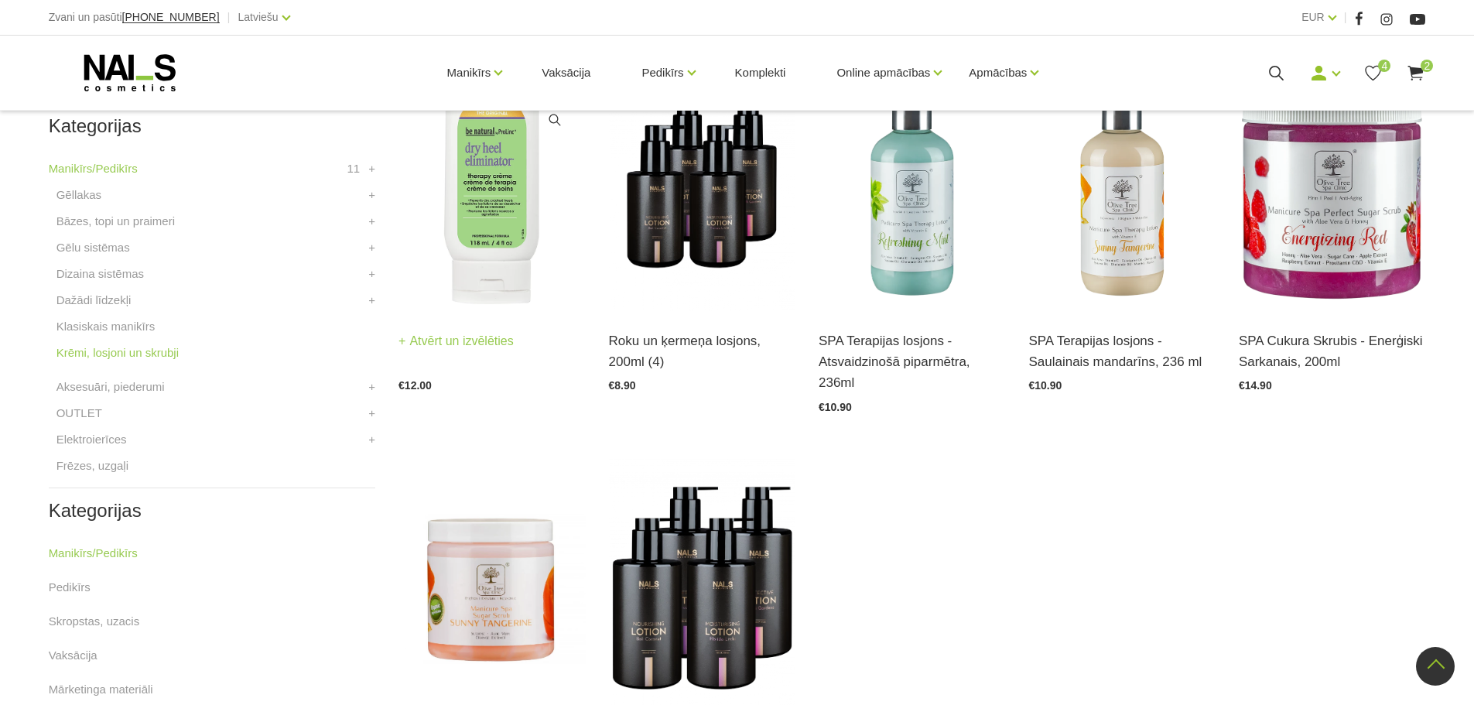
scroll to position [309, 0]
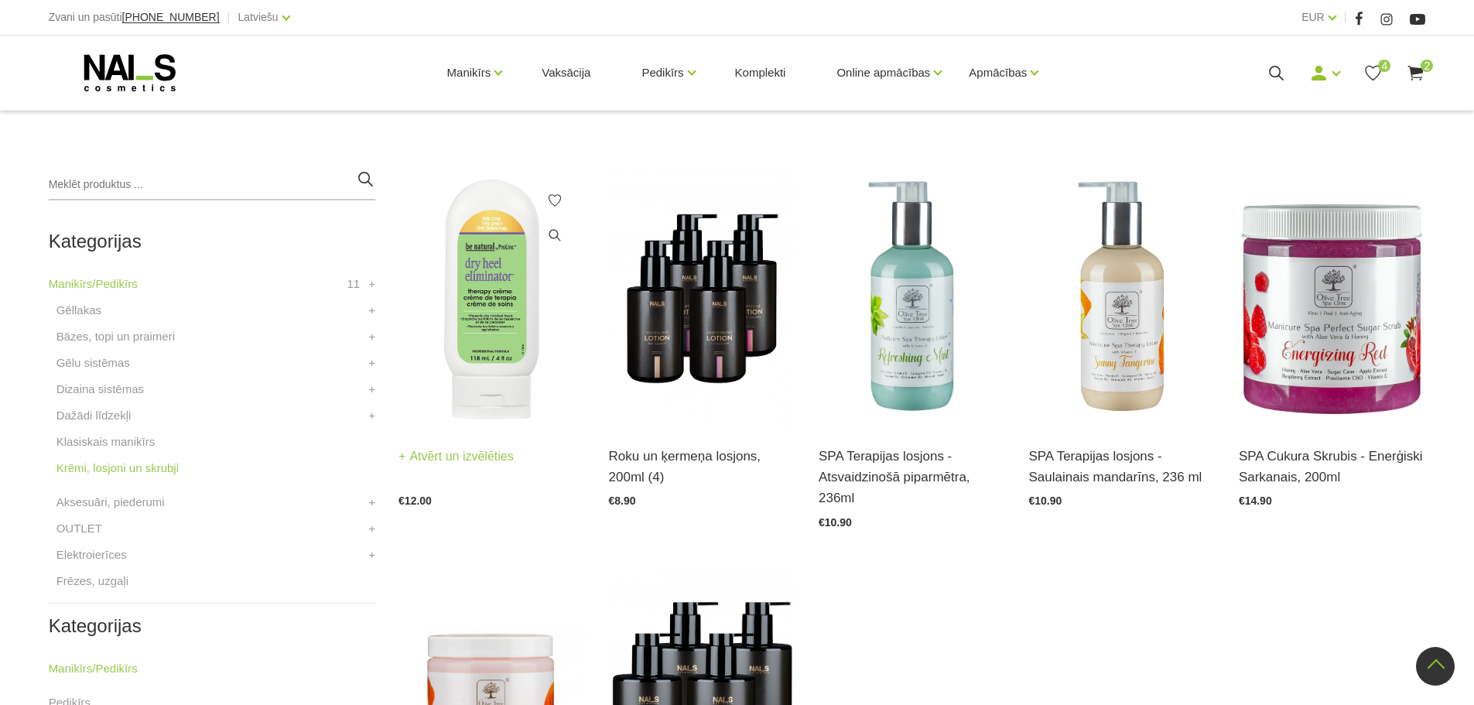
click at [487, 340] on img at bounding box center [491, 297] width 186 height 257
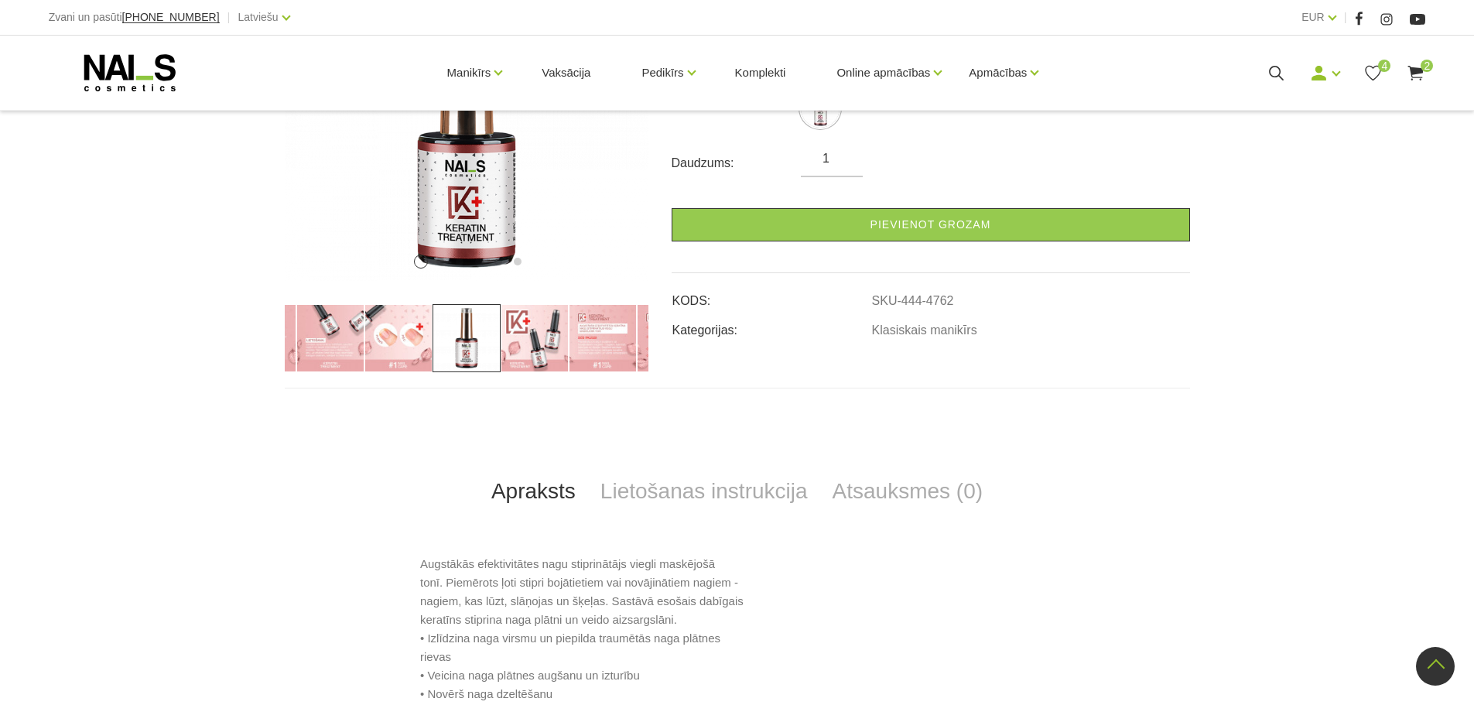
scroll to position [155, 0]
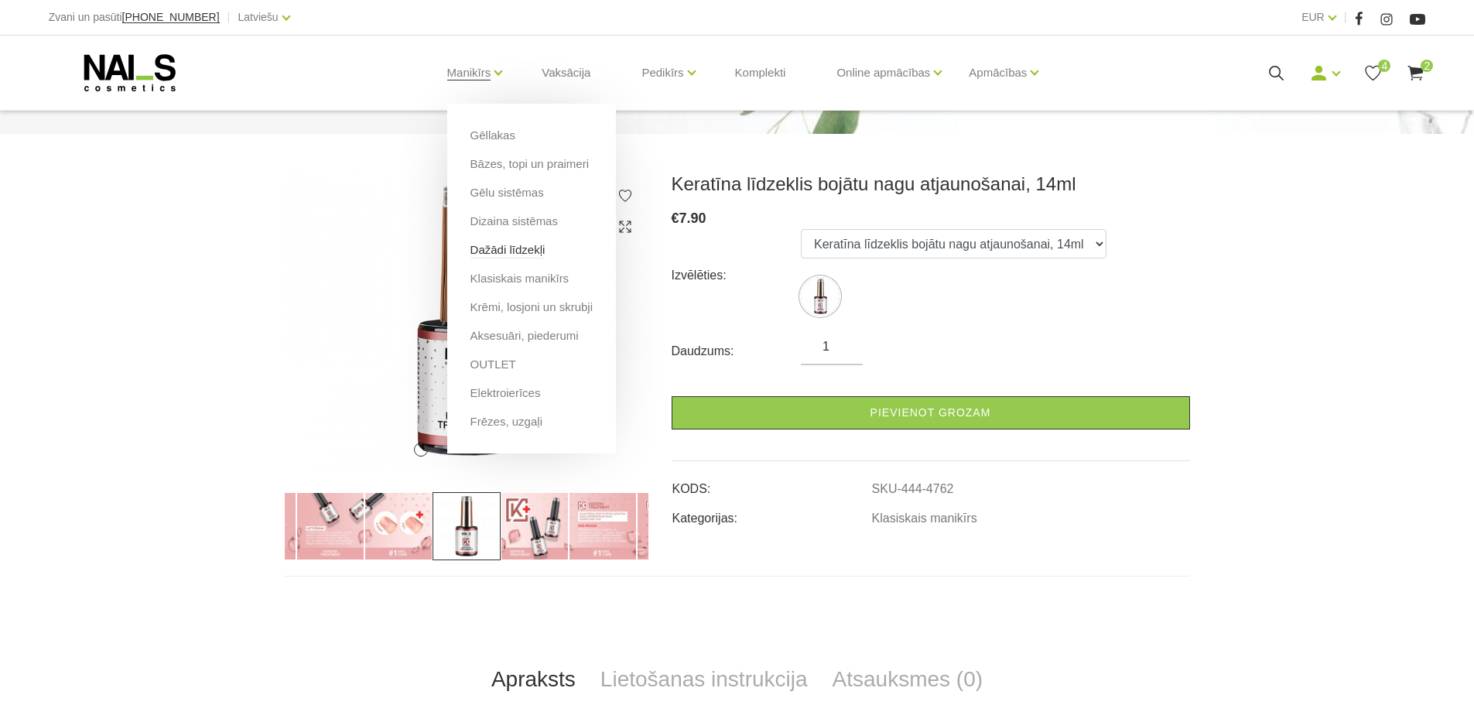
click at [507, 253] on link "Dažādi līdzekļi" at bounding box center [507, 249] width 75 height 17
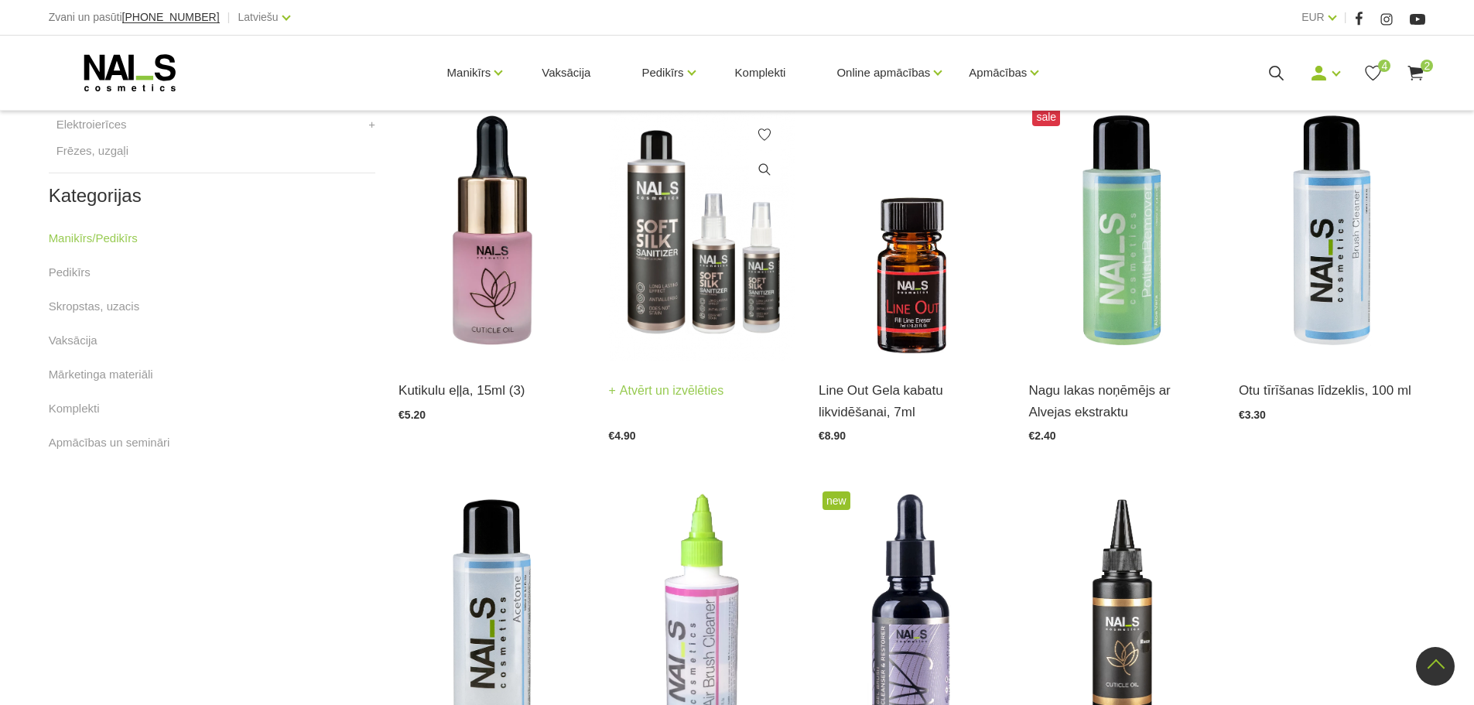
scroll to position [851, 0]
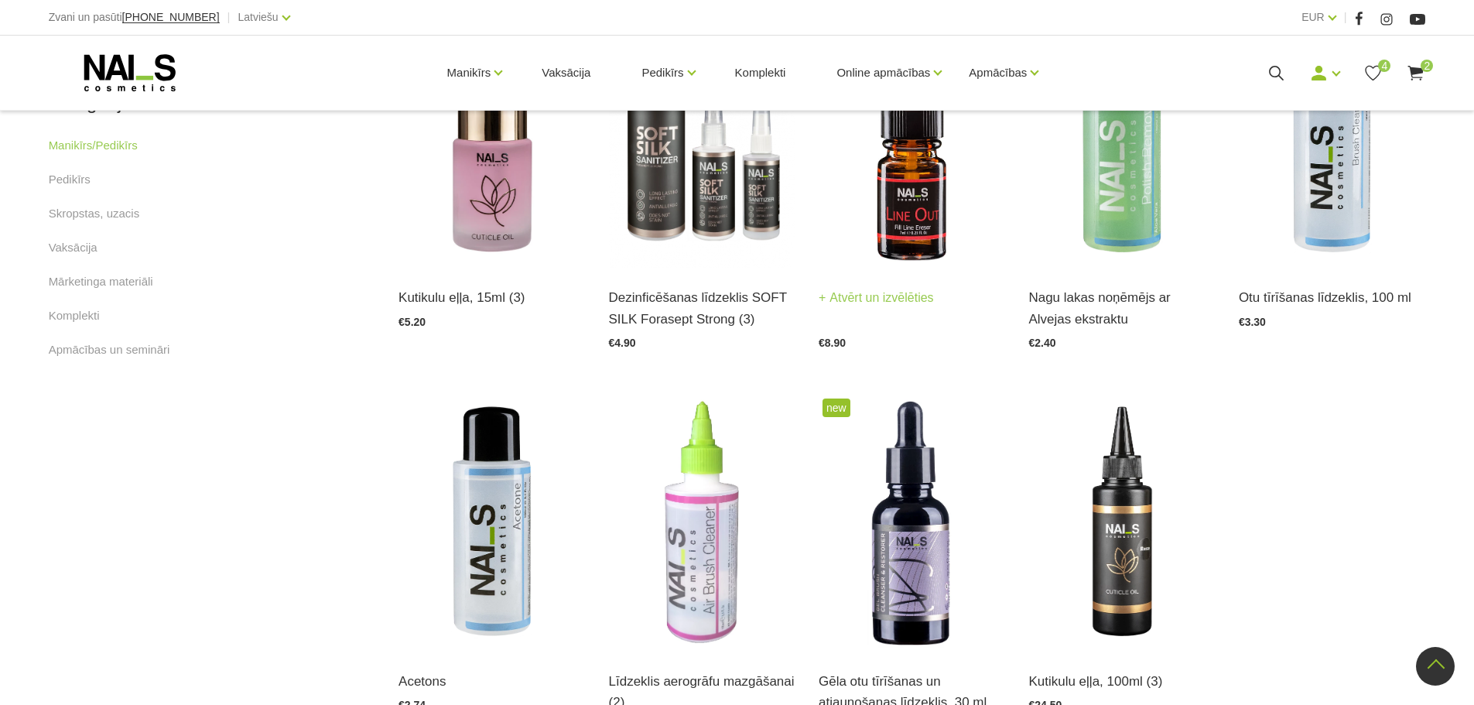
click at [925, 231] on img at bounding box center [912, 139] width 186 height 257
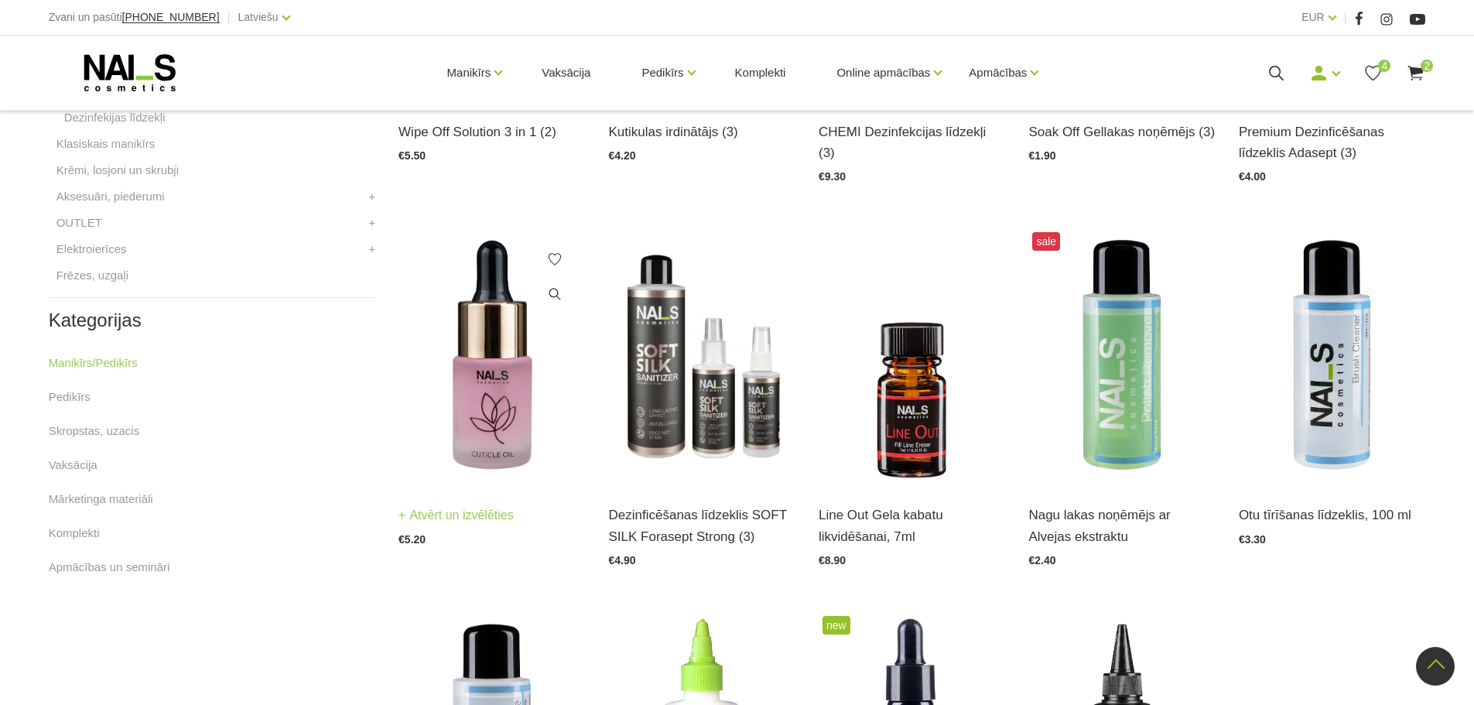
scroll to position [542, 0]
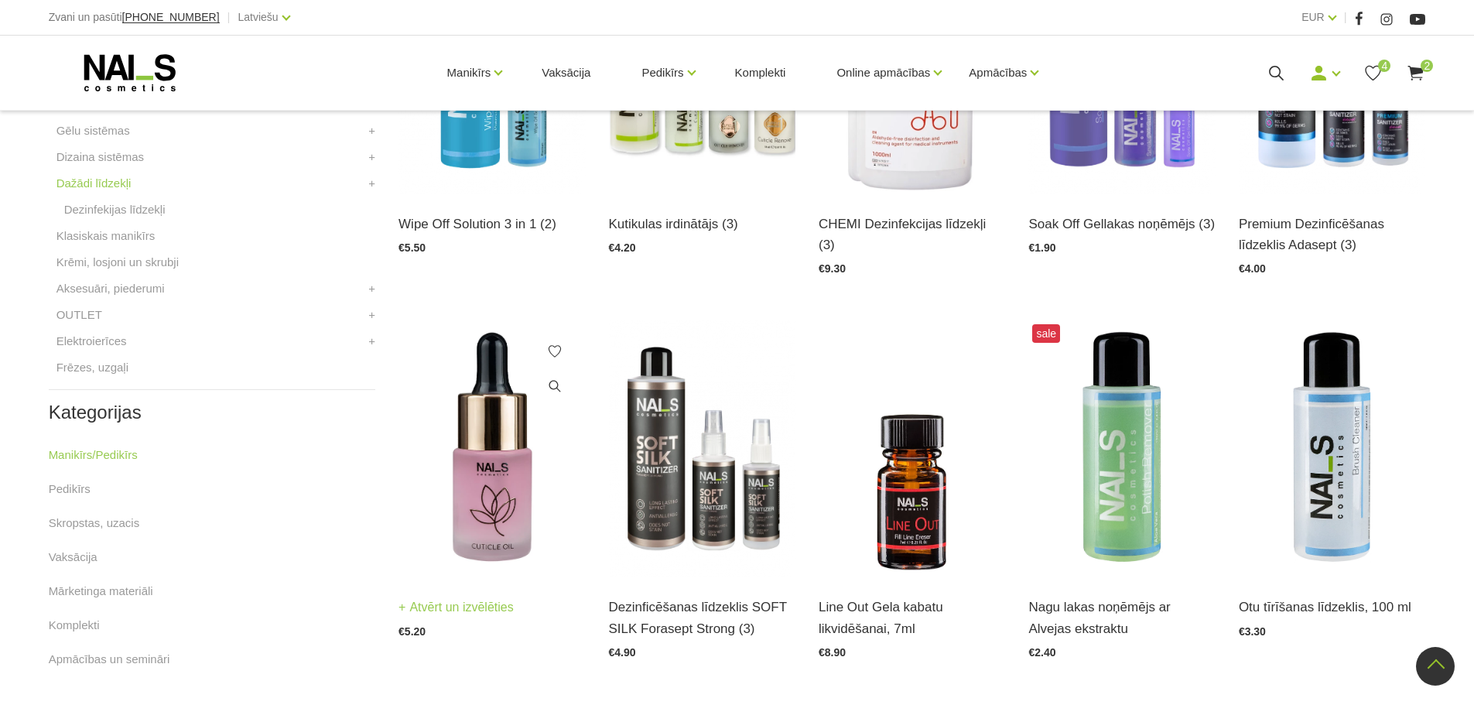
click at [487, 443] on img at bounding box center [491, 448] width 186 height 257
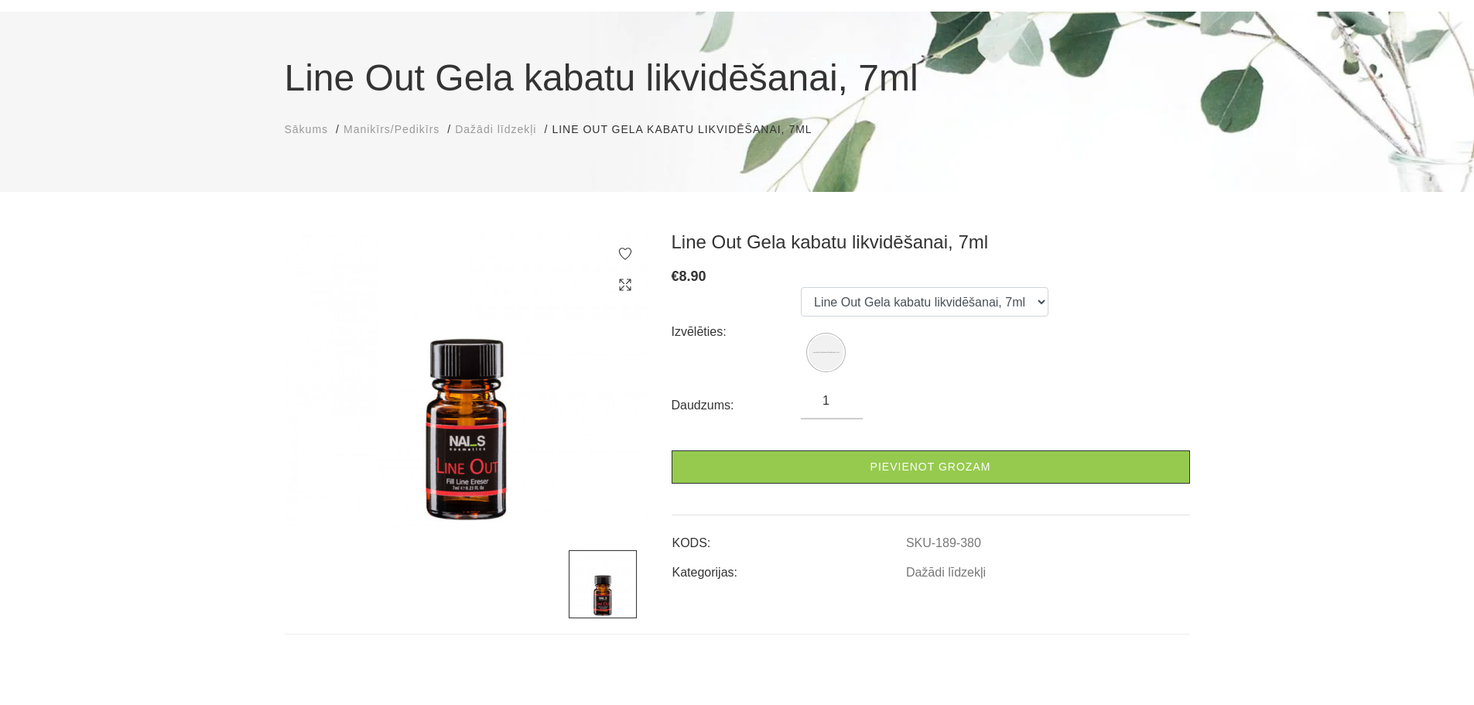
scroll to position [77, 0]
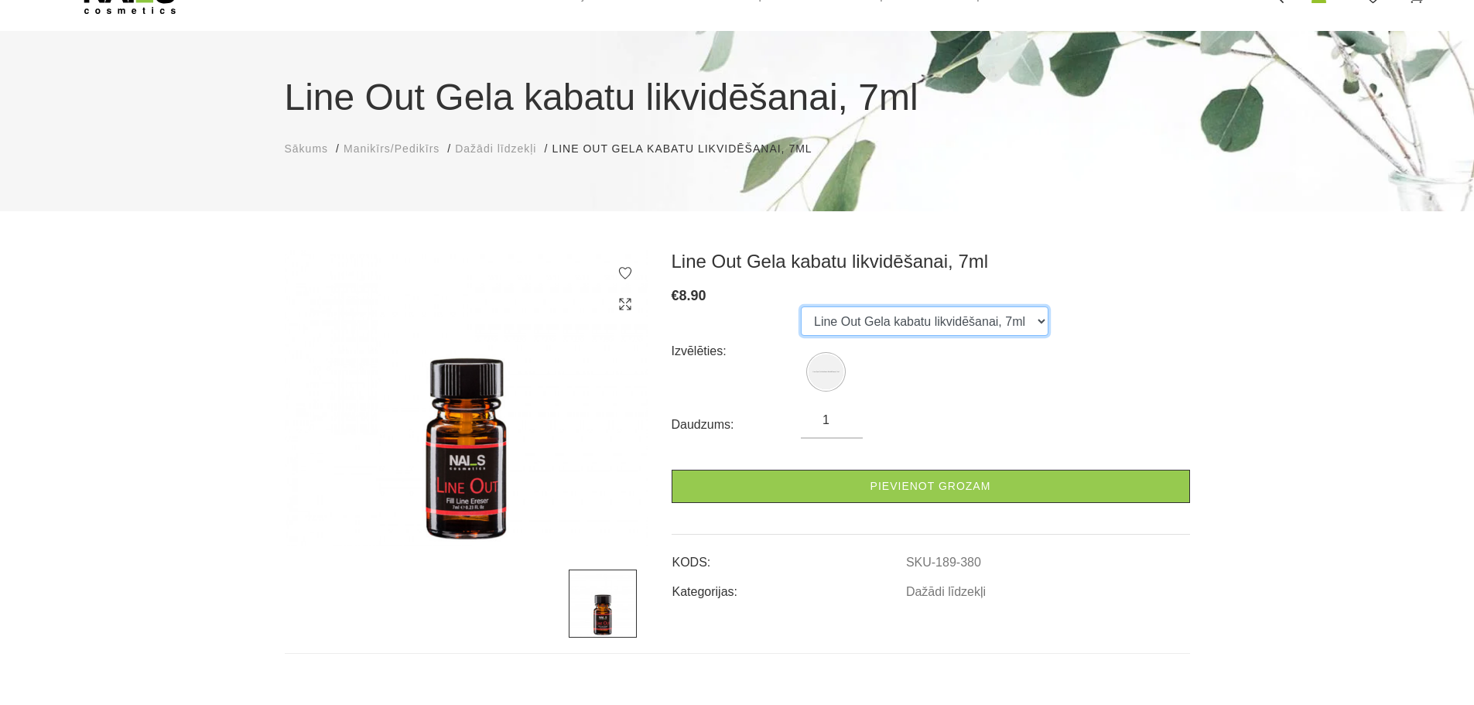
click at [918, 329] on select "Line Out Gela kabatu likvidēšanai, 7ml" at bounding box center [925, 320] width 248 height 29
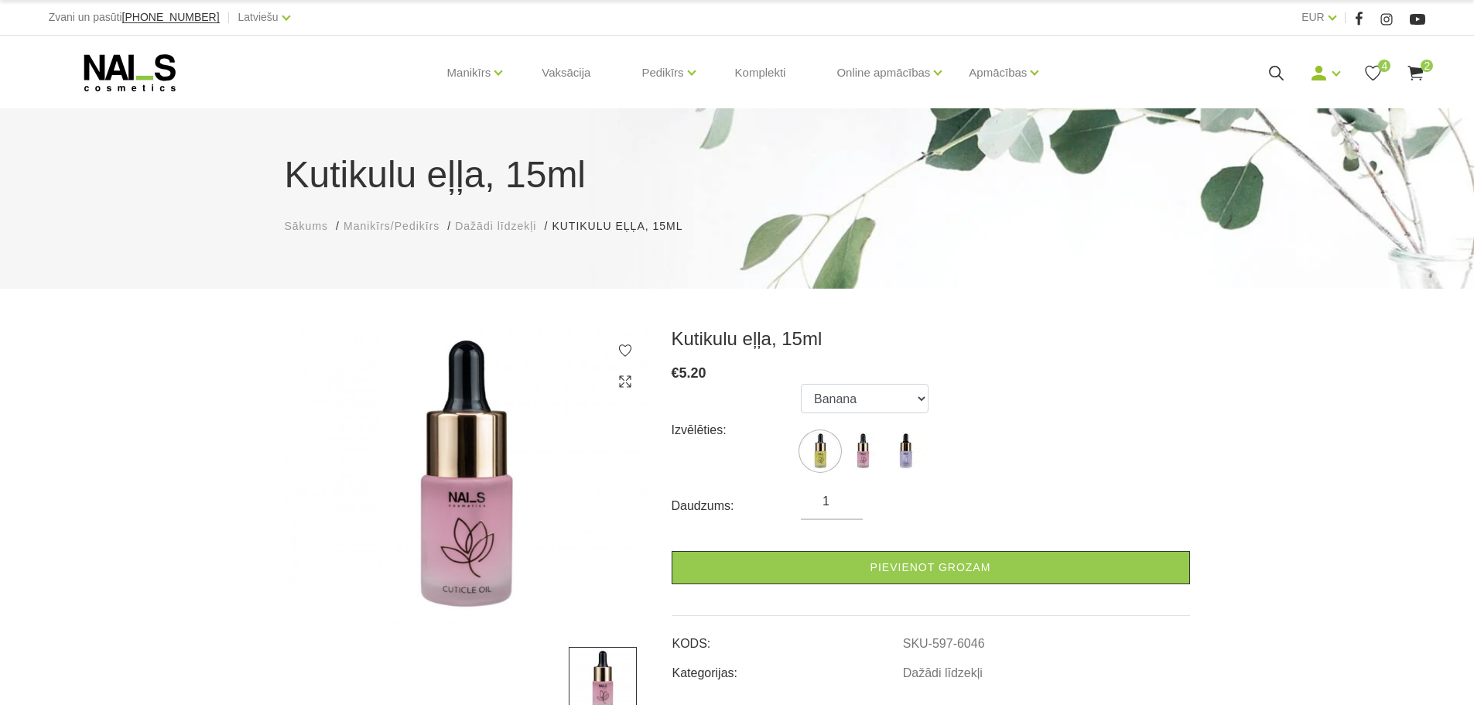
click at [848, 418] on ul "Banana Rose Blueberry" at bounding box center [865, 430] width 128 height 93
click at [844, 409] on select "Banana Rose Blueberry" at bounding box center [865, 398] width 128 height 29
click at [995, 420] on div "Izvēlēties: Banana Rose Blueberry" at bounding box center [931, 430] width 518 height 93
click at [884, 451] on ul "Banana Rose Blueberry" at bounding box center [865, 430] width 128 height 93
click at [862, 450] on img at bounding box center [862, 451] width 39 height 39
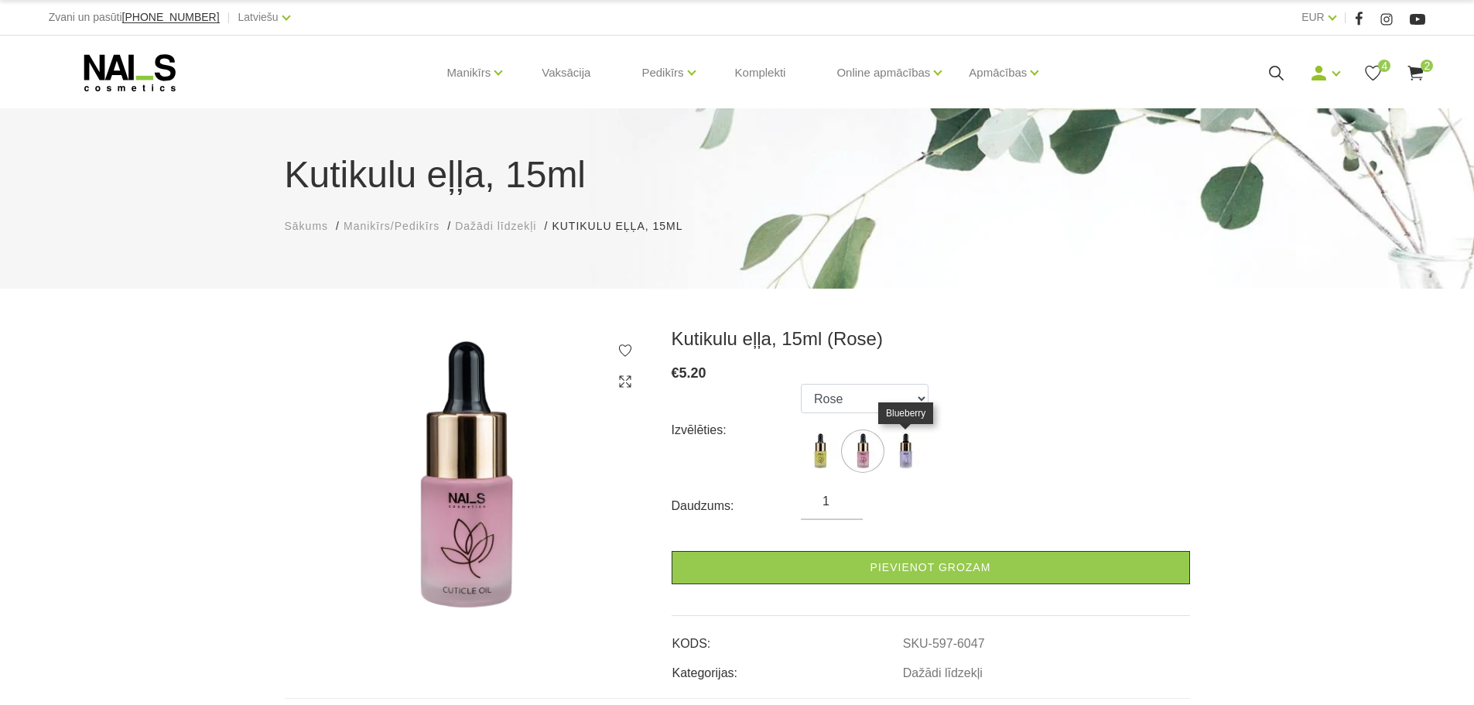
click at [898, 446] on img at bounding box center [905, 451] width 39 height 39
select select "6096"
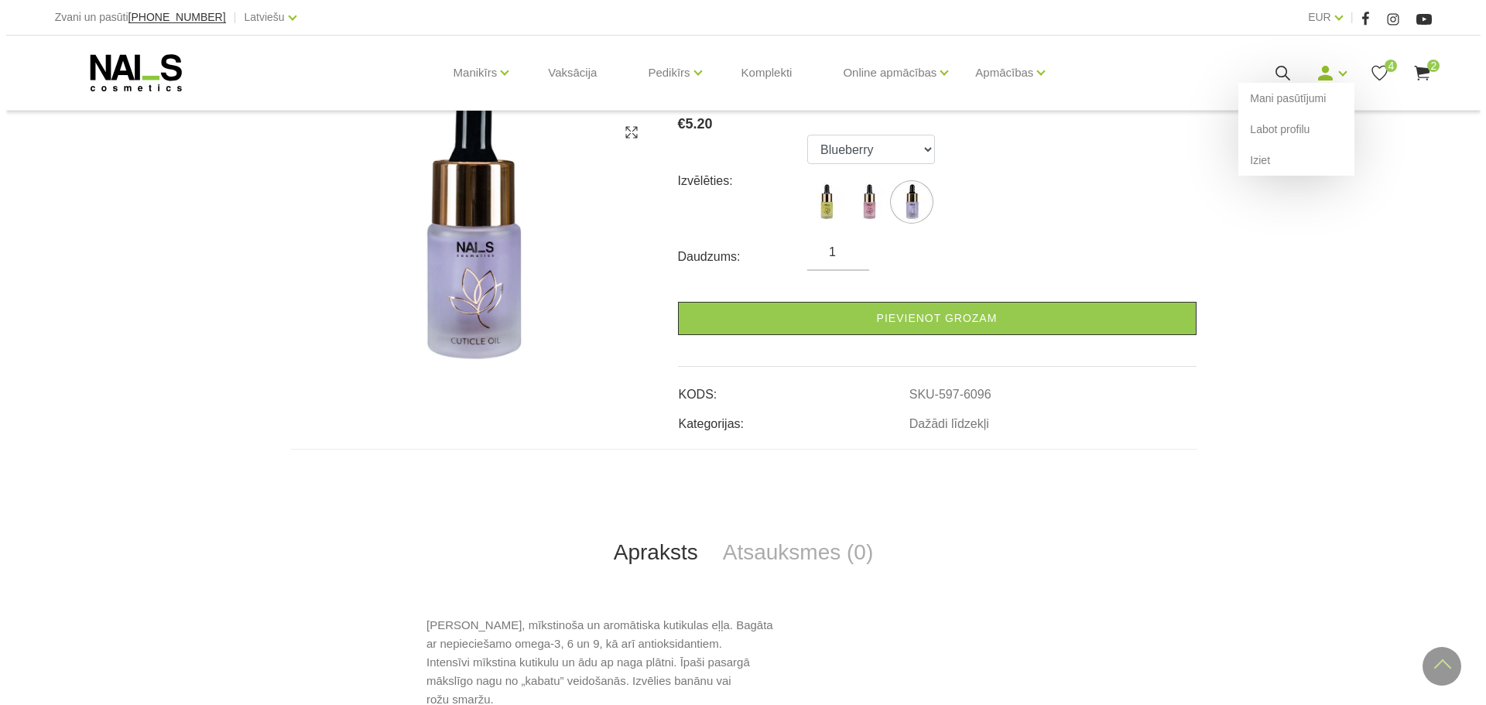
scroll to position [232, 0]
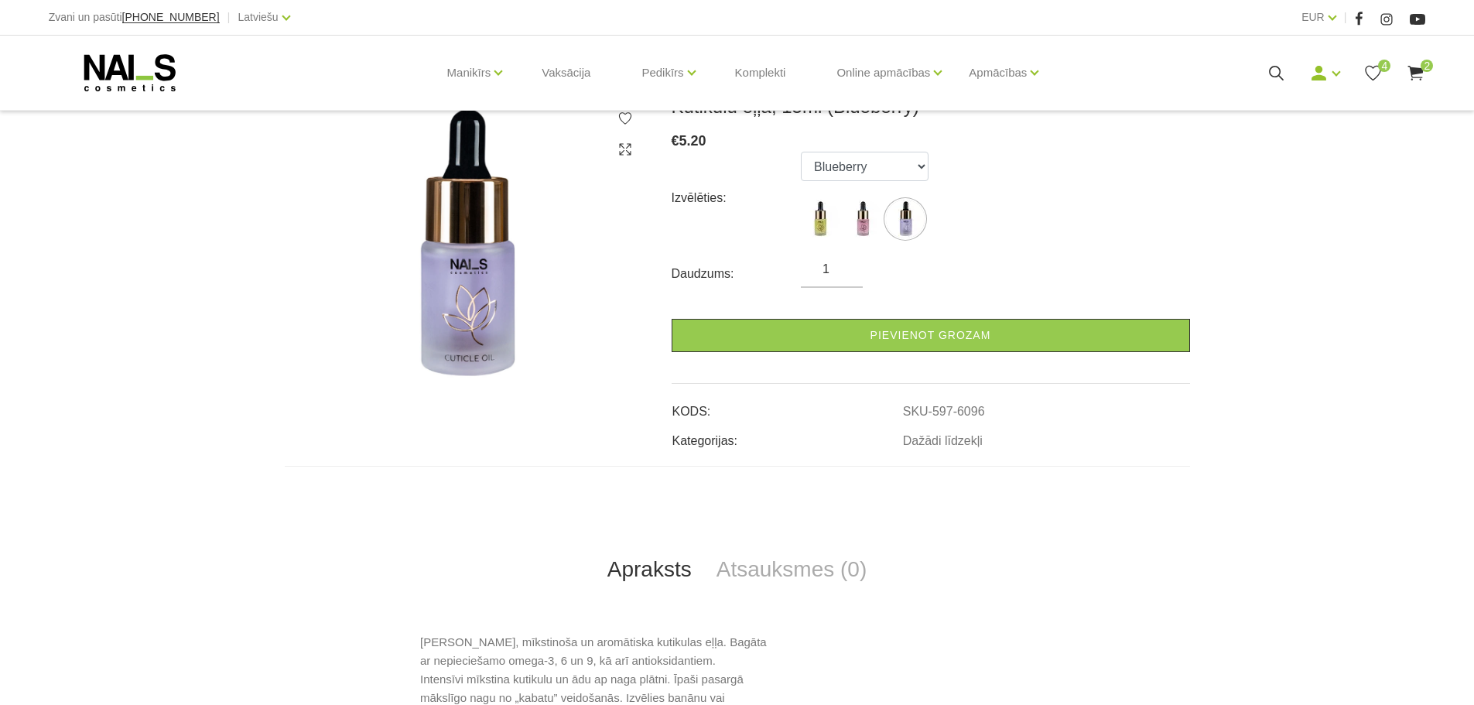
click at [1418, 66] on icon at bounding box center [1415, 72] width 19 height 19
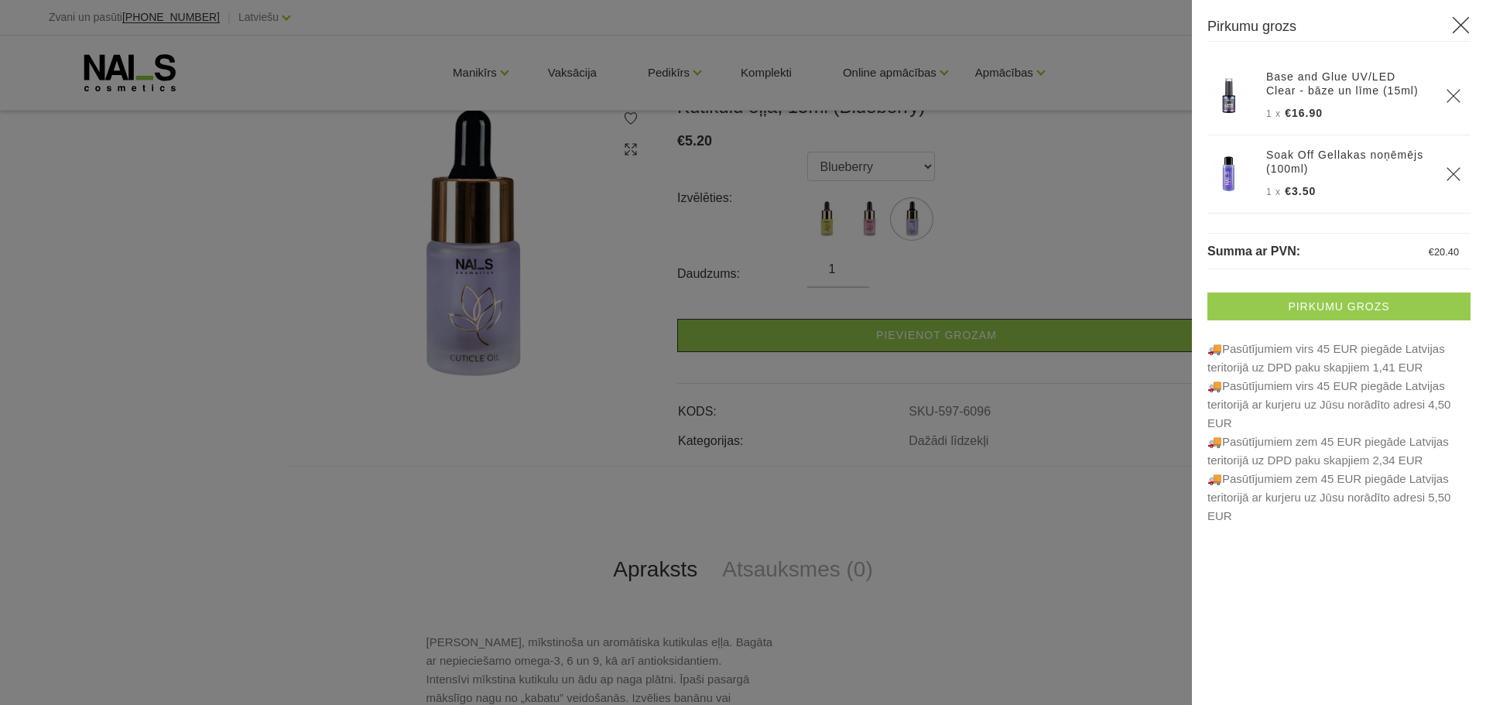
click at [1298, 297] on link "Pirkumu grozs" at bounding box center [1338, 306] width 263 height 28
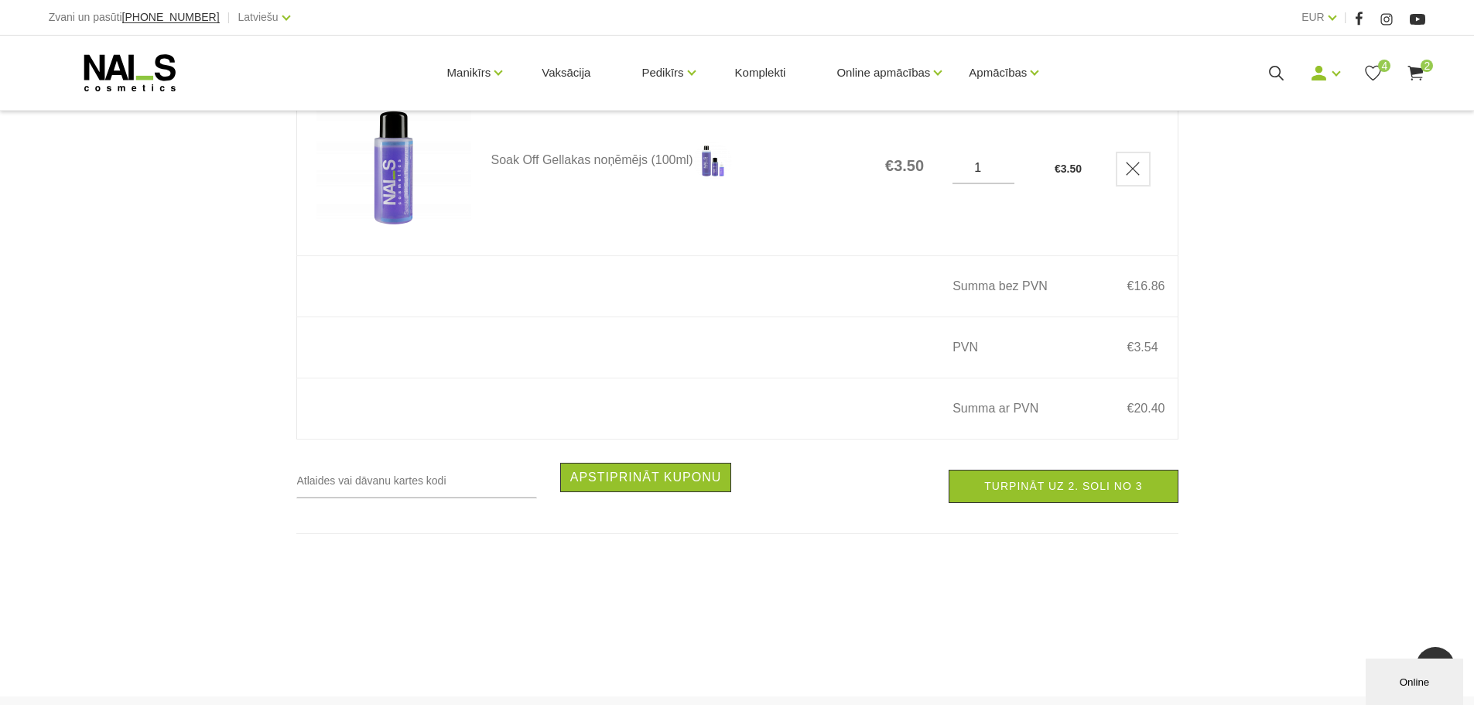
scroll to position [619, 0]
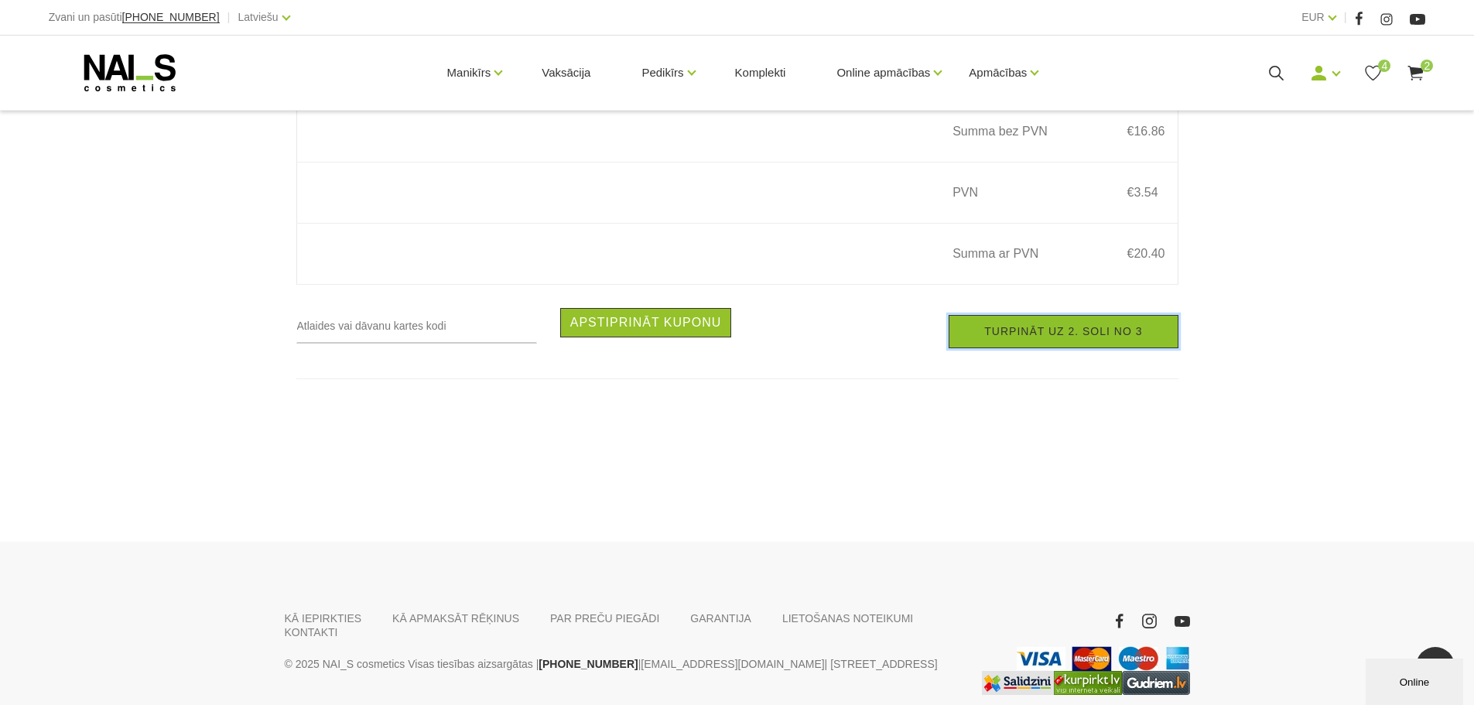
click at [1014, 341] on link "Turpināt uz 2. soli no 3" at bounding box center [1063, 331] width 229 height 33
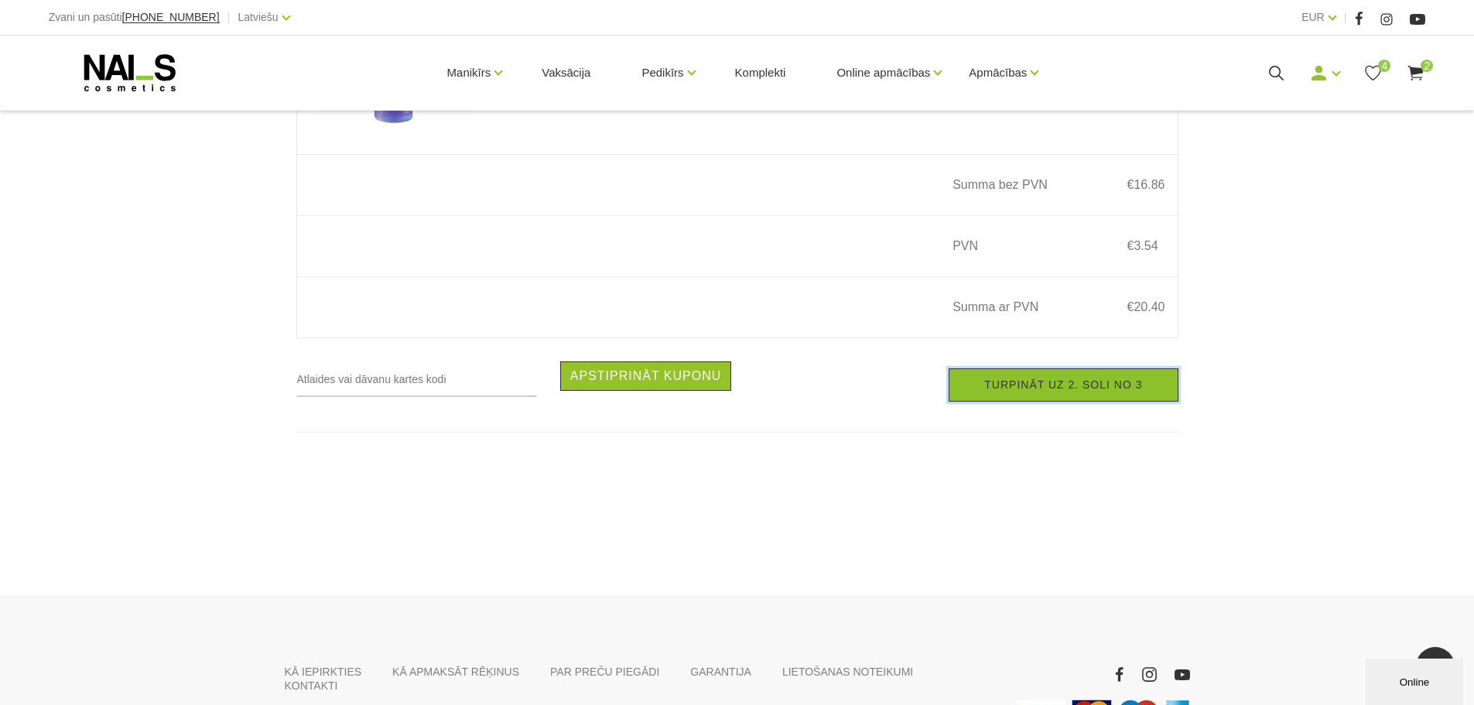
scroll to position [542, 0]
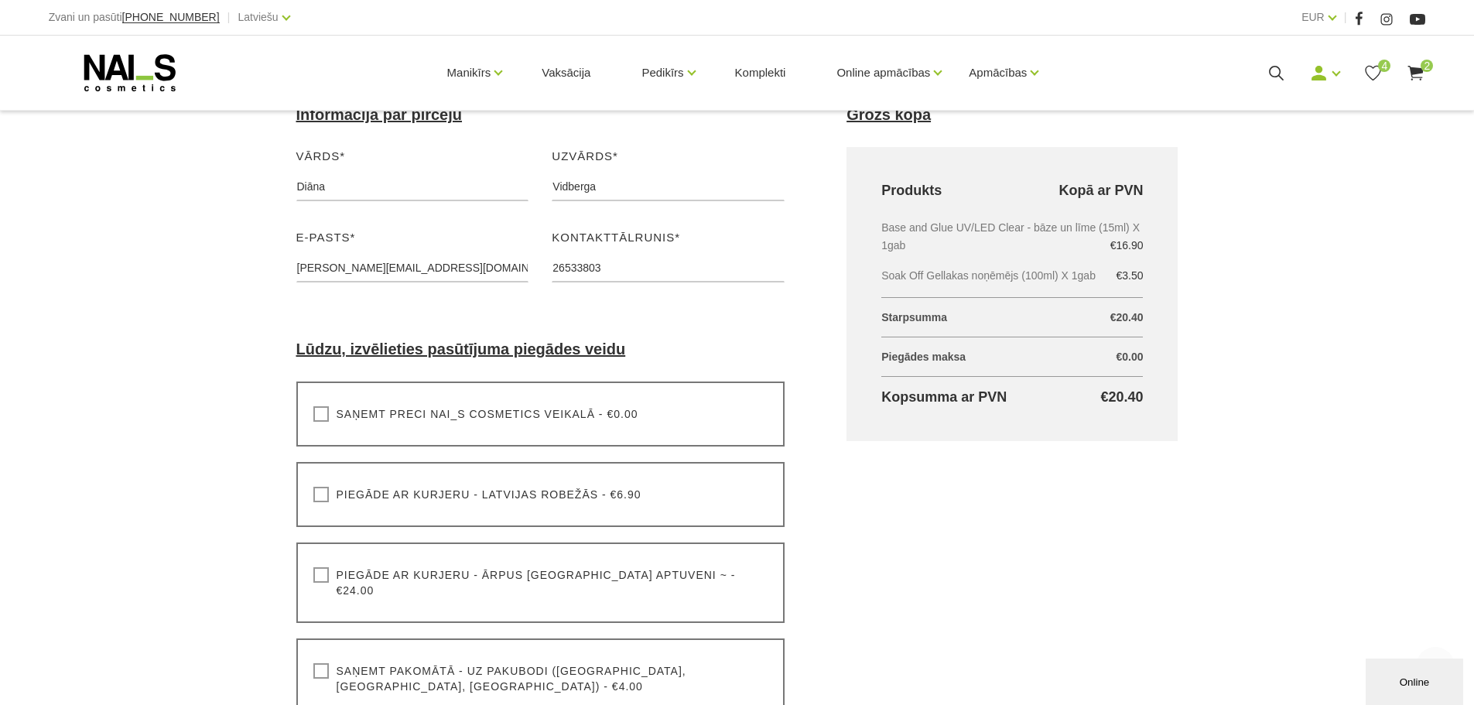
scroll to position [387, 0]
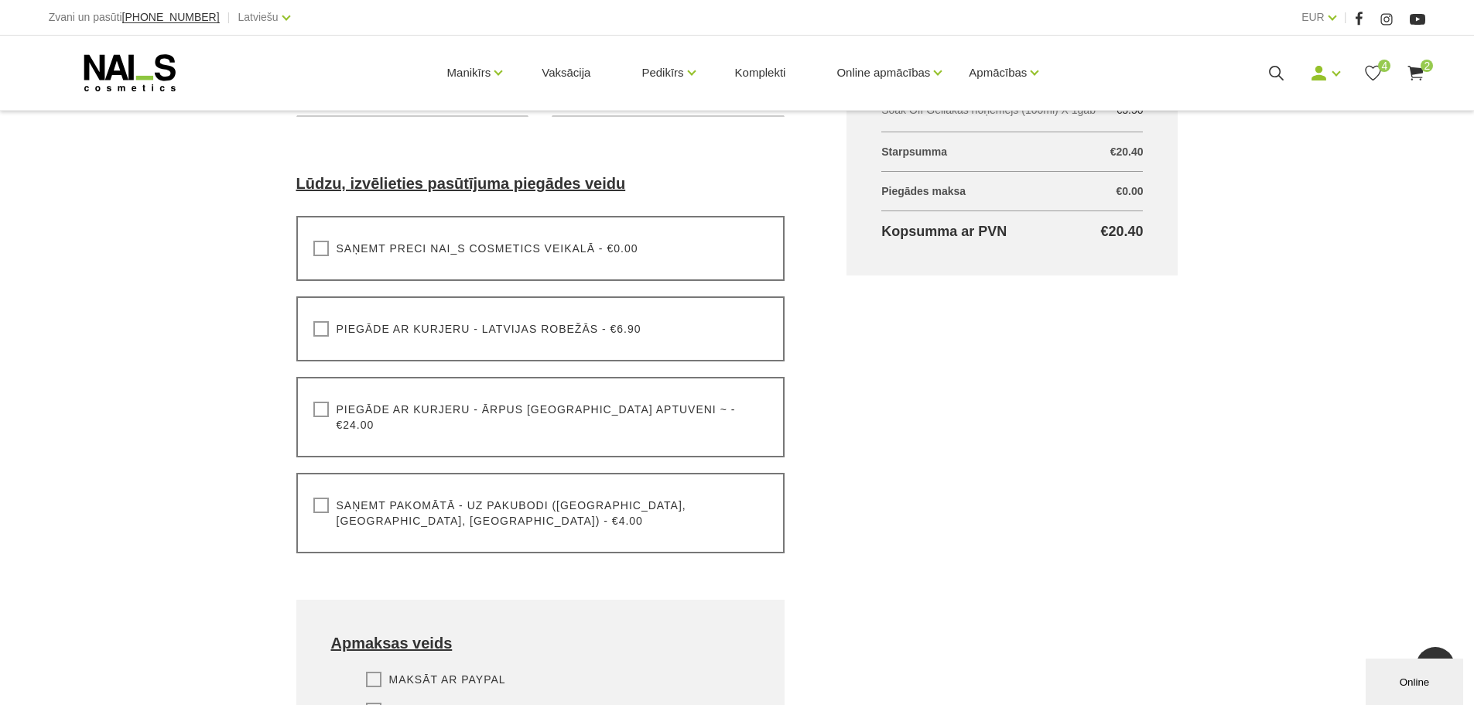
click at [525, 497] on label "Saņemt pakomātā - uz pakubodi ([GEOGRAPHIC_DATA], [GEOGRAPHIC_DATA], [GEOGRAPHI…" at bounding box center [540, 512] width 455 height 31
click at [0, 0] on input "Saņemt pakomātā - uz pakubodi ([GEOGRAPHIC_DATA], [GEOGRAPHIC_DATA], [GEOGRAPHI…" at bounding box center [0, 0] width 0 height 0
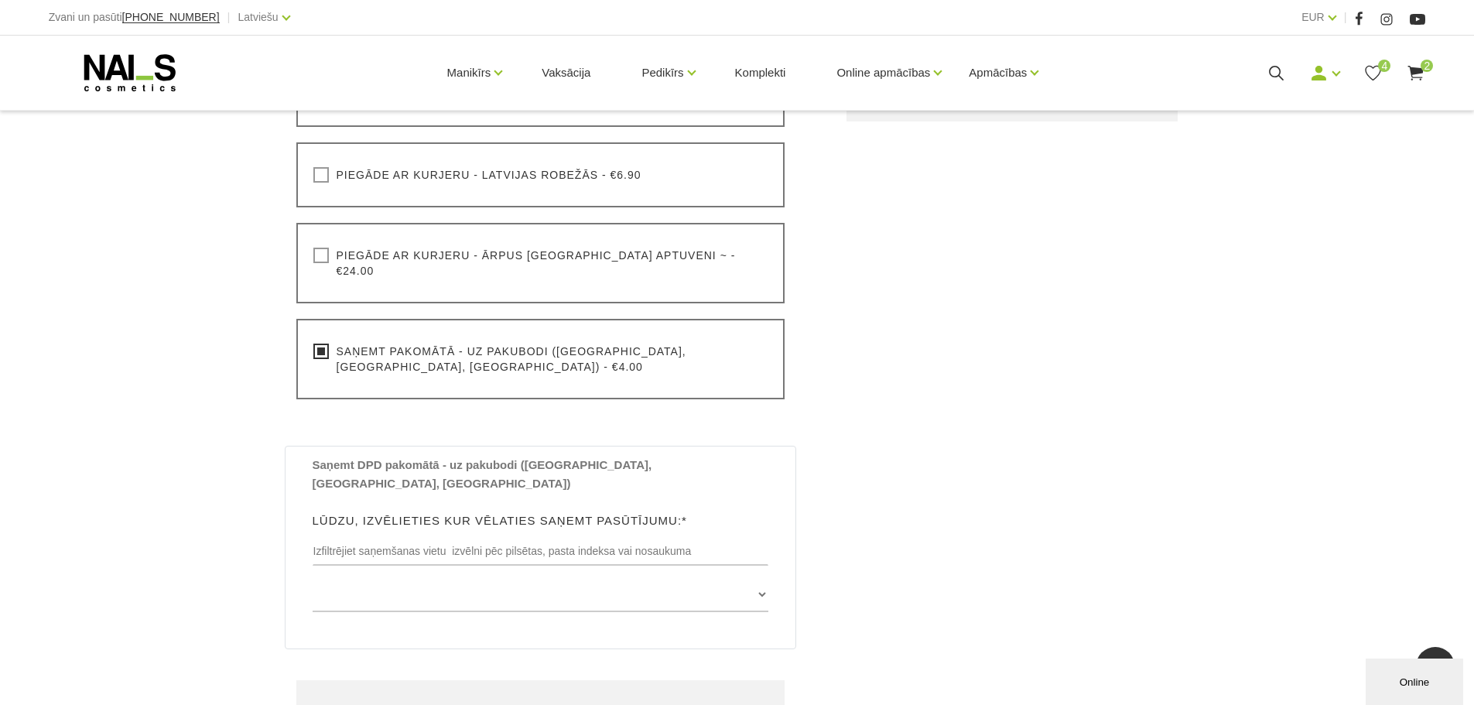
scroll to position [542, 0]
click at [609, 535] on input "text" at bounding box center [541, 549] width 456 height 29
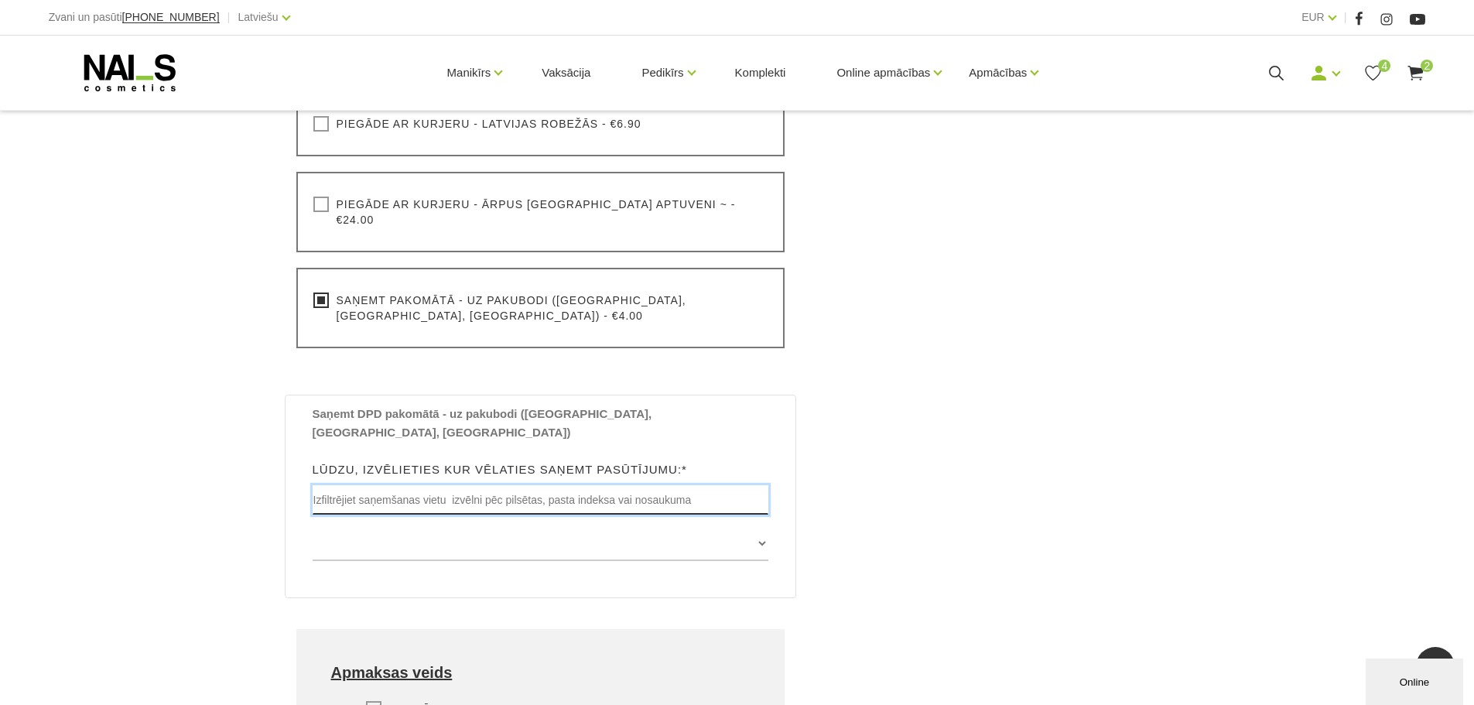
scroll to position [619, 0]
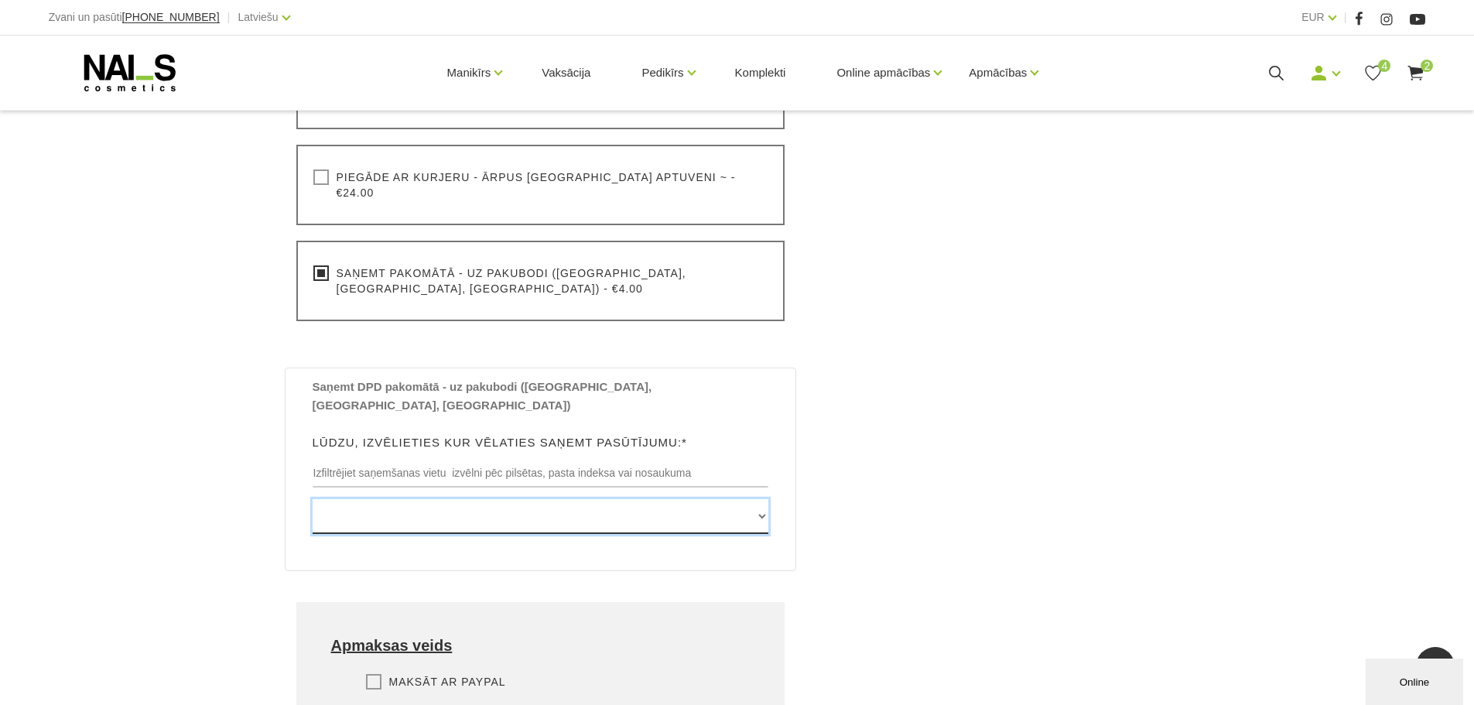
click at [753, 499] on select "Edvarta Virzas iela 2 , IECAVA, LV3913, (Paku Skapis TOP Iecava) Rīgas iela 27 …" at bounding box center [541, 516] width 456 height 35
select select "Brīvības gatve 201 , RĪGA, LV1039, (Paku Skapis Teika Plaza)"
click at [313, 499] on select "Edvarta Virzas iela 2 , IECAVA, LV3913, (Paku Skapis TOP Iecava) Rīgas iela 27 …" at bounding box center [541, 516] width 456 height 35
click at [1055, 396] on div "Grozs kopā Produkts Kopā ar PVN Base and Glue UV/LED Clear - bāze un līme (15ml…" at bounding box center [1011, 307] width 393 height 1199
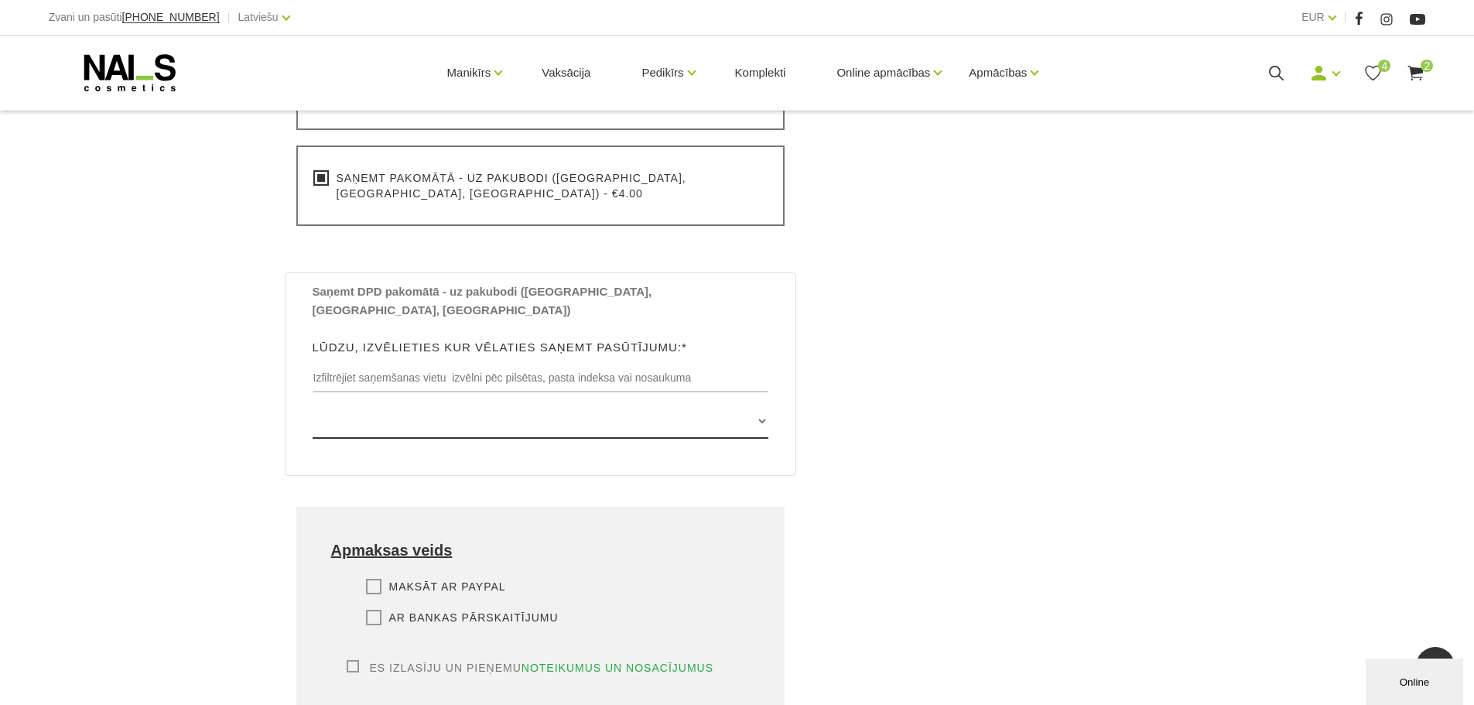
scroll to position [774, 0]
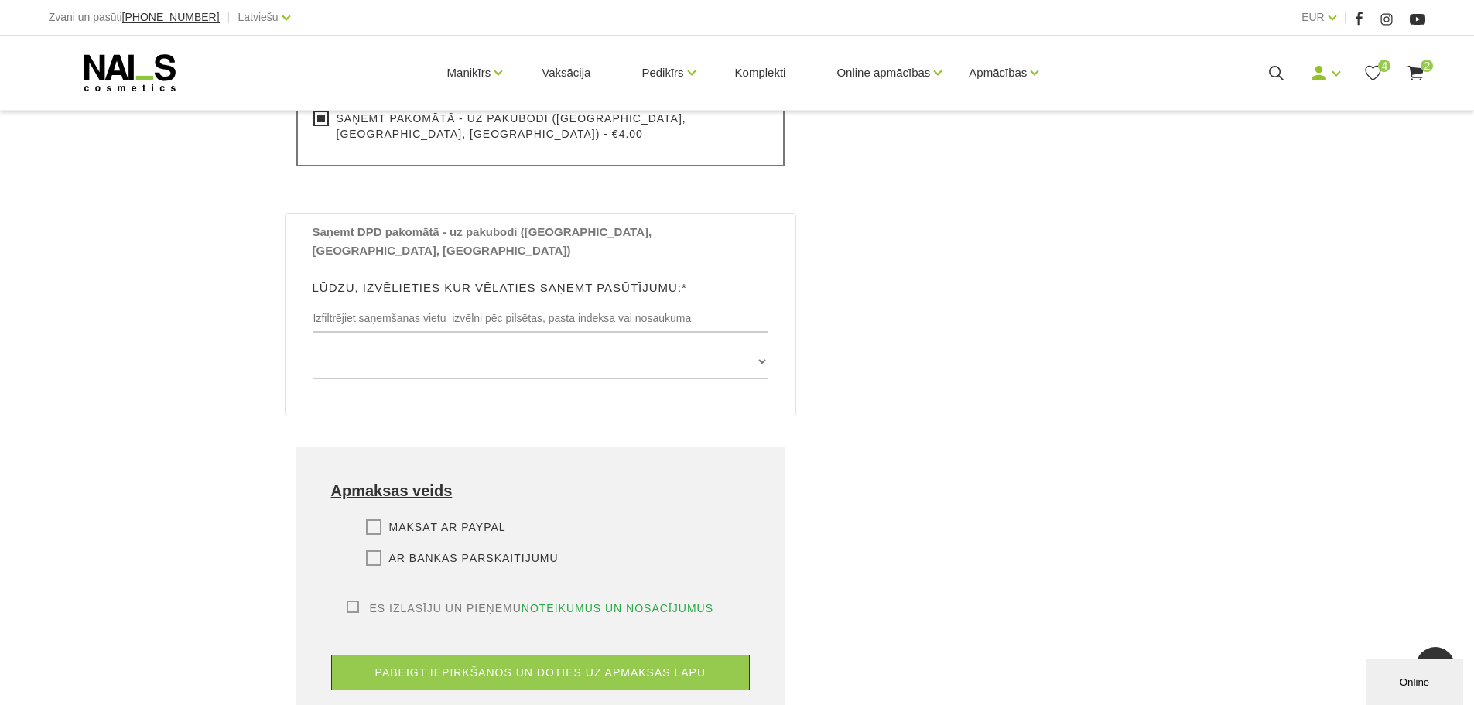
click at [351, 600] on label "Es izlasīju un pieņemu noteikumus un nosacījumus" at bounding box center [531, 607] width 368 height 15
click at [0, 0] on input "Es izlasīju un pieņemu noteikumus un nosacījumus" at bounding box center [0, 0] width 0 height 0
click at [383, 550] on label "Ar bankas pārskaitījumu" at bounding box center [462, 557] width 193 height 15
click at [0, 0] on input "Ar bankas pārskaitījumu" at bounding box center [0, 0] width 0 height 0
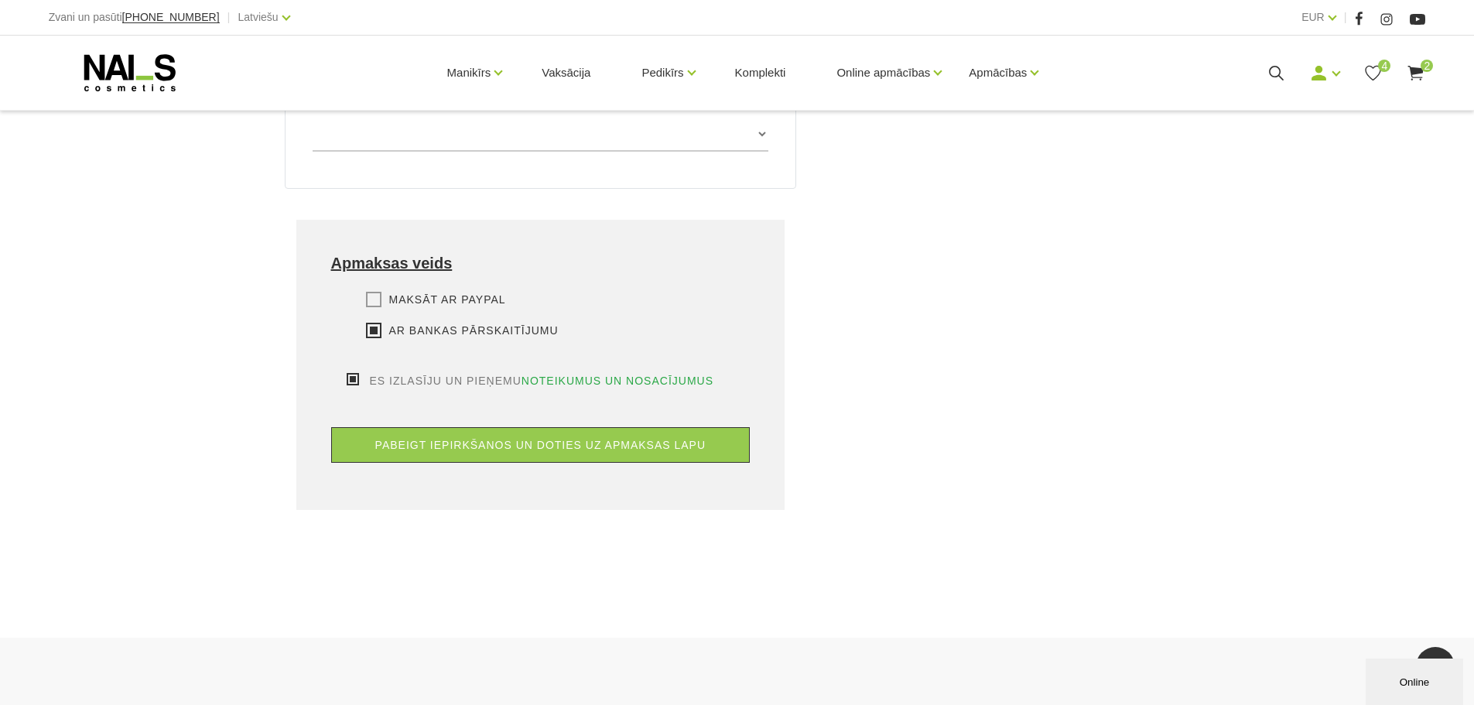
scroll to position [1006, 0]
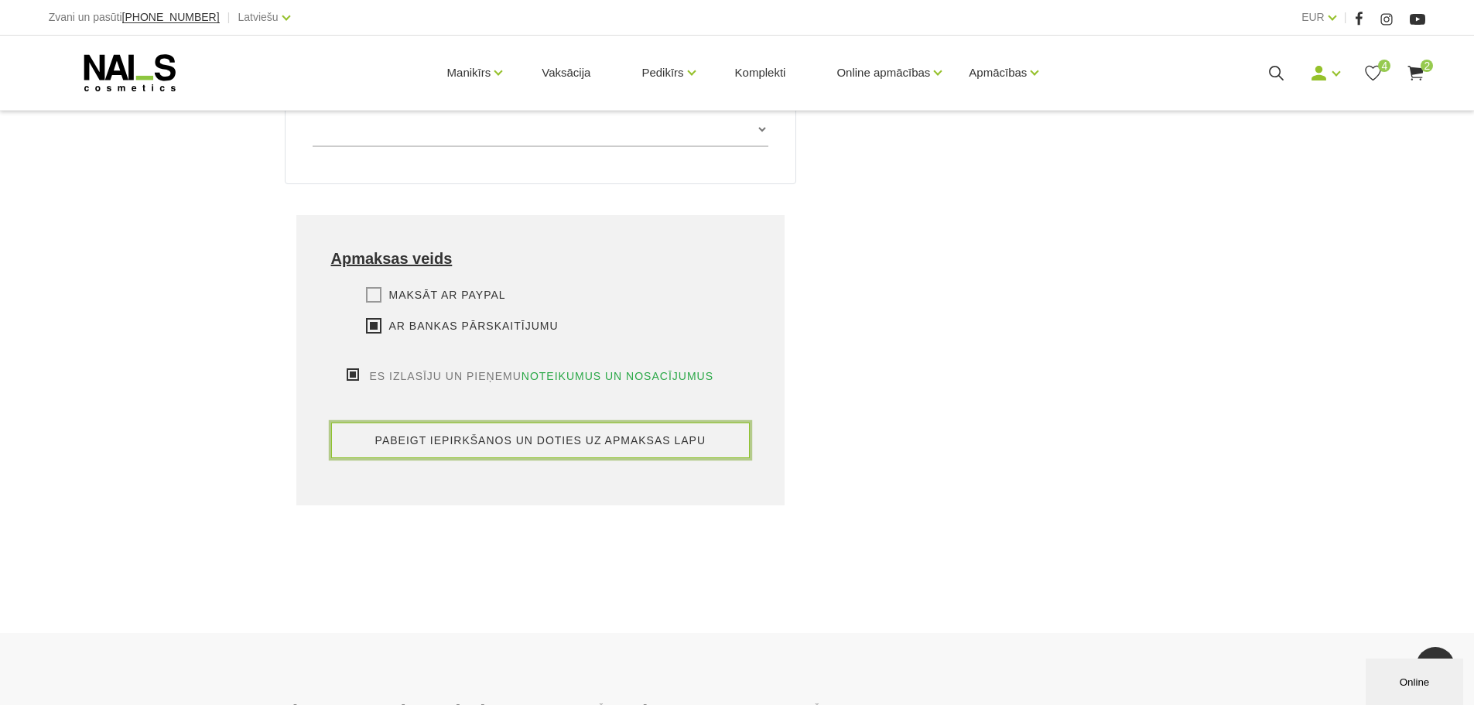
click at [501, 422] on button "pabeigt iepirkšanos un doties uz apmaksas lapu" at bounding box center [540, 440] width 419 height 36
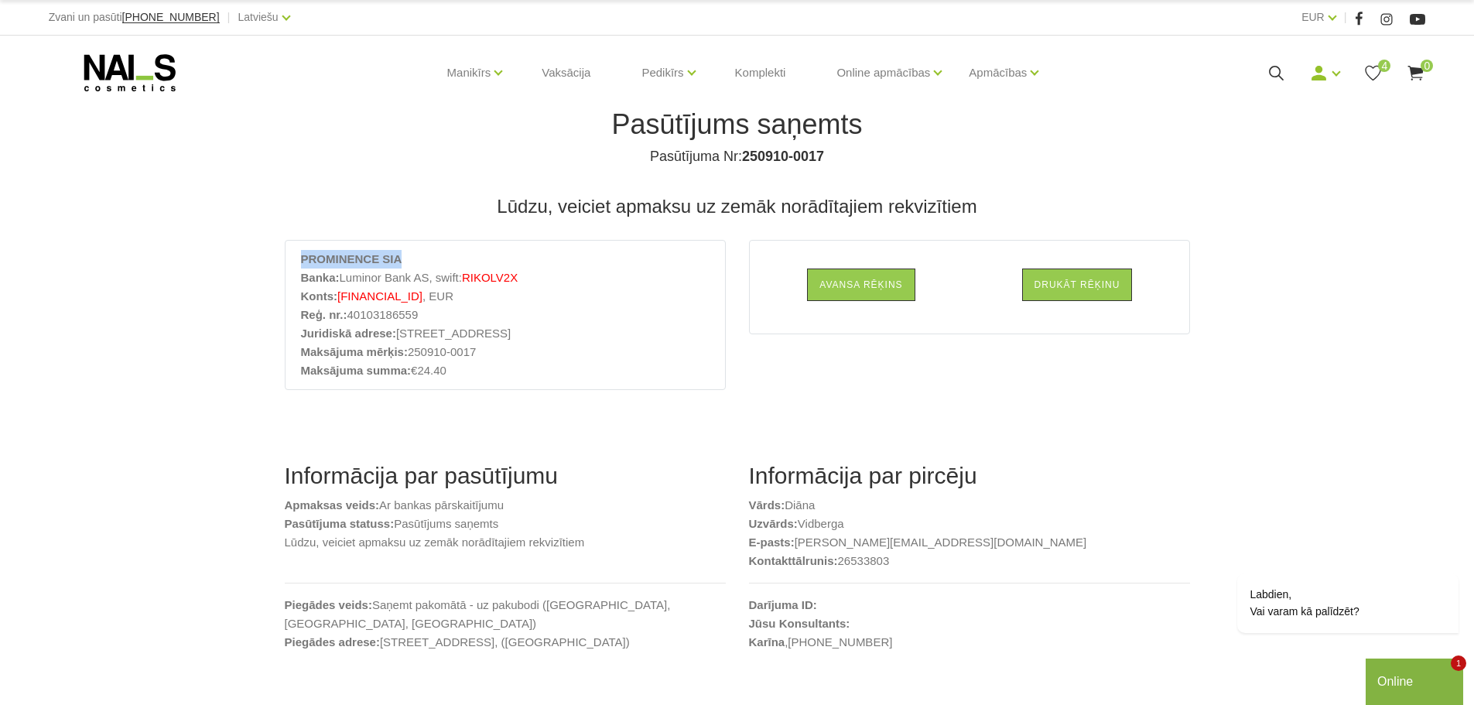
drag, startPoint x: 401, startPoint y: 257, endPoint x: 241, endPoint y: 250, distance: 159.5
click at [241, 250] on div "Pasūtījums saņemts Pasūtījuma Nr: 250910-0017 Lūdzu, veiciet apmaksu uz zemāk n…" at bounding box center [737, 695] width 1474 height 1390
copy strong "PROMINENCE SIA"
drag, startPoint x: 474, startPoint y: 296, endPoint x: 340, endPoint y: 298, distance: 133.9
click at [340, 298] on li "Konts: LV37RIKO0000082814159 , EUR" at bounding box center [505, 296] width 409 height 19
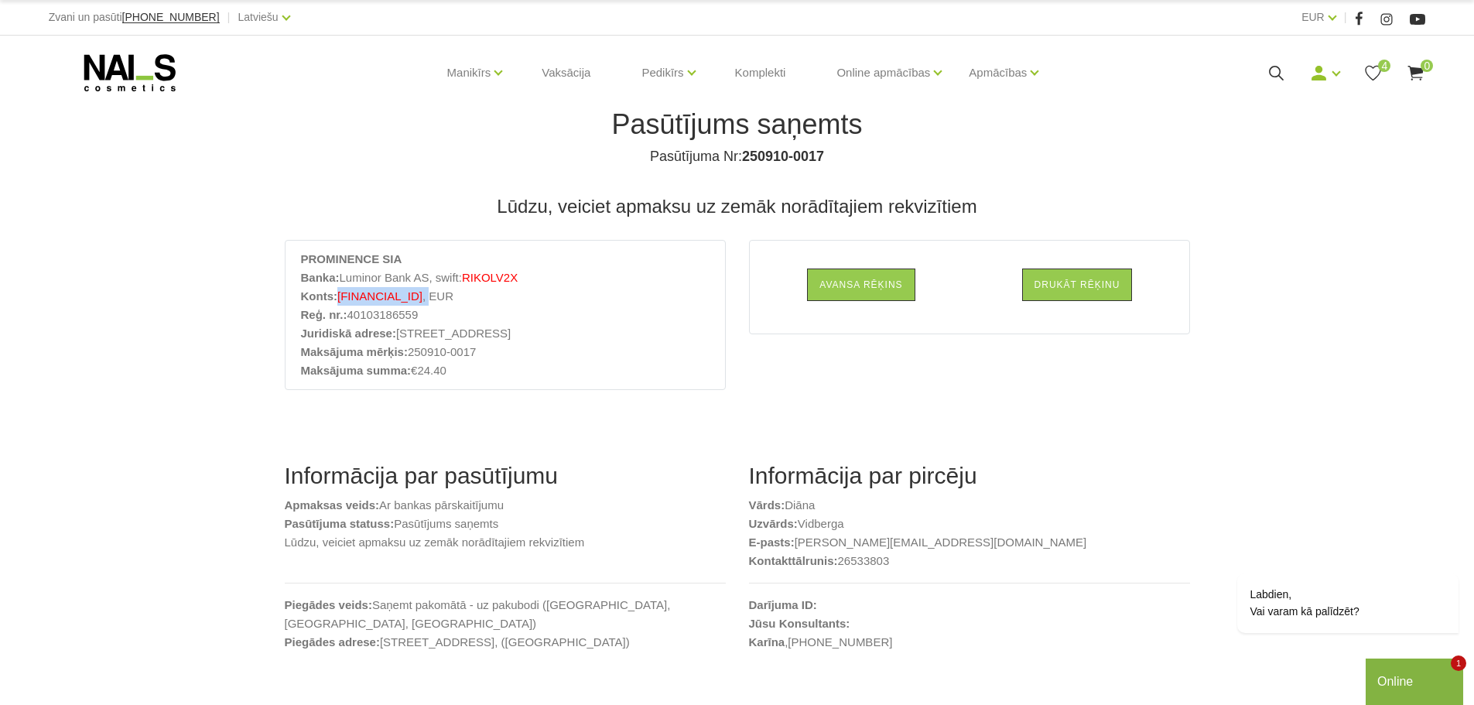
copy li "LV37RIKO0000082814159 ,"
click at [478, 351] on li "Maksājuma mērķis: 250910-0017" at bounding box center [505, 352] width 409 height 19
drag, startPoint x: 478, startPoint y: 351, endPoint x: 403, endPoint y: 347, distance: 75.2
click at [403, 347] on li "Maksājuma mērķis: 250910-0017" at bounding box center [505, 352] width 409 height 19
click at [535, 363] on li "Maksājuma summa: €24.40" at bounding box center [505, 370] width 409 height 19
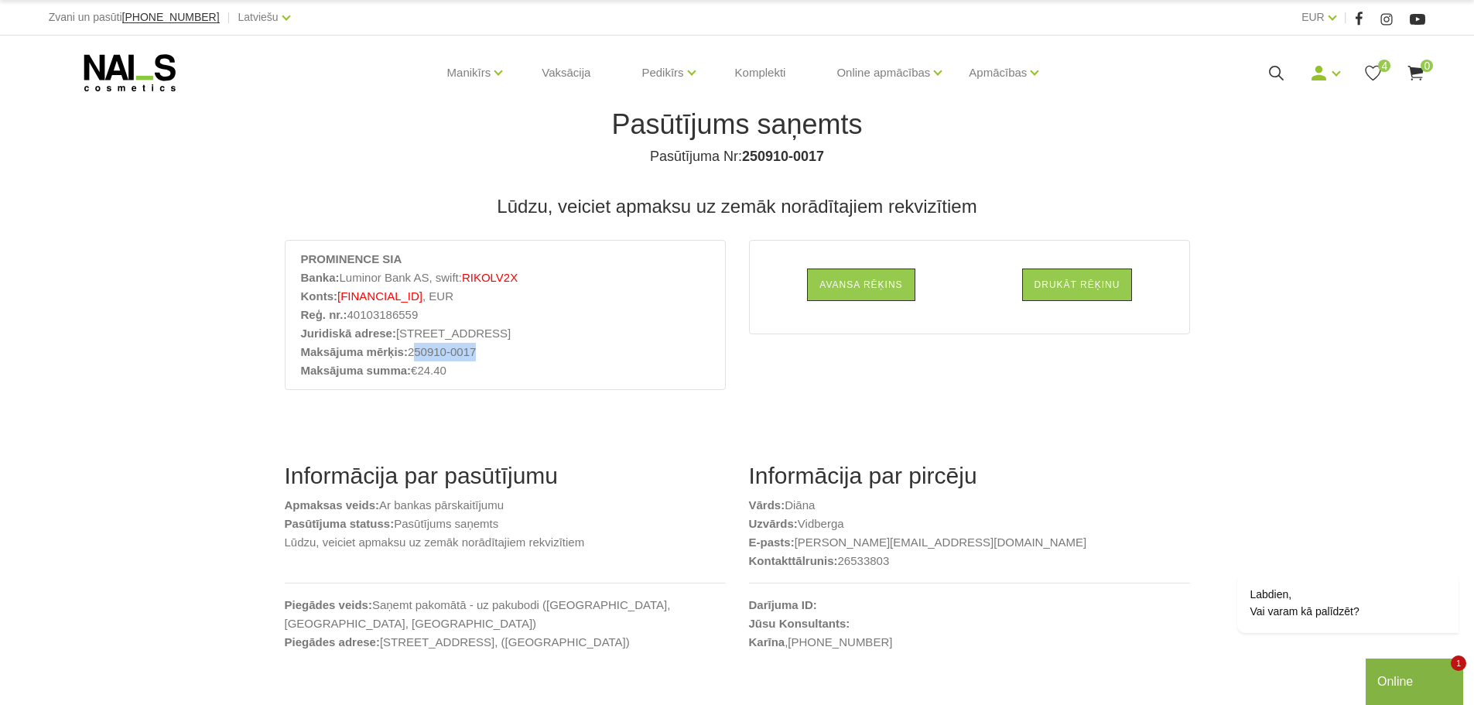
drag, startPoint x: 501, startPoint y: 361, endPoint x: 414, endPoint y: 356, distance: 86.8
click at [414, 356] on li "Maksājuma mērķis: 250910-0017" at bounding box center [505, 352] width 409 height 19
click at [474, 352] on li "Maksājuma mērķis: 250910-0017" at bounding box center [505, 352] width 409 height 19
drag, startPoint x: 481, startPoint y: 351, endPoint x: 411, endPoint y: 347, distance: 70.6
click at [411, 347] on li "Maksājuma mērķis: 250910-0017" at bounding box center [505, 352] width 409 height 19
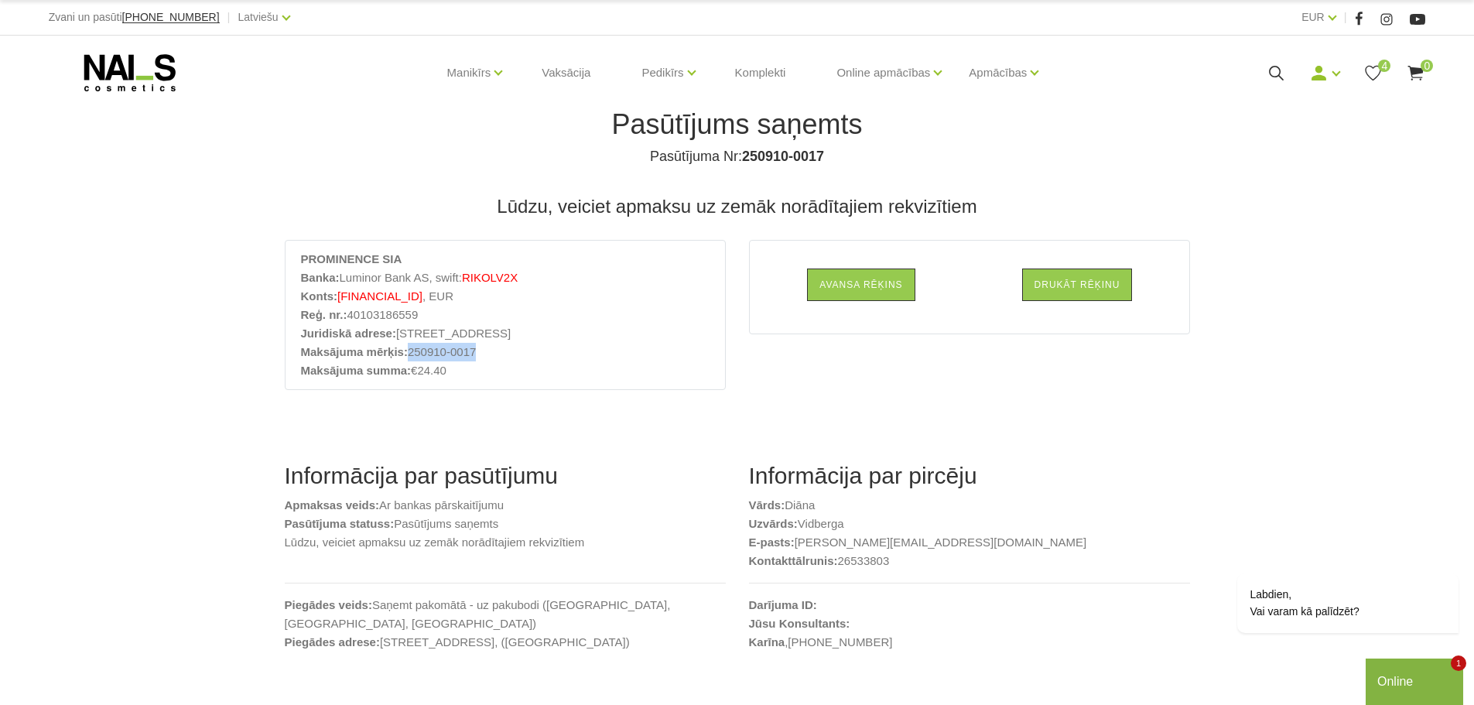
copy li "250910-0017"
click at [586, 277] on li "Banka: Luminor Bank AS, swift: RIKOLV2X" at bounding box center [505, 277] width 409 height 19
drag, startPoint x: 468, startPoint y: 299, endPoint x: 340, endPoint y: 296, distance: 128.5
click at [340, 296] on span "LV37RIKO0000082814159" at bounding box center [379, 295] width 85 height 13
copy span "LV37RIKO0000082814159"
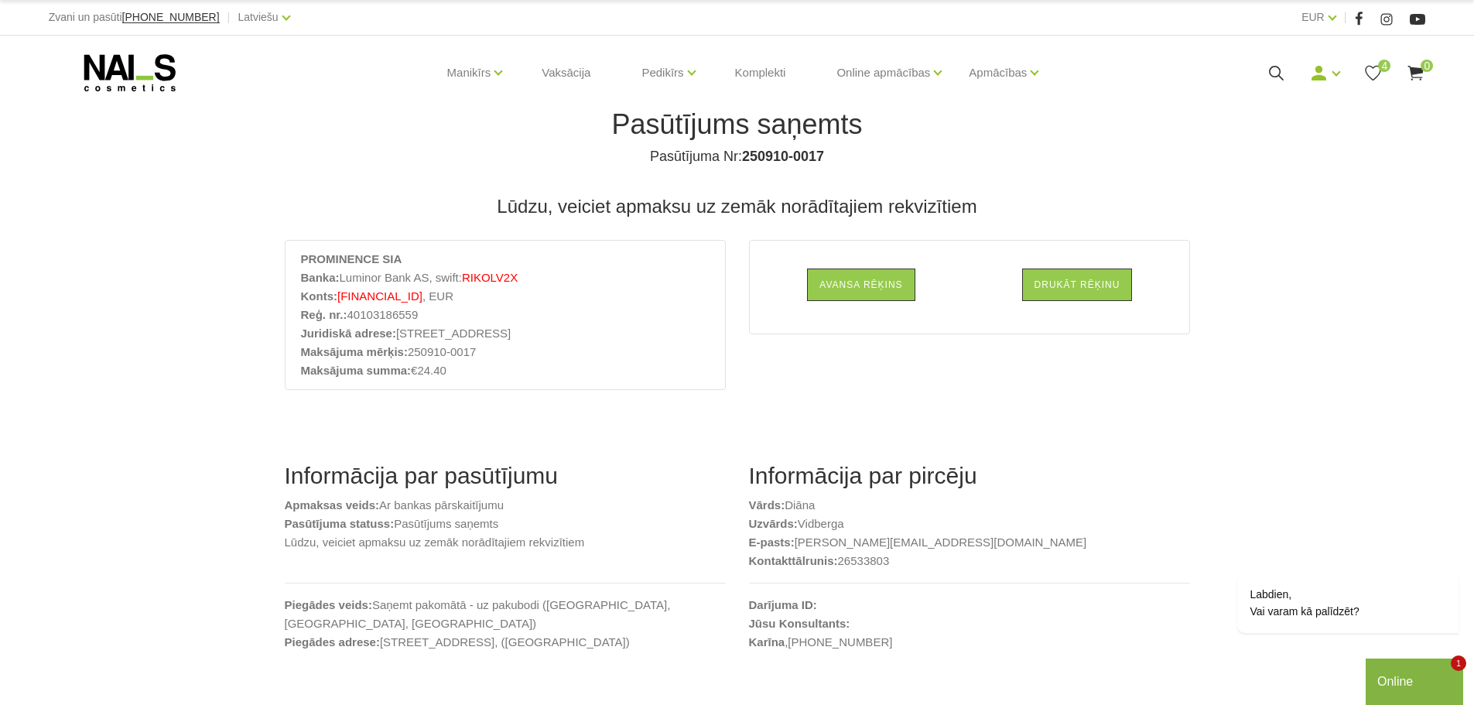
drag, startPoint x: 421, startPoint y: 250, endPoint x: 419, endPoint y: 258, distance: 8.1
click at [421, 250] on li "PROMINENCE SIA" at bounding box center [505, 259] width 409 height 19
drag, startPoint x: 419, startPoint y: 258, endPoint x: 602, endPoint y: 213, distance: 188.8
click at [254, 262] on div "Pasūtījums saņemts Pasūtījuma Nr: 250910-0017 Lūdzu, veiciet apmaksu uz zemāk n…" at bounding box center [737, 695] width 1474 height 1390
copy strong "PROMINENCE SIA"
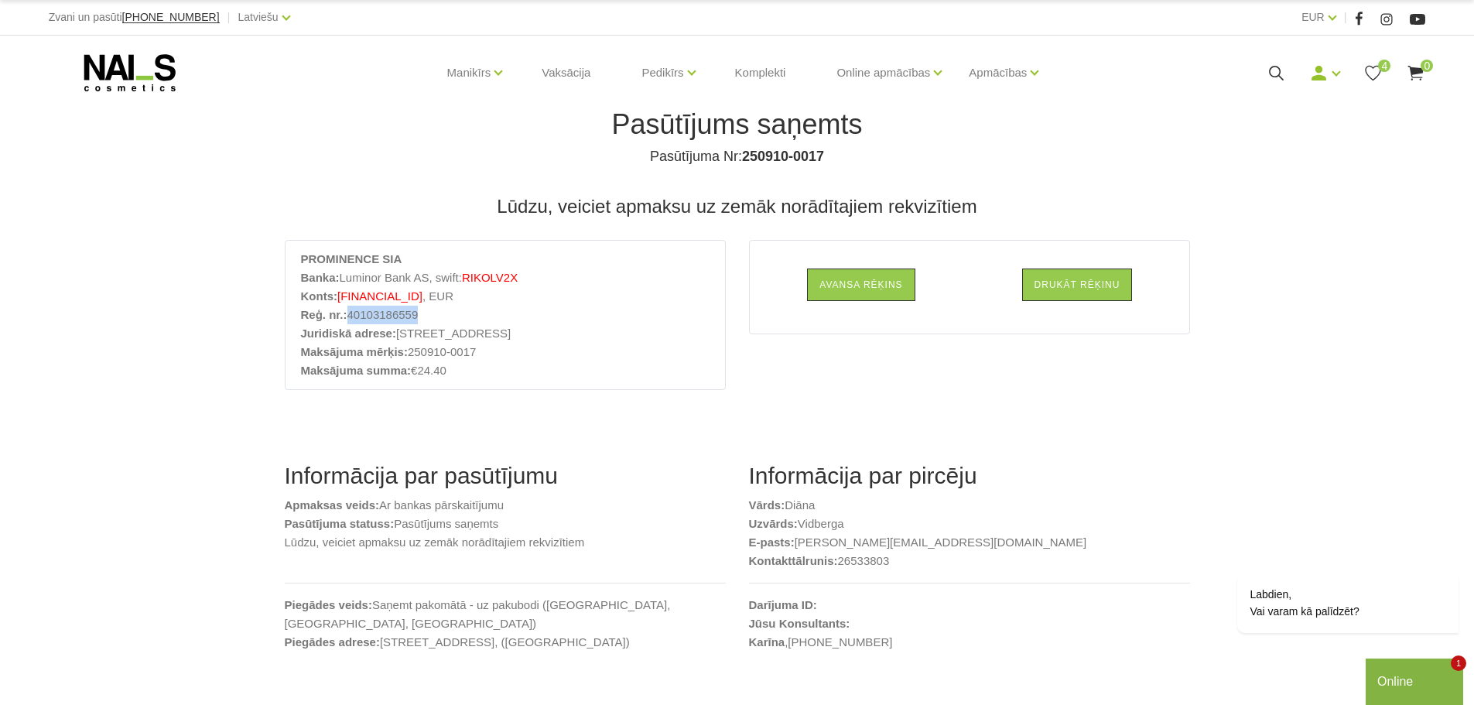
drag, startPoint x: 421, startPoint y: 313, endPoint x: 344, endPoint y: 327, distance: 78.8
click at [350, 319] on li "Reģ. nr.: 40103186559" at bounding box center [505, 315] width 409 height 19
copy li "40103186559"
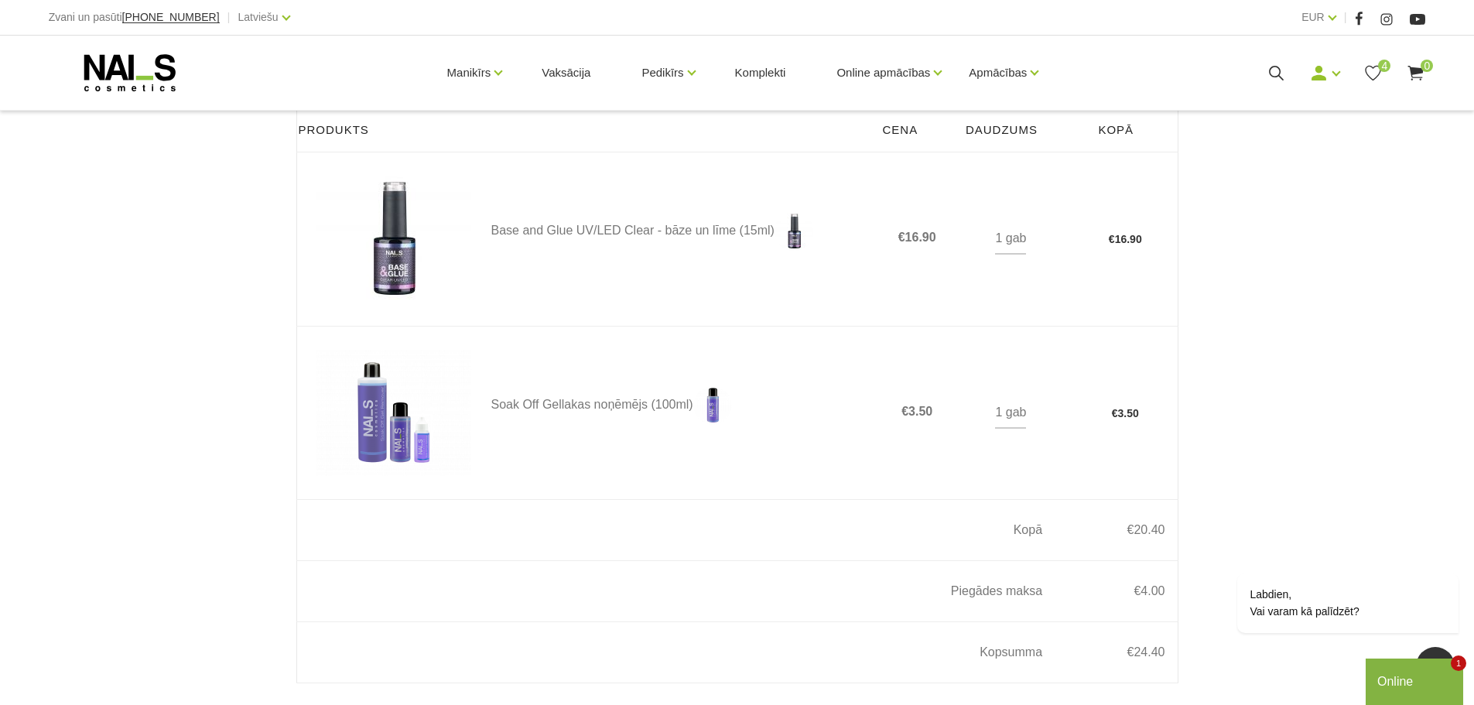
scroll to position [619, 0]
click at [576, 240] on link "Base and Glue UV/LED Clear - bāze un līme (15ml)" at bounding box center [681, 233] width 381 height 39
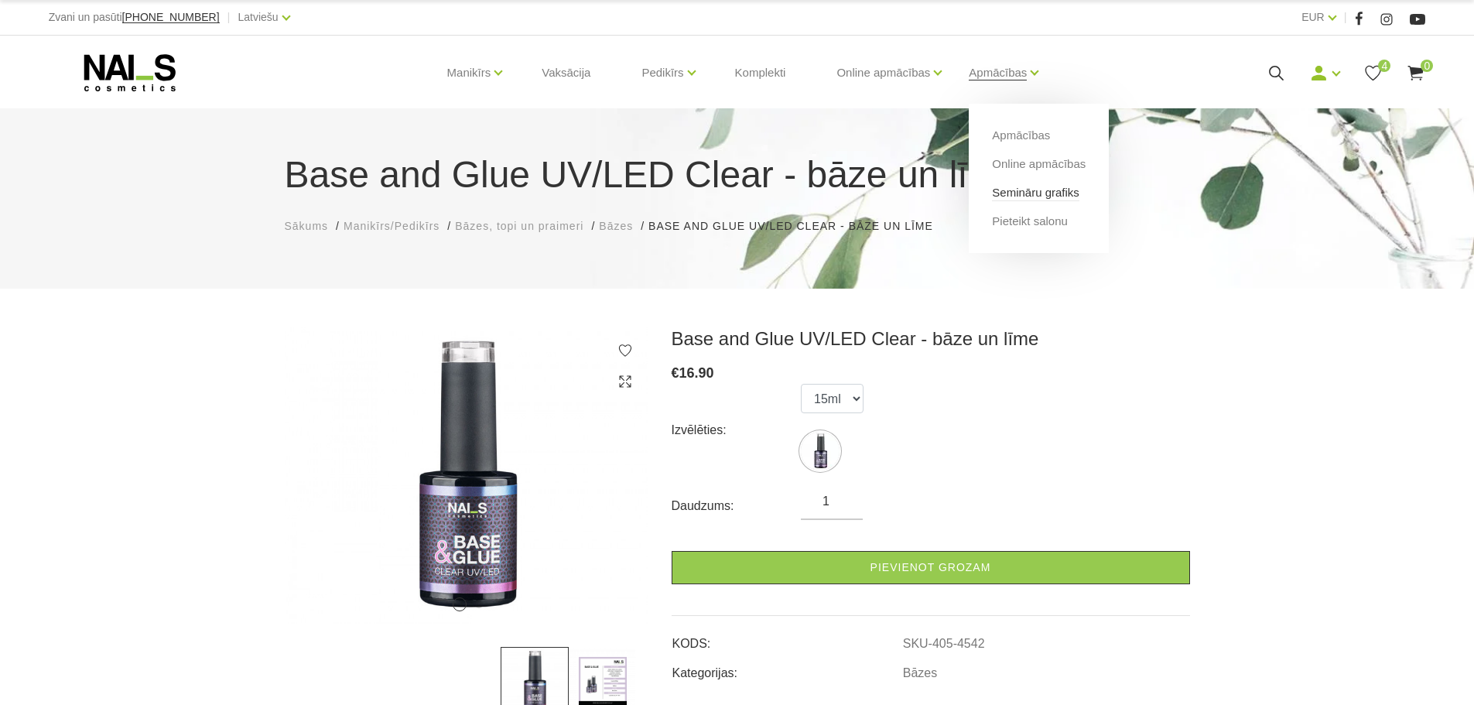
click at [1008, 190] on link "Semināru grafiks" at bounding box center [1035, 192] width 87 height 17
